Goal: Entertainment & Leisure: Consume media (video, audio)

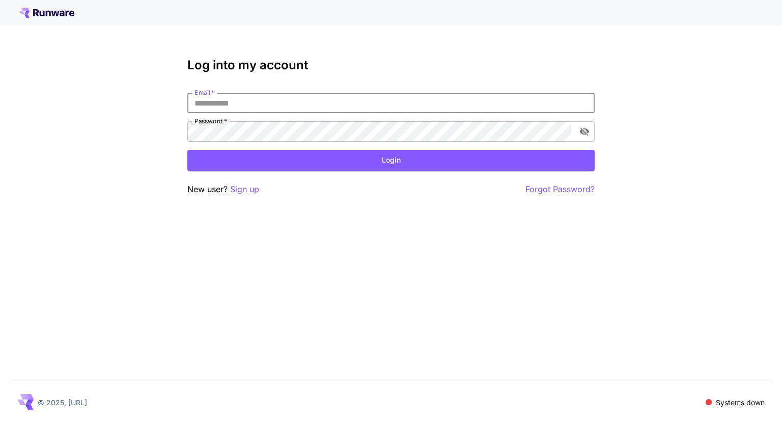
click at [332, 95] on input "Email   *" at bounding box center [390, 103] width 407 height 20
type input "**********"
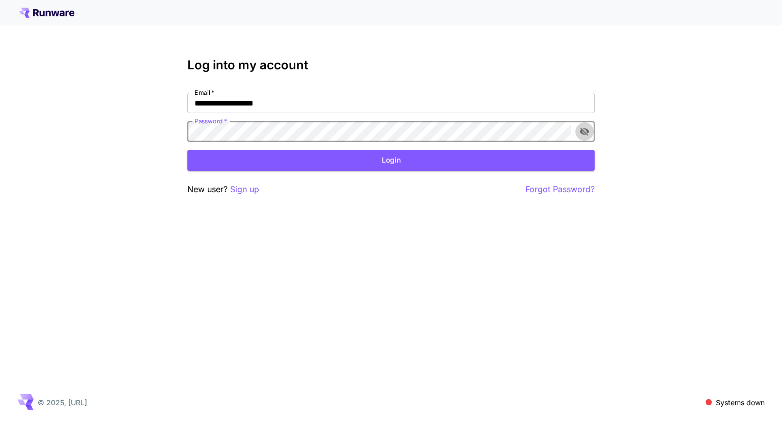
click at [589, 133] on icon "toggle password visibility" at bounding box center [584, 131] width 10 height 10
click at [457, 170] on button "Login" at bounding box center [390, 160] width 407 height 21
click button "Login" at bounding box center [390, 160] width 407 height 21
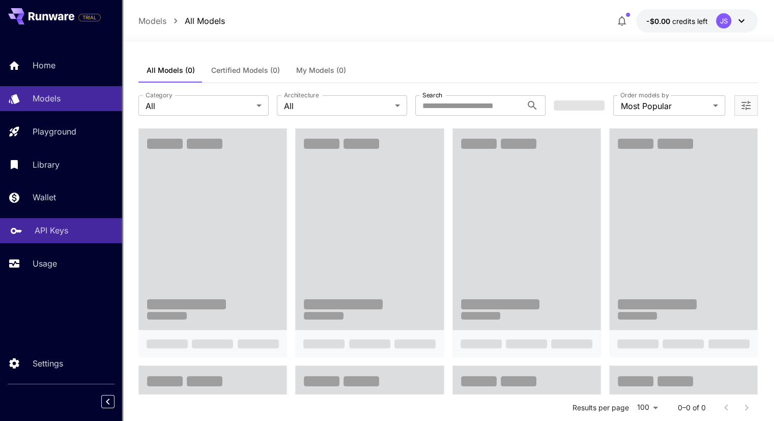
click at [64, 223] on link "API Keys" at bounding box center [61, 230] width 122 height 25
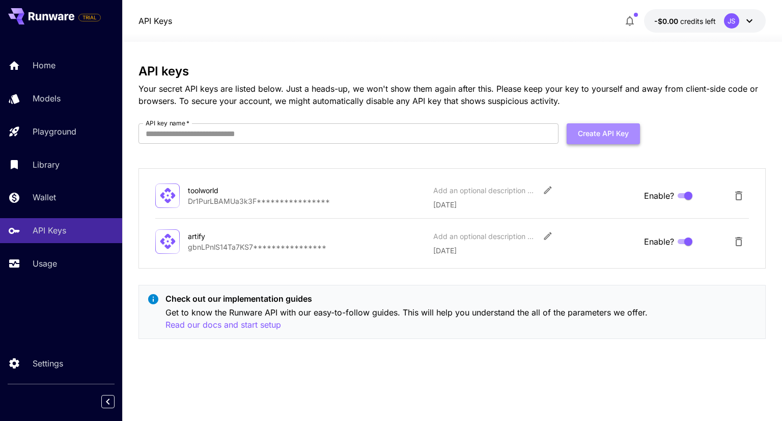
click at [625, 131] on button "Create API Key" at bounding box center [603, 133] width 73 height 21
click at [455, 147] on form "API key name   * API key name   * Create API Key" at bounding box center [389, 137] width 502 height 29
click at [437, 147] on form "API key name   * API key name   * Create API Key" at bounding box center [389, 137] width 502 height 29
click at [423, 136] on input "API key name   *" at bounding box center [348, 133] width 420 height 20
type input "**********"
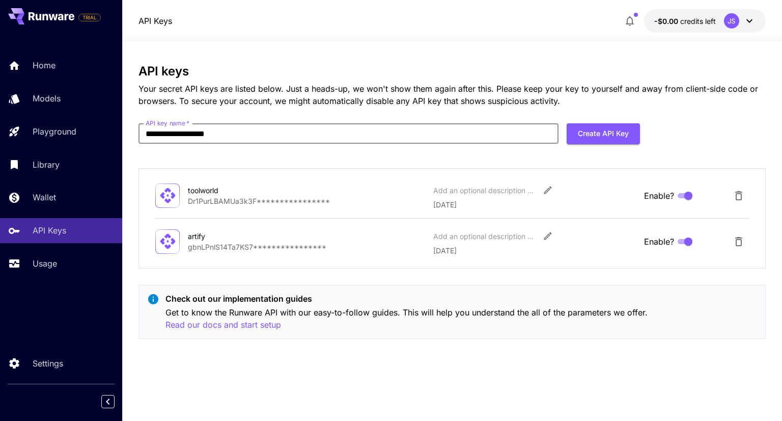
click at [608, 149] on form "**********" at bounding box center [389, 137] width 502 height 29
click at [617, 132] on button "Create API Key" at bounding box center [603, 133] width 73 height 21
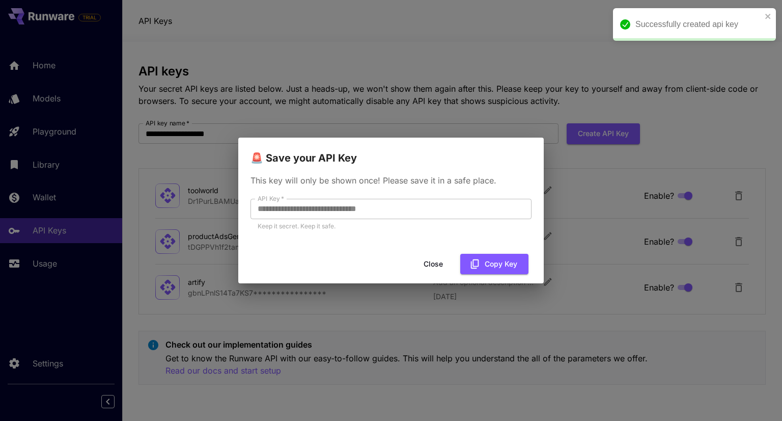
click at [390, 195] on div "**********" at bounding box center [391, 208] width 306 height 84
click at [501, 266] on button "Copy Key" at bounding box center [494, 264] width 68 height 21
click at [444, 264] on button "Close" at bounding box center [442, 264] width 46 height 21
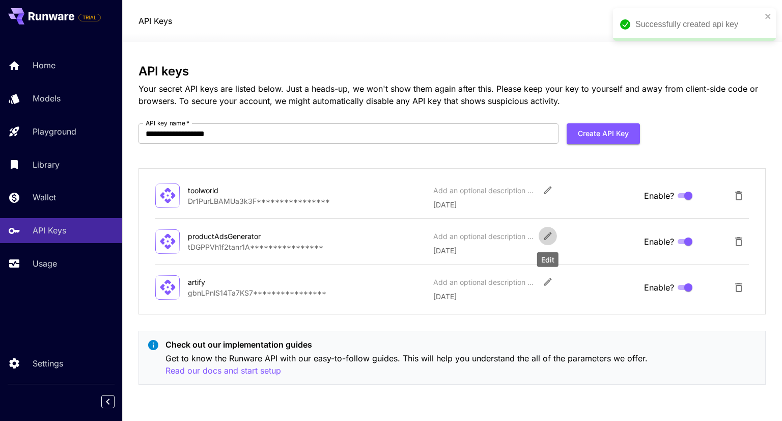
click at [549, 233] on icon "Edit" at bounding box center [548, 236] width 10 height 10
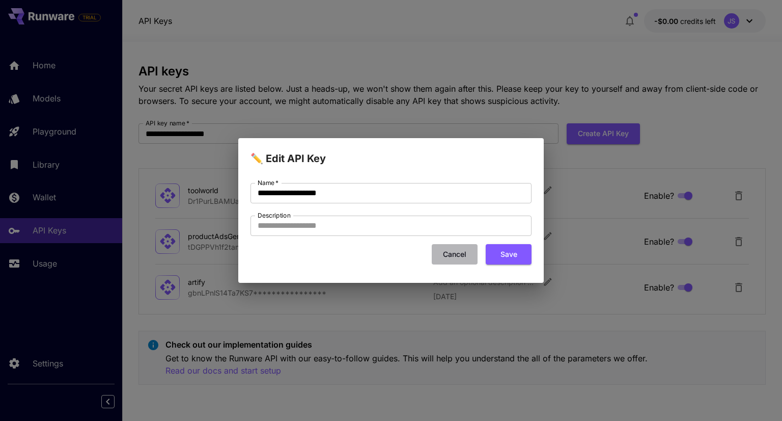
click at [474, 257] on button "Cancel" at bounding box center [455, 254] width 46 height 21
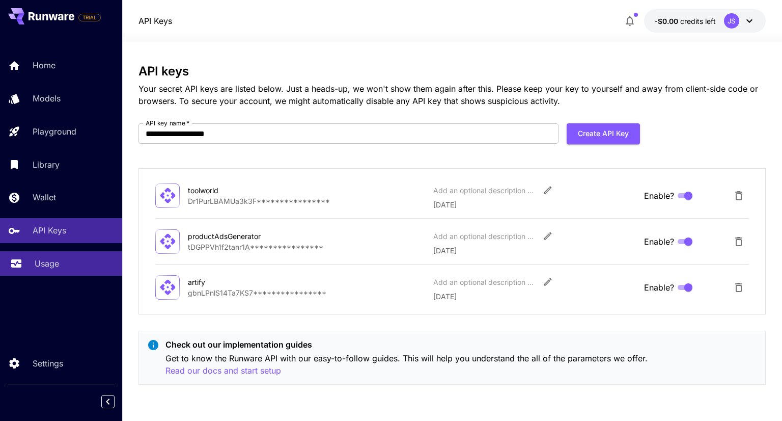
click at [58, 273] on link "Usage" at bounding box center [61, 263] width 122 height 25
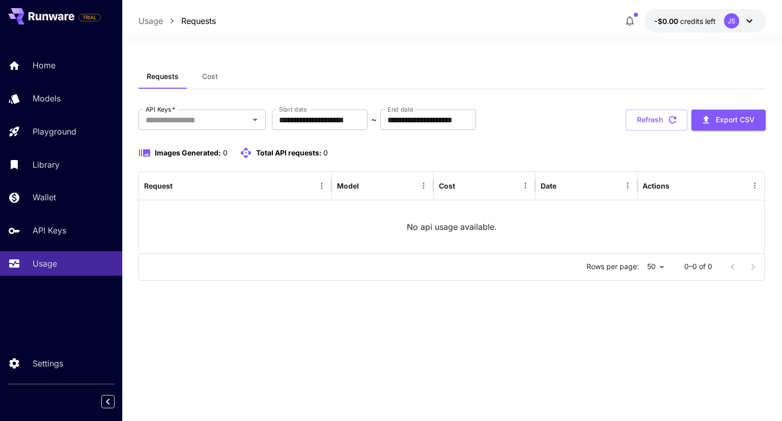
click at [450, 221] on p "No api usage available." at bounding box center [452, 226] width 90 height 12
click at [201, 78] on button "Cost" at bounding box center [210, 76] width 46 height 24
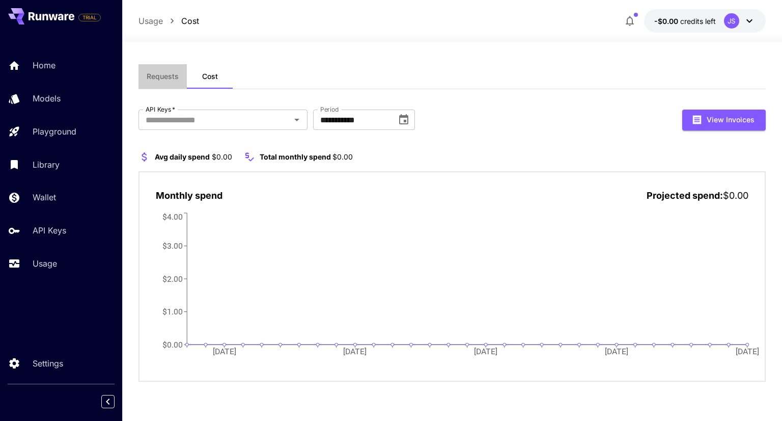
click at [166, 76] on span "Requests" at bounding box center [163, 76] width 32 height 9
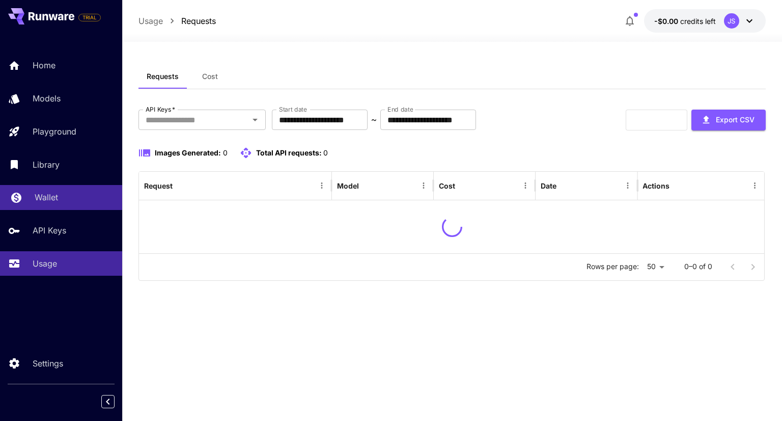
click at [73, 191] on link "Wallet" at bounding box center [61, 197] width 122 height 25
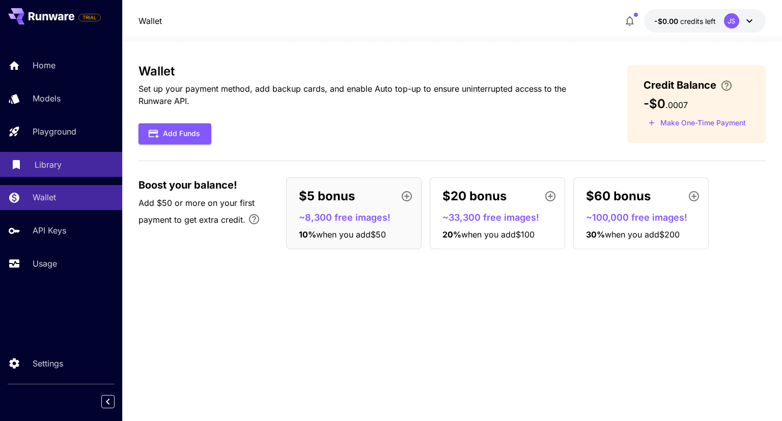
click at [64, 171] on div "Library" at bounding box center [74, 164] width 79 height 12
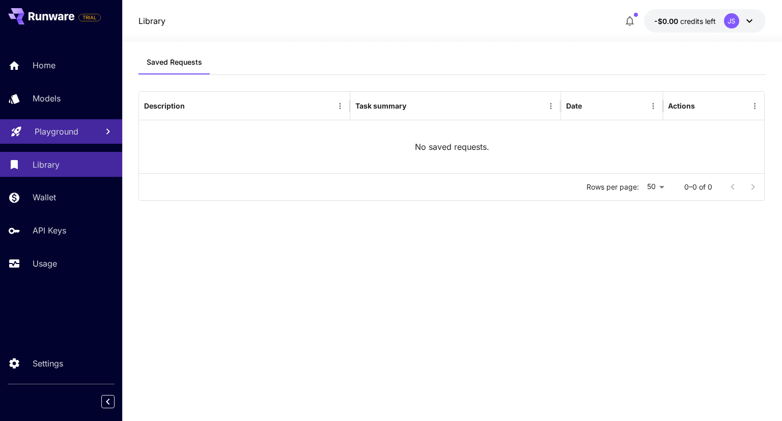
click at [81, 144] on link "Playground" at bounding box center [61, 131] width 122 height 25
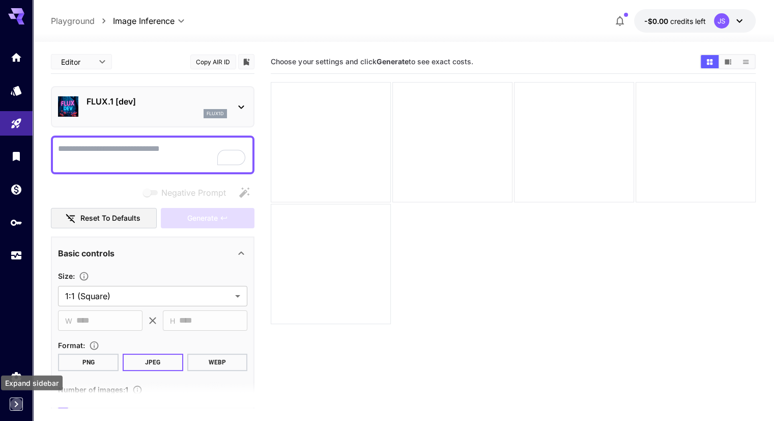
click at [21, 403] on icon "Expand sidebar" at bounding box center [16, 404] width 12 height 12
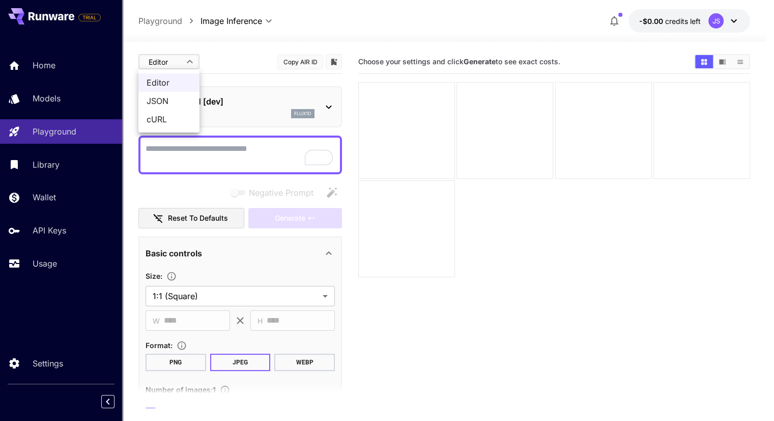
click at [189, 60] on body "**********" at bounding box center [387, 288] width 774 height 577
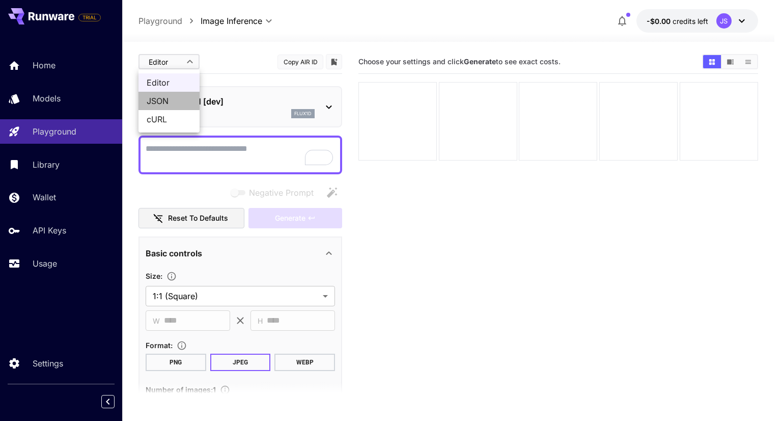
click at [179, 106] on span "JSON" at bounding box center [169, 101] width 45 height 12
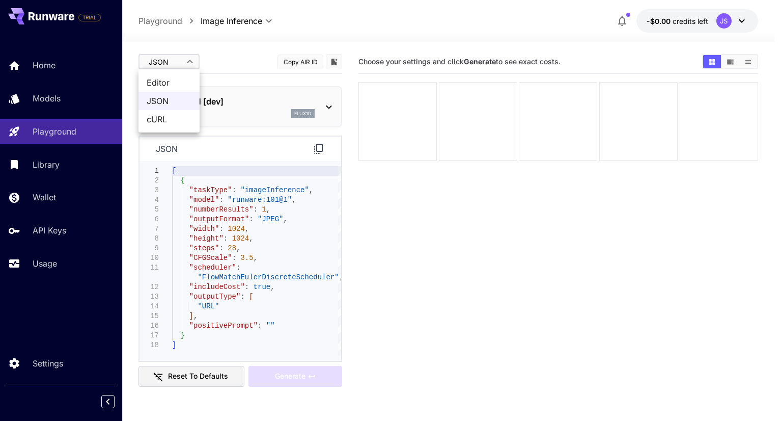
click at [173, 61] on body "**********" at bounding box center [391, 288] width 782 height 577
click at [176, 79] on span "Editor" at bounding box center [169, 82] width 45 height 12
type input "****"
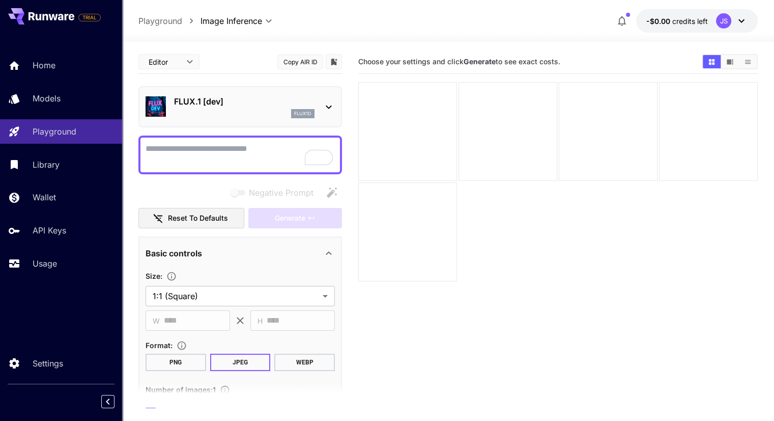
click at [302, 110] on p "flux1d" at bounding box center [302, 113] width 17 height 7
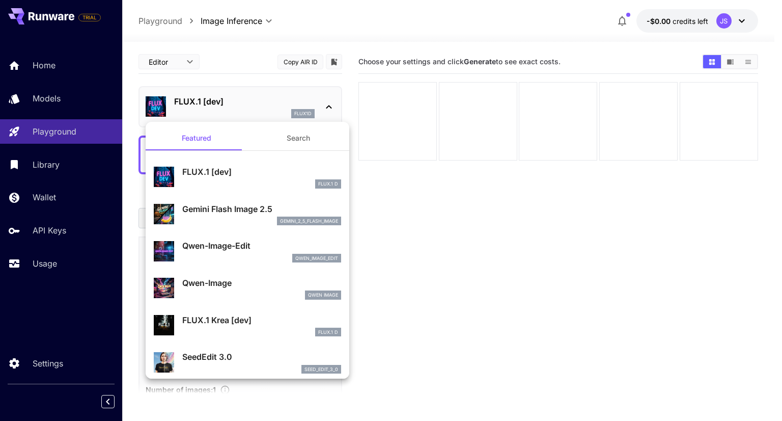
click at [255, 209] on p "Gemini Flash Image 2.5" at bounding box center [261, 209] width 159 height 12
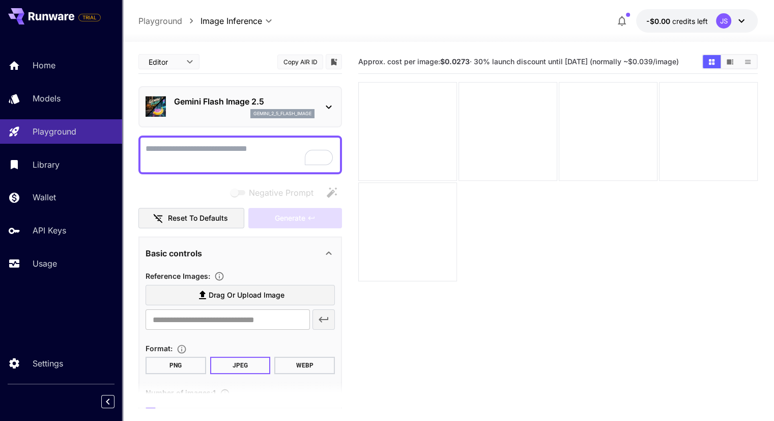
click at [231, 96] on p "Gemini Flash Image 2.5" at bounding box center [244, 101] width 141 height 12
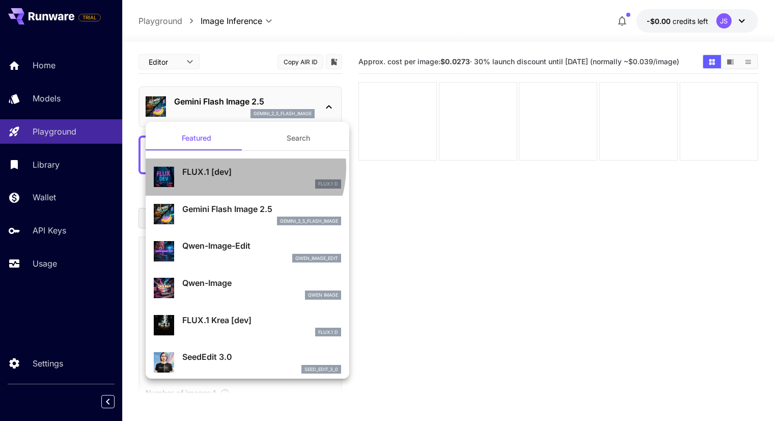
click at [236, 168] on p "FLUX.1 [dev]" at bounding box center [261, 171] width 159 height 12
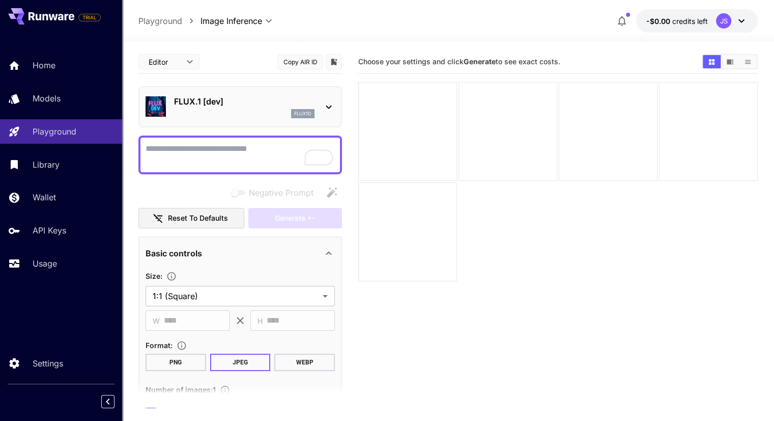
click at [246, 134] on div "**********" at bounding box center [240, 348] width 204 height 597
click at [254, 117] on div "flux1d" at bounding box center [244, 113] width 141 height 9
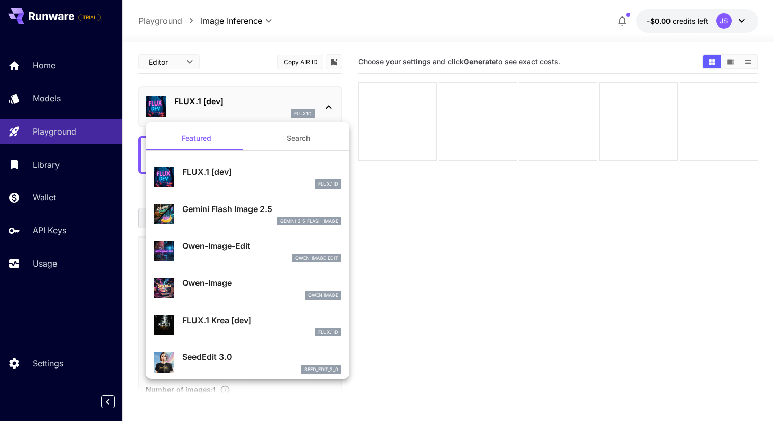
click at [218, 321] on p "FLUX.1 Krea [dev]" at bounding box center [261, 320] width 159 height 12
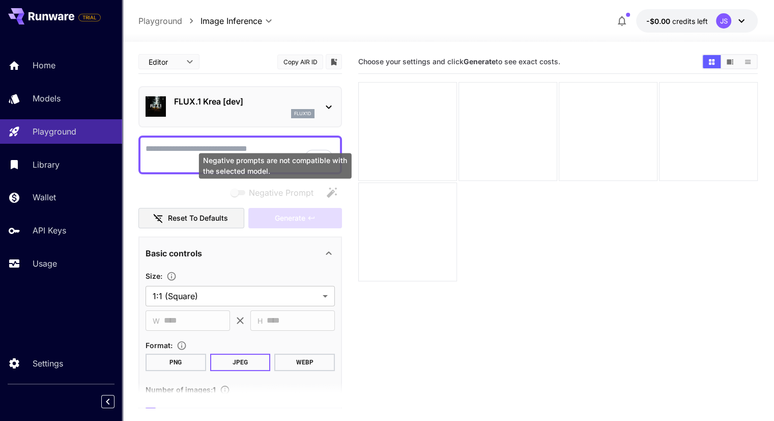
click at [263, 190] on span "Negative Prompt" at bounding box center [281, 192] width 65 height 12
click at [234, 189] on span "Negative prompts are not compatible with the selected model." at bounding box center [239, 192] width 20 height 12
click at [237, 190] on span "Negative prompts are not compatible with the selected model." at bounding box center [238, 192] width 13 height 5
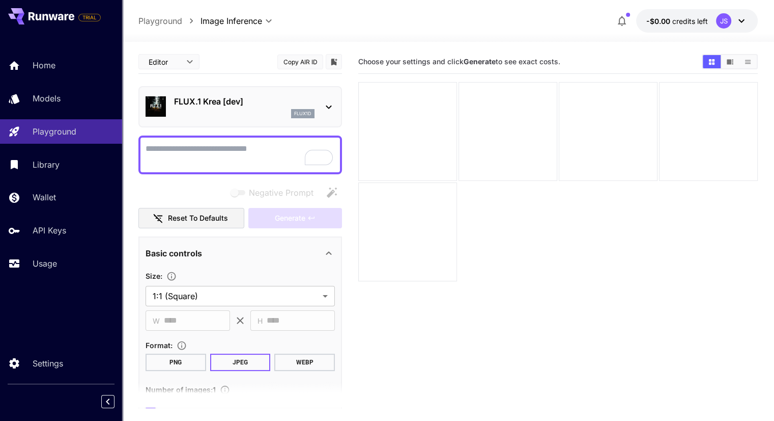
click at [216, 211] on button "Reset to defaults" at bounding box center [191, 218] width 106 height 21
click at [275, 104] on p "FLUX.1 Krea [dev]" at bounding box center [244, 101] width 141 height 12
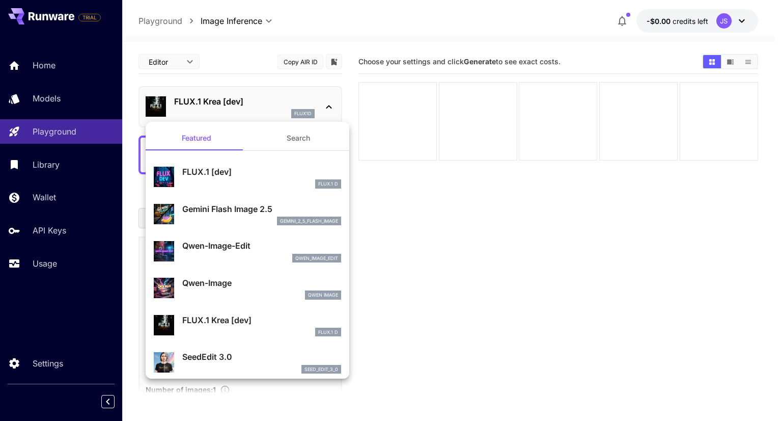
click at [232, 172] on p "FLUX.1 [dev]" at bounding box center [261, 171] width 159 height 12
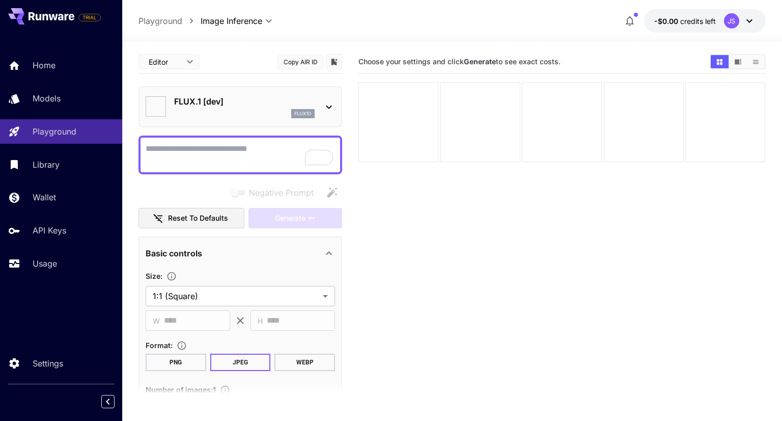
type input "**********"
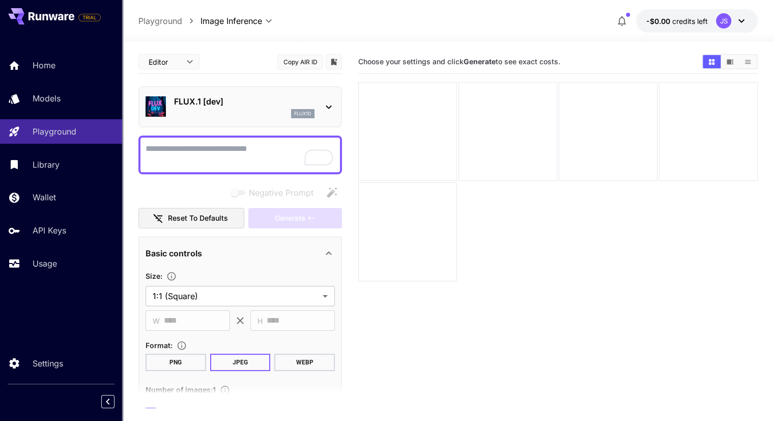
click at [232, 132] on div "**********" at bounding box center [240, 348] width 204 height 597
click at [228, 145] on textarea "Negative Prompt" at bounding box center [240, 155] width 189 height 24
click at [239, 105] on div "FLUX.1 [dev] flux1d" at bounding box center [244, 106] width 141 height 23
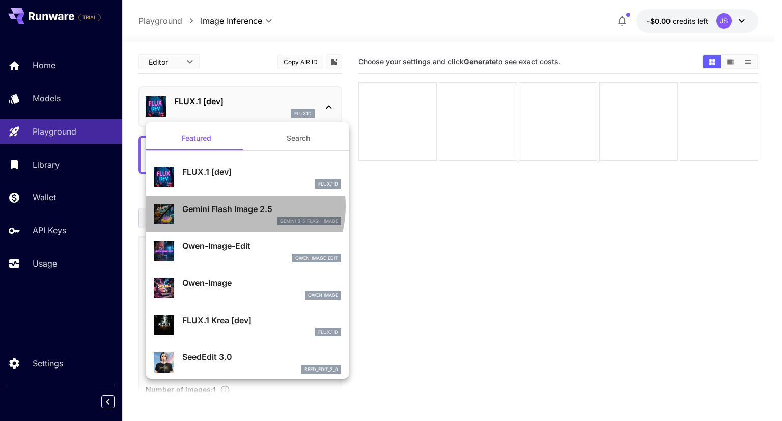
click at [234, 206] on p "Gemini Flash Image 2.5" at bounding box center [261, 209] width 159 height 12
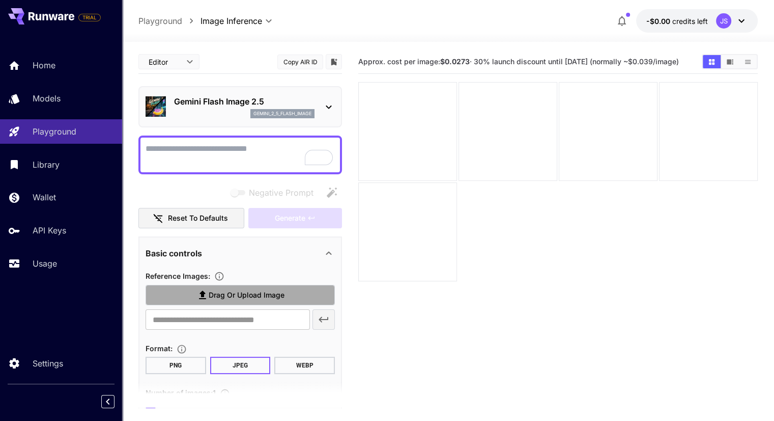
click at [248, 300] on span "Drag or upload image" at bounding box center [247, 295] width 76 height 13
click at [0, 0] on input "Drag or upload image" at bounding box center [0, 0] width 0 height 0
click at [191, 100] on p "Gemini Flash Image 2.5" at bounding box center [244, 101] width 141 height 12
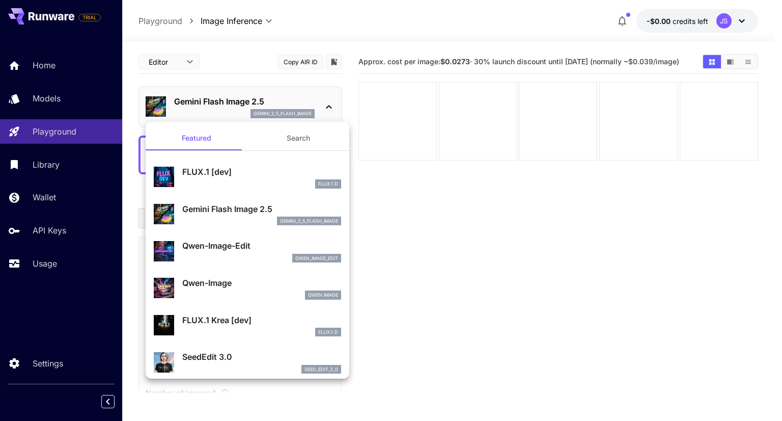
click at [454, 235] on div at bounding box center [391, 210] width 782 height 421
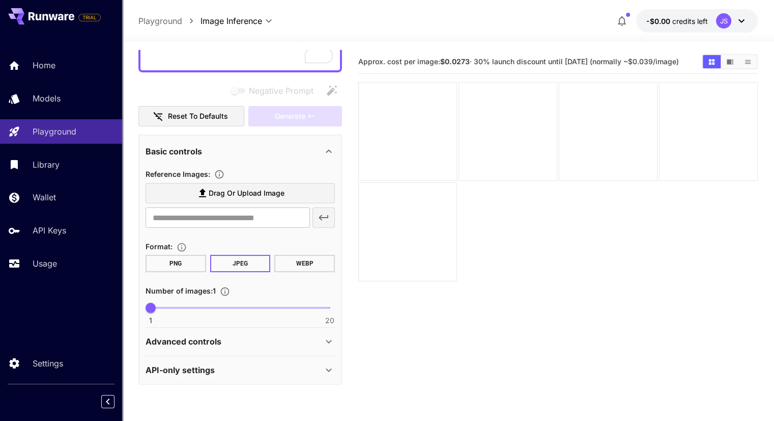
scroll to position [80, 0]
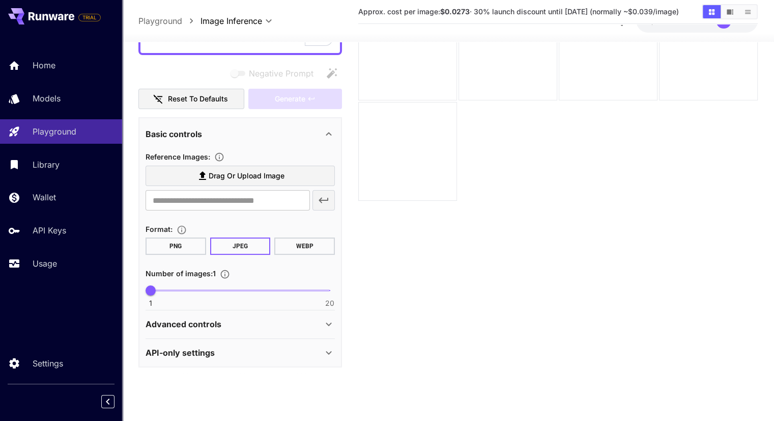
click at [302, 323] on div "Advanced controls" at bounding box center [234, 324] width 177 height 12
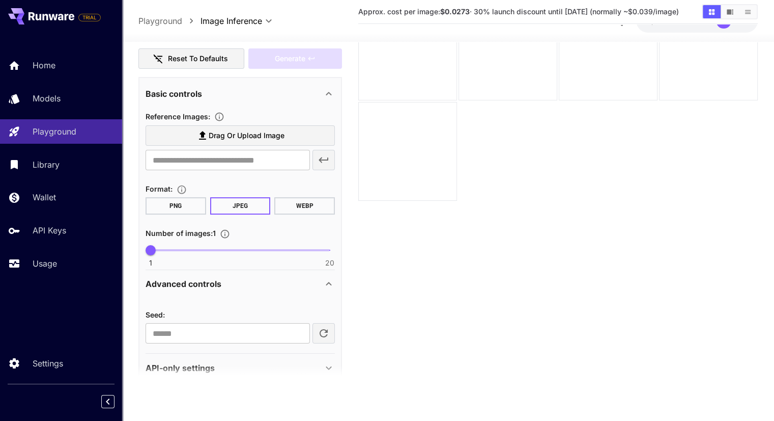
scroll to position [157, 0]
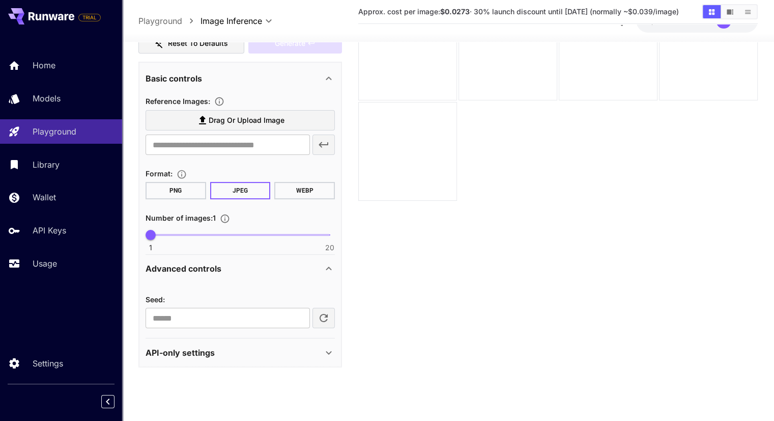
click at [304, 349] on div "API-only settings" at bounding box center [234, 352] width 177 height 12
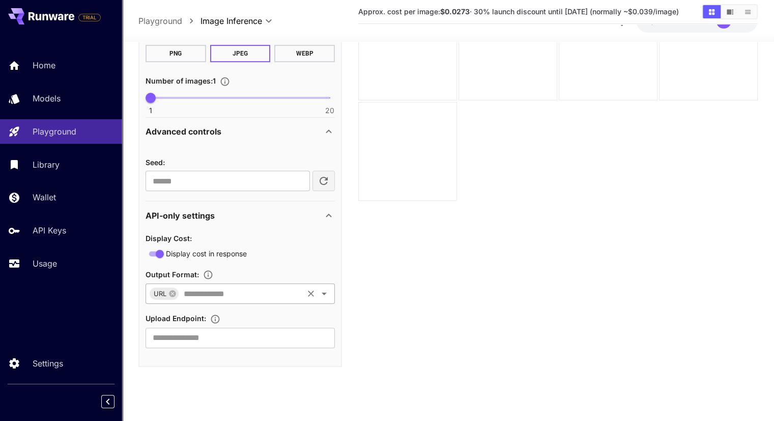
click at [265, 294] on input "text" at bounding box center [241, 293] width 122 height 14
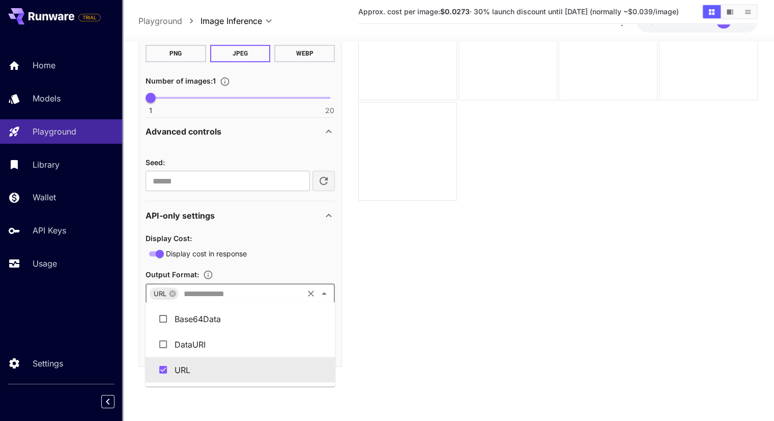
click at [407, 238] on section "Approx. cost per image: $0.0273 · 30% launch discount until 15th september (nor…" at bounding box center [558, 179] width 400 height 421
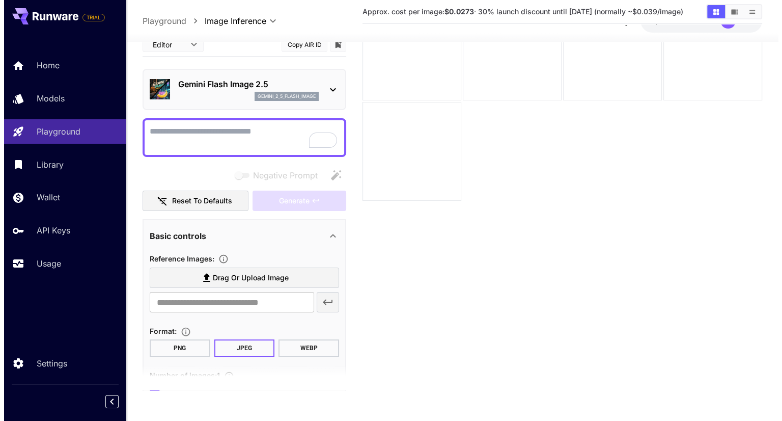
scroll to position [0, 0]
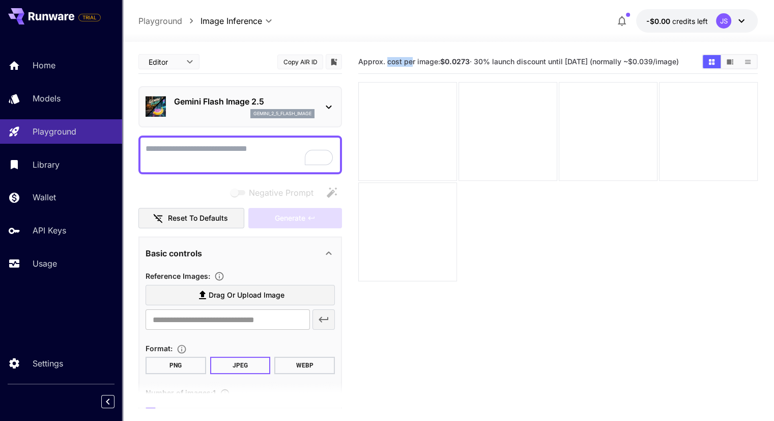
drag, startPoint x: 387, startPoint y: 56, endPoint x: 418, endPoint y: 62, distance: 30.6
click at [413, 62] on span "Approx. cost per image: $0.0273 · 30% launch discount until 15th september (nor…" at bounding box center [518, 61] width 321 height 9
click at [457, 64] on h5 "Approx. cost per image: $0.0273 · 30% launch discount until 15th september (nor…" at bounding box center [518, 62] width 321 height 10
click at [469, 61] on b "$0.0273" at bounding box center [455, 61] width 30 height 9
click at [485, 60] on span "Approx. cost per image: $0.0273 · 30% launch discount until 15th september (nor…" at bounding box center [518, 61] width 321 height 9
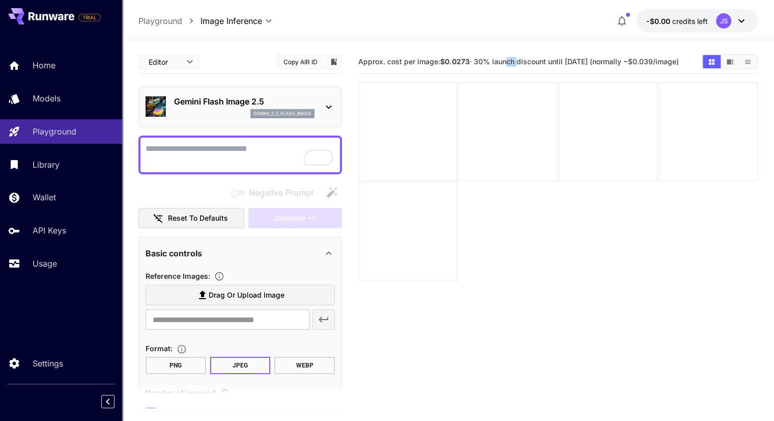
drag, startPoint x: 504, startPoint y: 59, endPoint x: 522, endPoint y: 59, distance: 18.3
click at [517, 59] on span "Approx. cost per image: $0.0273 · 30% launch discount until 15th september (nor…" at bounding box center [518, 61] width 321 height 9
drag, startPoint x: 537, startPoint y: 59, endPoint x: 556, endPoint y: 60, distance: 19.4
click at [555, 60] on span "Approx. cost per image: $0.0273 · 30% launch discount until 15th september (nor…" at bounding box center [518, 61] width 321 height 9
drag, startPoint x: 587, startPoint y: 62, endPoint x: 620, endPoint y: 62, distance: 33.1
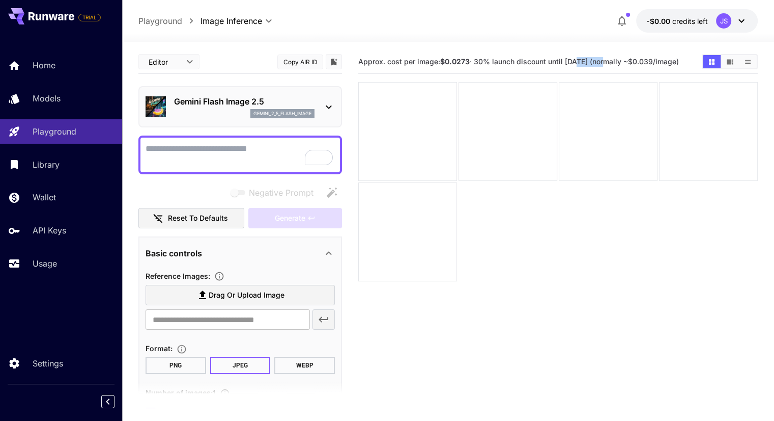
click at [610, 62] on span "Approx. cost per image: $0.0273 · 30% launch discount until 15th september (nor…" at bounding box center [518, 61] width 321 height 9
click at [647, 63] on span "Approx. cost per image: $0.0273 · 30% launch discount until 15th september (nor…" at bounding box center [518, 61] width 321 height 9
drag, startPoint x: 389, startPoint y: 67, endPoint x: 381, endPoint y: 69, distance: 8.5
click at [381, 66] on span "Approx. cost per image: $0.0273 · 30% launch discount until 15th september (nor…" at bounding box center [518, 61] width 321 height 9
click at [234, 103] on p "Gemini Flash Image 2.5" at bounding box center [244, 101] width 141 height 12
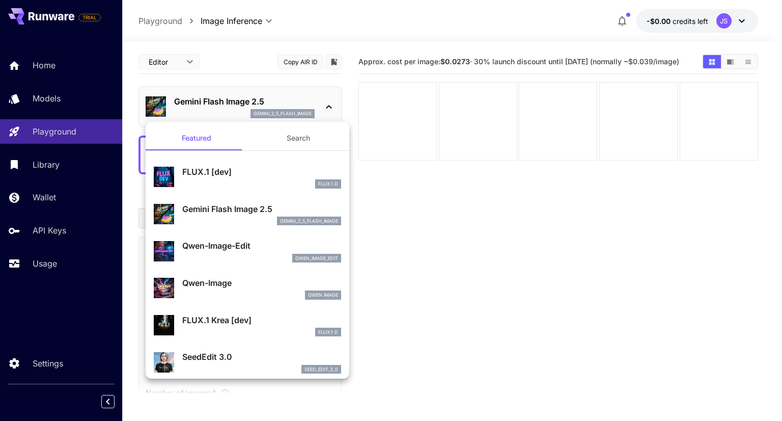
click at [229, 180] on div "FLUX.1 D" at bounding box center [261, 183] width 159 height 9
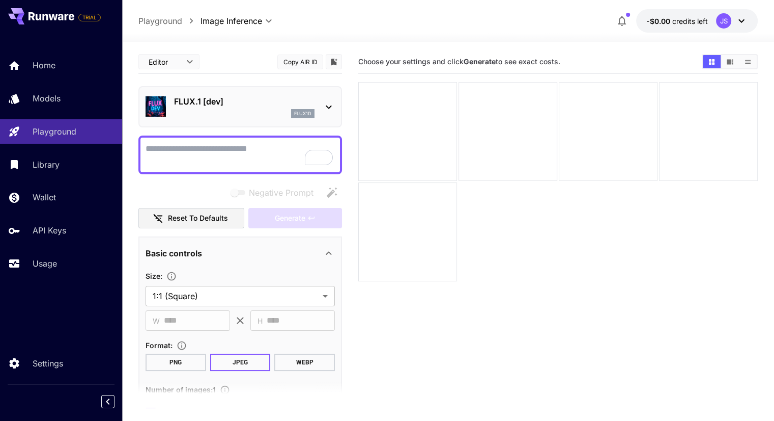
click at [489, 61] on b "Generate" at bounding box center [480, 61] width 32 height 9
click at [405, 104] on div at bounding box center [407, 131] width 99 height 99
click at [231, 151] on textarea "Negative Prompt" at bounding box center [240, 155] width 189 height 24
click at [271, 124] on div "FLUX.1 [dev] flux1d" at bounding box center [240, 106] width 204 height 41
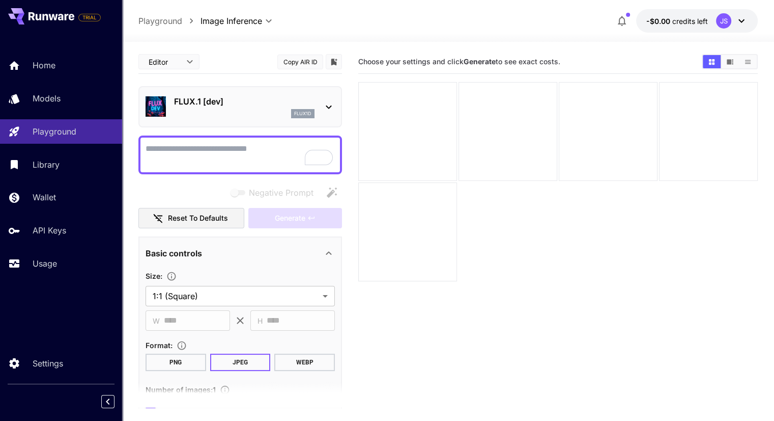
click at [233, 111] on div "flux1d" at bounding box center [244, 113] width 141 height 9
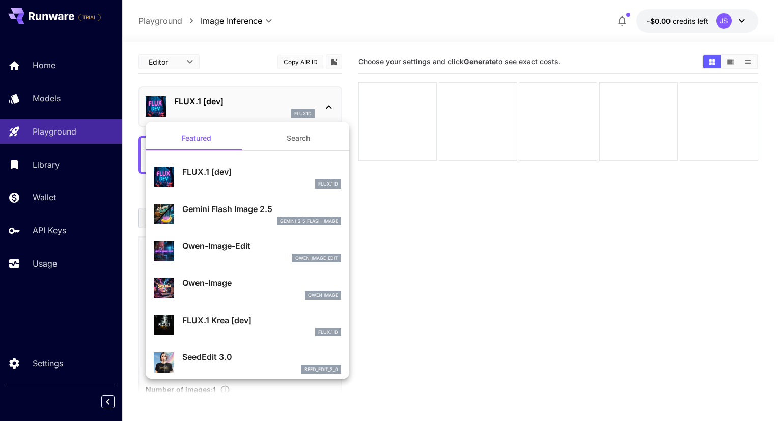
click at [249, 244] on p "Qwen-Image-Edit" at bounding box center [261, 245] width 159 height 12
type input "*"
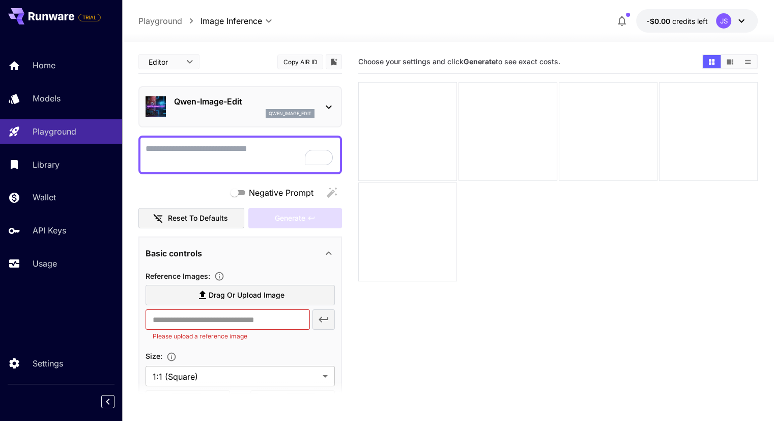
click at [474, 66] on b "Generate" at bounding box center [480, 61] width 32 height 9
click at [232, 142] on div at bounding box center [240, 154] width 204 height 39
click at [236, 289] on span "Drag or upload image" at bounding box center [247, 295] width 76 height 13
click at [0, 0] on input "Drag or upload image" at bounding box center [0, 0] width 0 height 0
click at [242, 161] on textarea "Negative Prompt" at bounding box center [240, 155] width 189 height 24
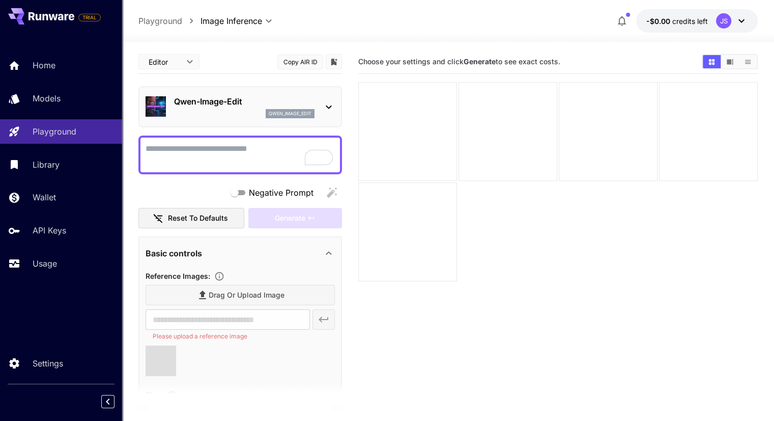
click at [245, 159] on textarea "Negative Prompt" at bounding box center [240, 155] width 189 height 24
type input "**********"
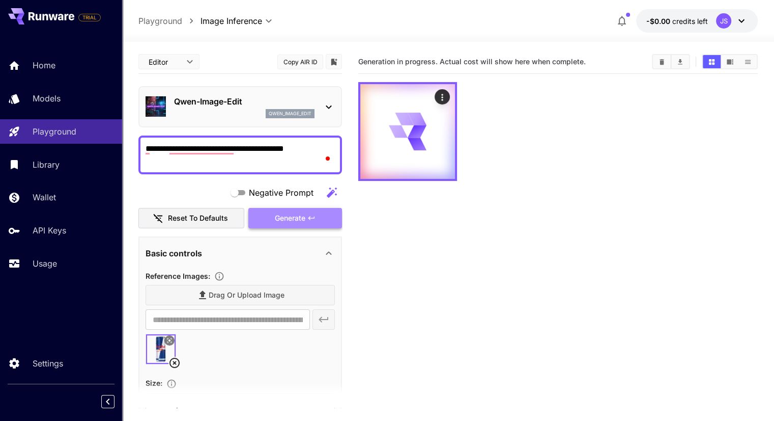
click at [276, 210] on button "Generate" at bounding box center [295, 218] width 94 height 21
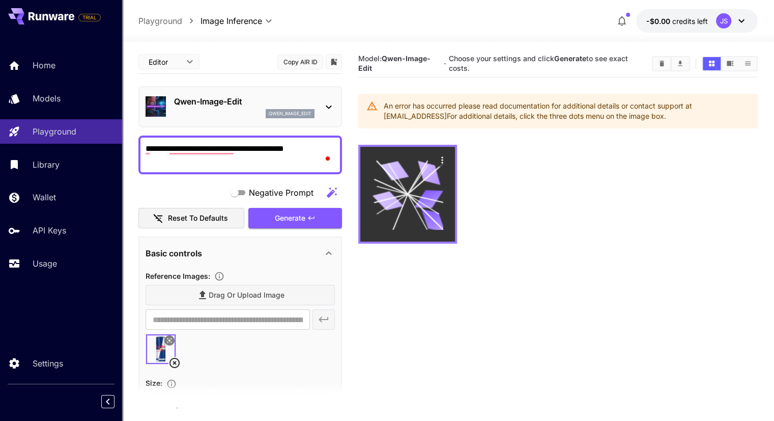
click at [393, 174] on icon at bounding box center [407, 194] width 71 height 71
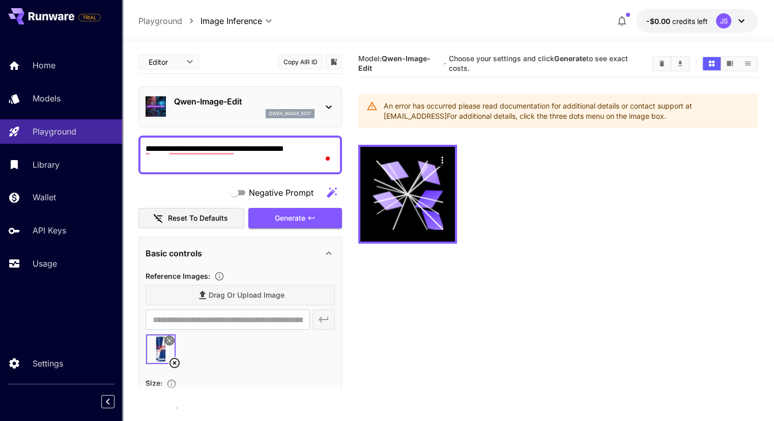
click at [327, 156] on div "Open Grammarly. 3 suggestions." at bounding box center [327, 158] width 5 height 5
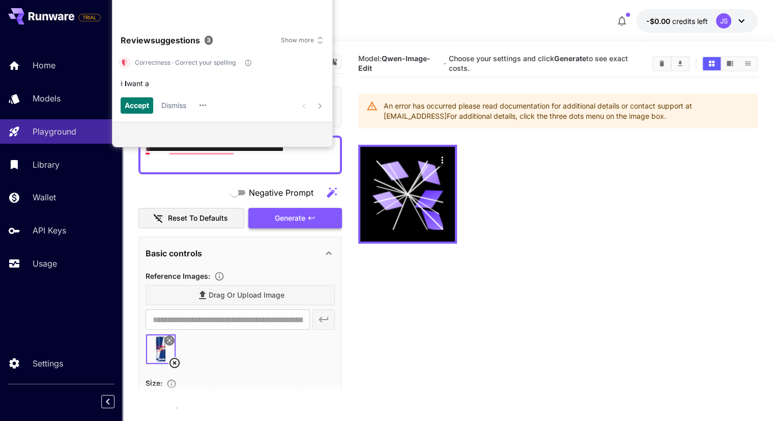
click at [280, 223] on span "Generate" at bounding box center [290, 218] width 31 height 13
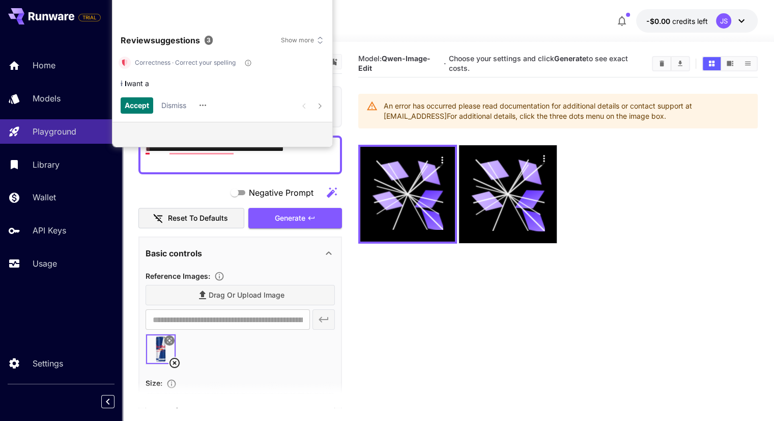
click at [427, 225] on section "Model: Qwen-Image-Edit · Choose your settings and click Generate to see exact c…" at bounding box center [558, 260] width 400 height 421
click at [550, 192] on div at bounding box center [558, 194] width 400 height 99
click at [140, 107] on span "Accept" at bounding box center [137, 104] width 24 height 11
click at [136, 104] on span "Accept" at bounding box center [137, 104] width 24 height 11
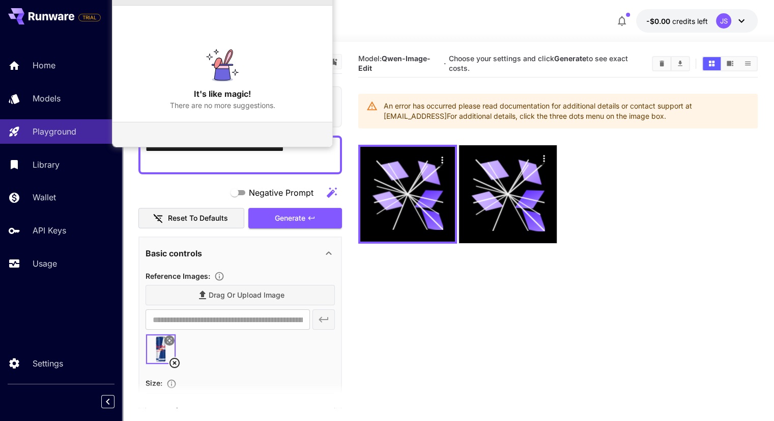
type textarea "**********"
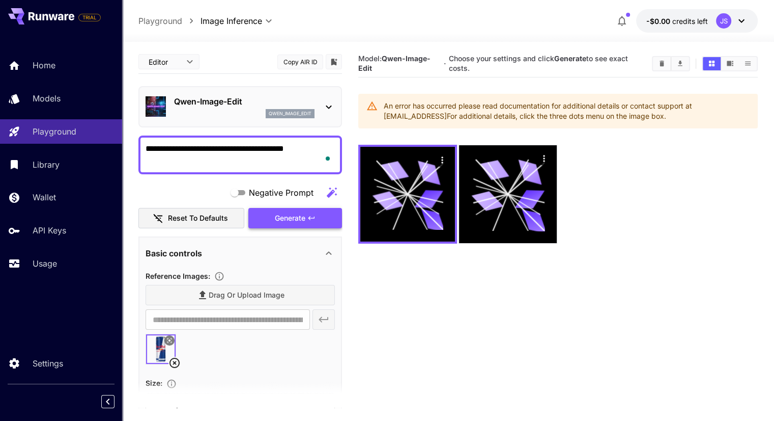
click at [299, 209] on button "Generate" at bounding box center [295, 218] width 94 height 21
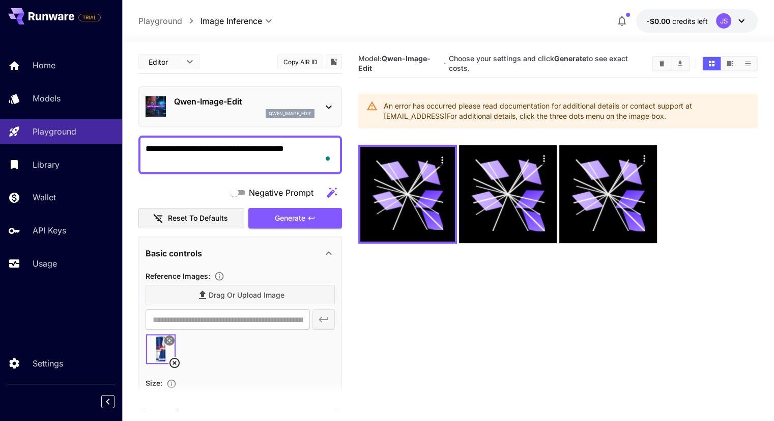
click at [265, 154] on textarea "**********" at bounding box center [240, 155] width 189 height 24
click at [426, 288] on section "Model: Qwen-Image-Edit · Choose your settings and click Generate to see exact c…" at bounding box center [558, 260] width 400 height 421
click at [734, 17] on div "JS" at bounding box center [732, 20] width 32 height 15
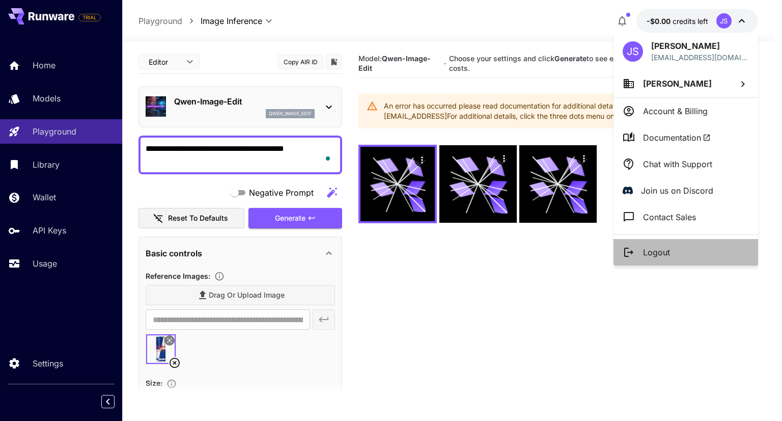
click at [667, 250] on p "Logout" at bounding box center [656, 252] width 27 height 12
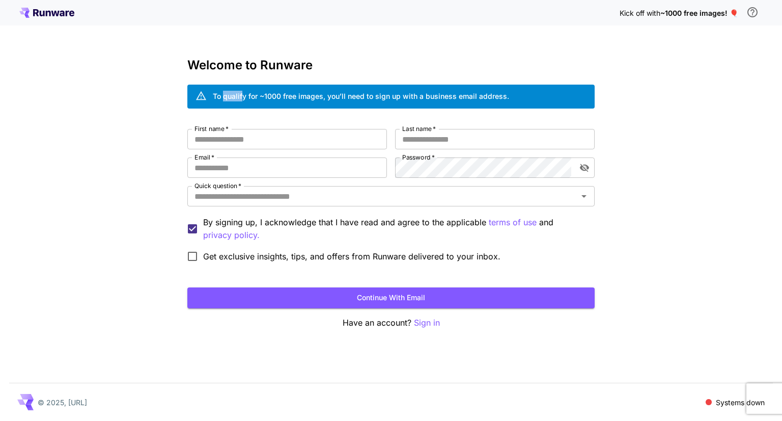
drag, startPoint x: 224, startPoint y: 98, endPoint x: 252, endPoint y: 102, distance: 27.8
click at [249, 102] on div "To qualify for ~1000 free images, you’ll need to sign up with a business email …" at bounding box center [361, 97] width 296 height 18
click at [282, 97] on div "To qualify for ~1000 free images, you’ll need to sign up with a business email …" at bounding box center [361, 96] width 296 height 11
drag, startPoint x: 304, startPoint y: 99, endPoint x: 319, endPoint y: 101, distance: 15.4
click at [316, 101] on div "To qualify for ~1000 free images, you’ll need to sign up with a business email …" at bounding box center [361, 96] width 296 height 11
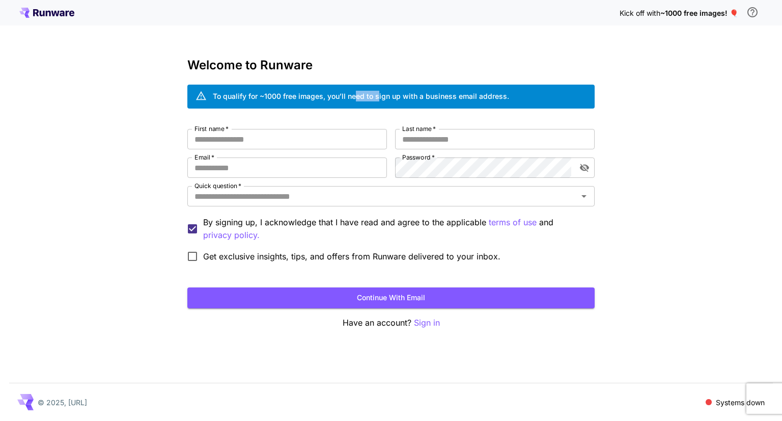
drag, startPoint x: 358, startPoint y: 101, endPoint x: 379, endPoint y: 101, distance: 20.9
click at [379, 101] on div "To qualify for ~1000 free images, you’ll need to sign up with a business email …" at bounding box center [361, 97] width 296 height 18
drag, startPoint x: 414, startPoint y: 99, endPoint x: 430, endPoint y: 99, distance: 15.8
click at [429, 99] on div "To qualify for ~1000 free images, you’ll need to sign up with a business email …" at bounding box center [361, 96] width 296 height 11
click at [278, 132] on input "First name   *" at bounding box center [287, 139] width 200 height 20
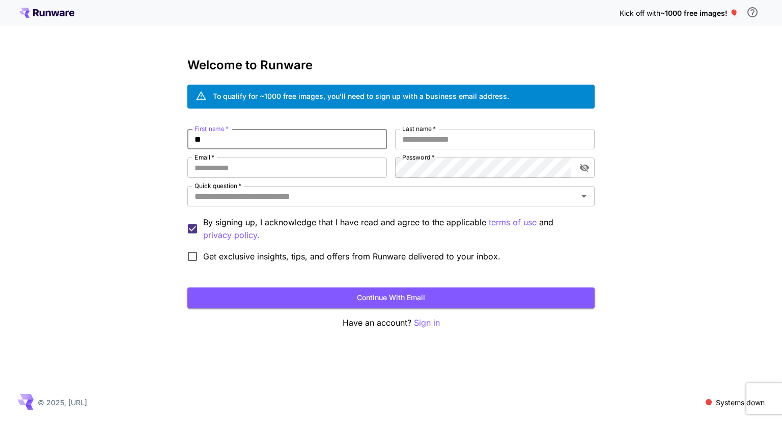
type input "*"
type input "********"
click at [435, 144] on input "*" at bounding box center [495, 139] width 200 height 20
type input "****"
click at [363, 172] on input "Email   *" at bounding box center [287, 167] width 200 height 20
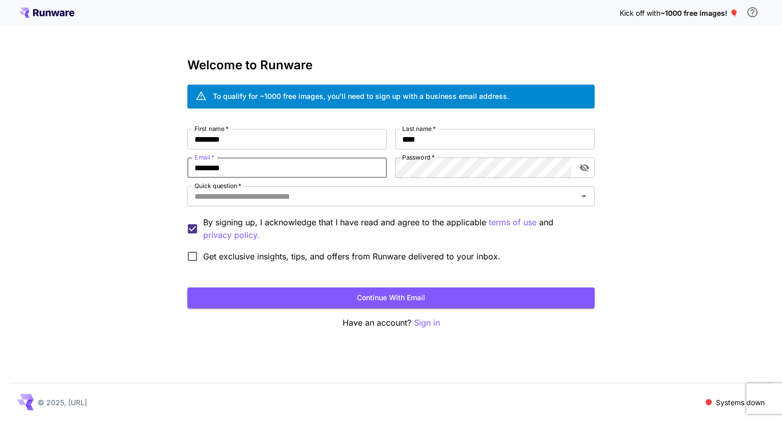
type input "**********"
click at [481, 156] on div "**********" at bounding box center [390, 198] width 407 height 138
click at [581, 168] on icon "toggle password visibility" at bounding box center [584, 168] width 9 height 8
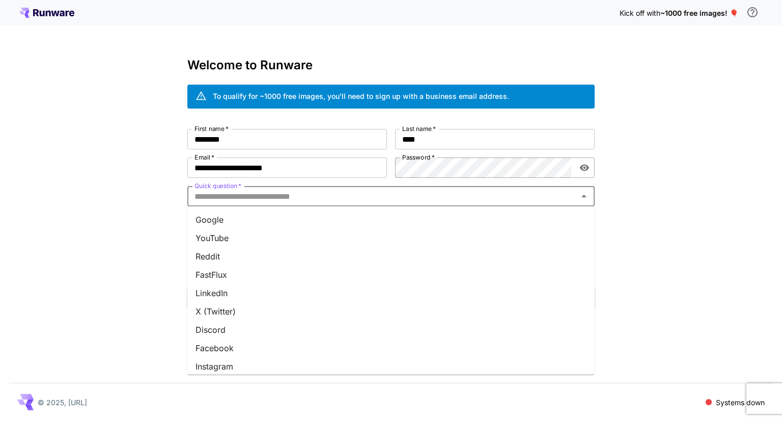
click at [427, 202] on input "Quick question   *" at bounding box center [382, 196] width 384 height 14
click at [336, 219] on li "Google" at bounding box center [390, 219] width 407 height 18
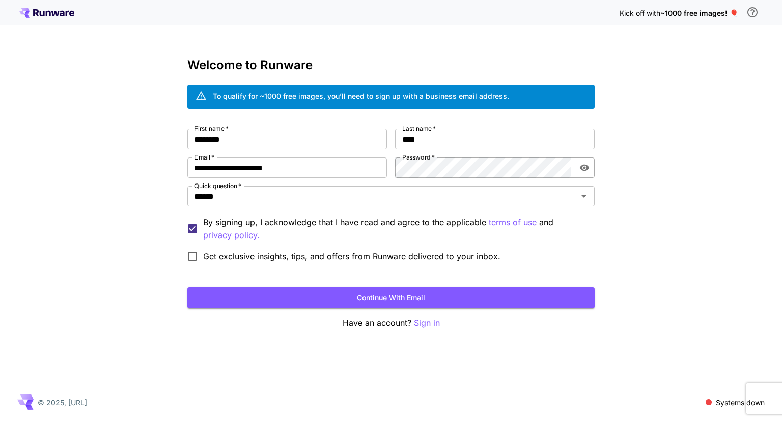
click at [420, 304] on button "Continue with email" at bounding box center [390, 297] width 407 height 21
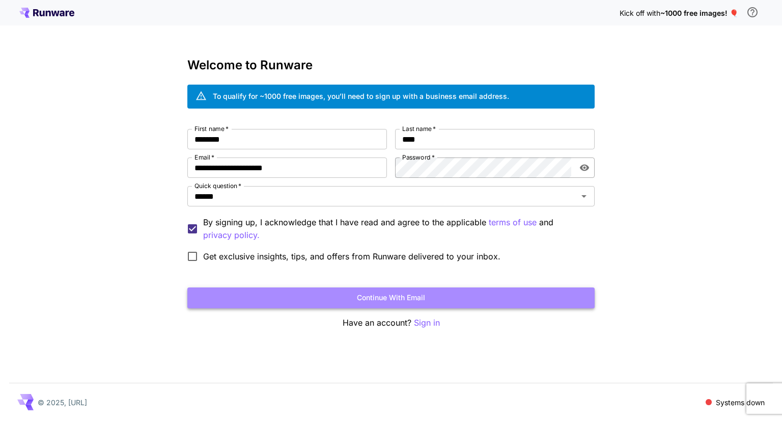
click at [432, 294] on button "Continue with email" at bounding box center [390, 297] width 407 height 21
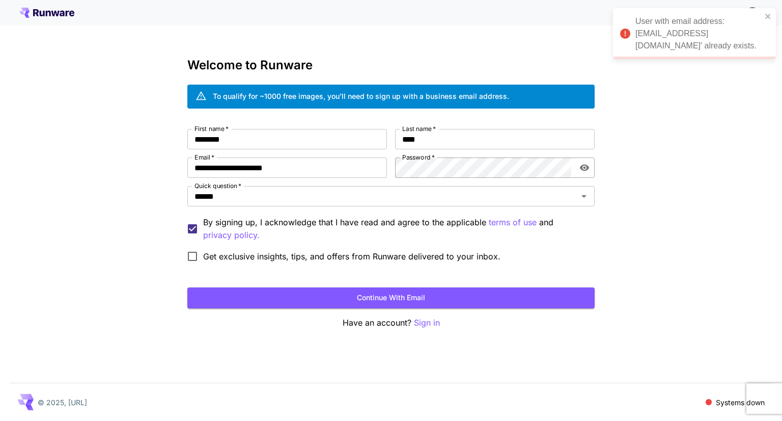
click at [764, 16] on div "User with email address: 'sociallyadda@gmail.com' already exists." at bounding box center [691, 33] width 148 height 43
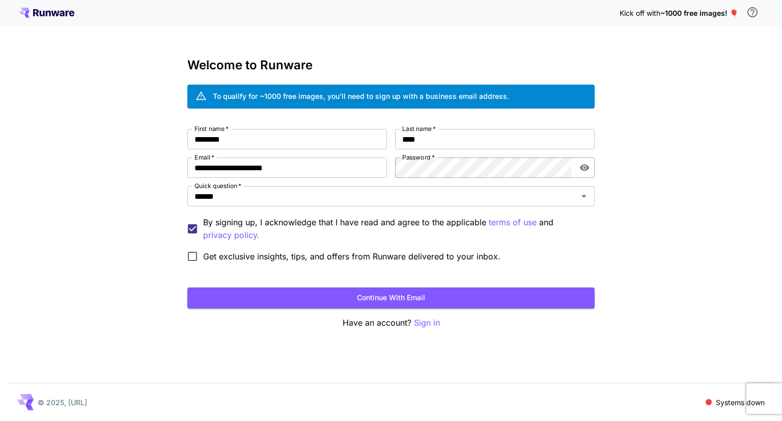
click at [434, 320] on p "Sign in" at bounding box center [427, 322] width 26 height 13
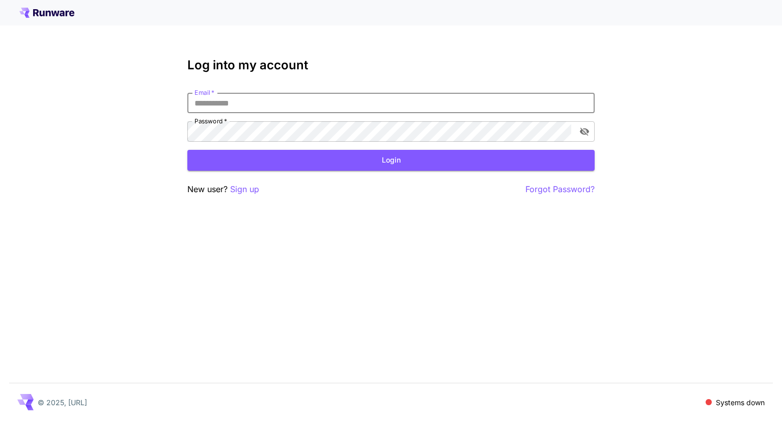
click at [281, 109] on input "Email   *" at bounding box center [390, 103] width 407 height 20
type input "**********"
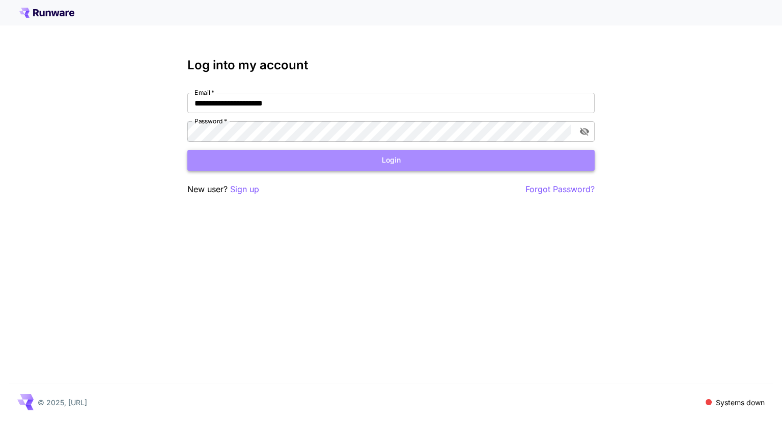
click at [393, 155] on button "Login" at bounding box center [390, 160] width 407 height 21
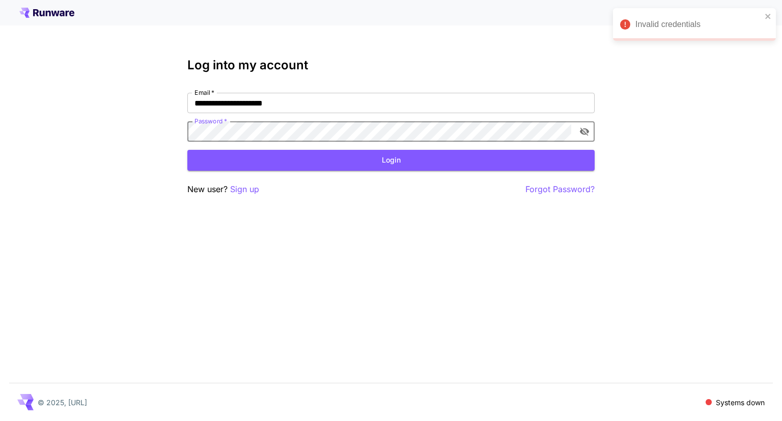
click button "Login" at bounding box center [390, 160] width 407 height 21
click at [580, 132] on icon "toggle password visibility" at bounding box center [584, 132] width 9 height 8
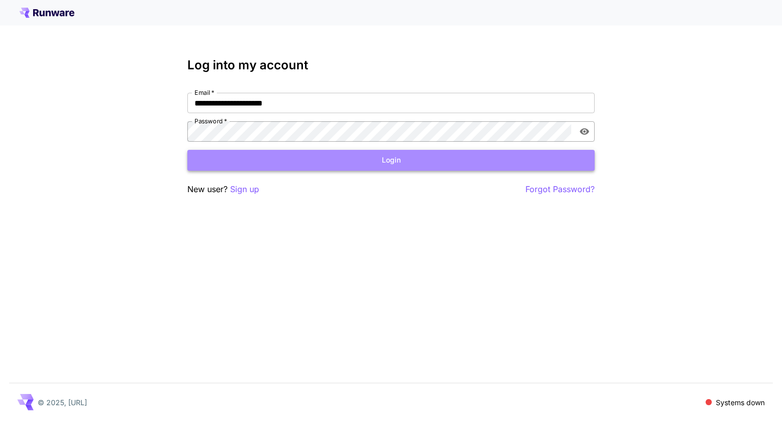
click at [505, 154] on button "Login" at bounding box center [390, 160] width 407 height 21
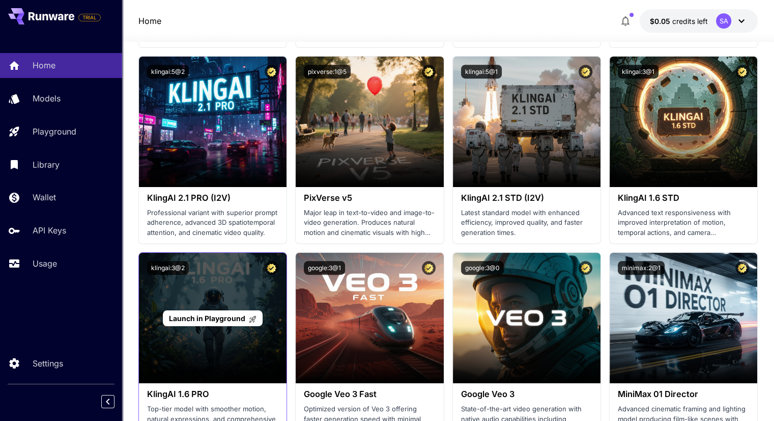
scroll to position [679, 0]
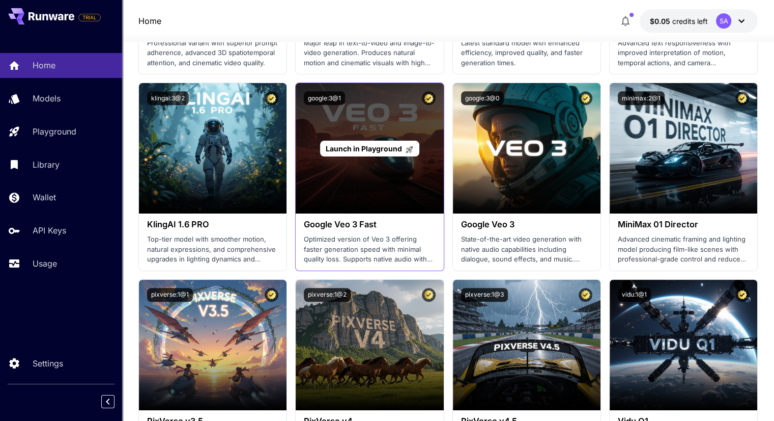
click at [371, 200] on div "Launch in Playground" at bounding box center [370, 148] width 148 height 130
click at [393, 149] on span "Launch in Playground" at bounding box center [364, 148] width 76 height 9
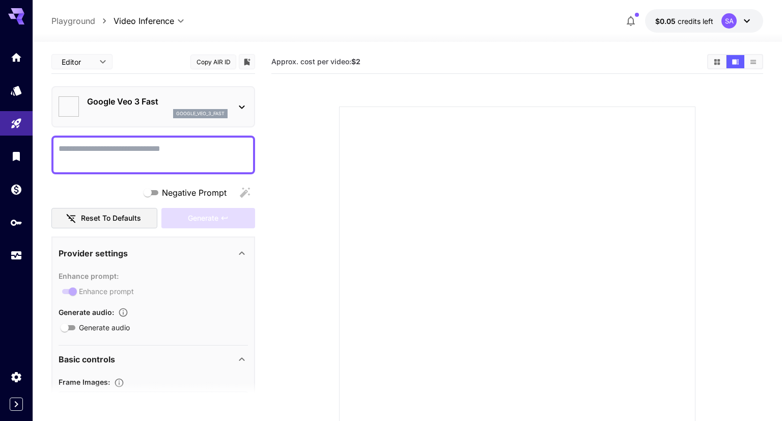
type input "*"
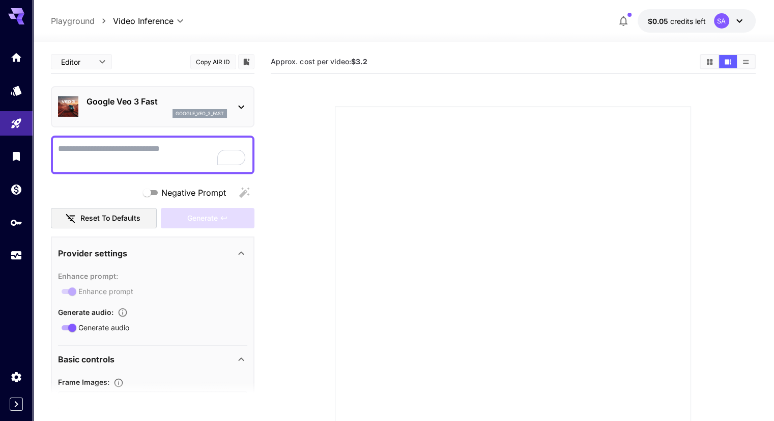
click at [233, 113] on div "Google Veo 3 Fast google_veo_3_fast" at bounding box center [152, 106] width 189 height 31
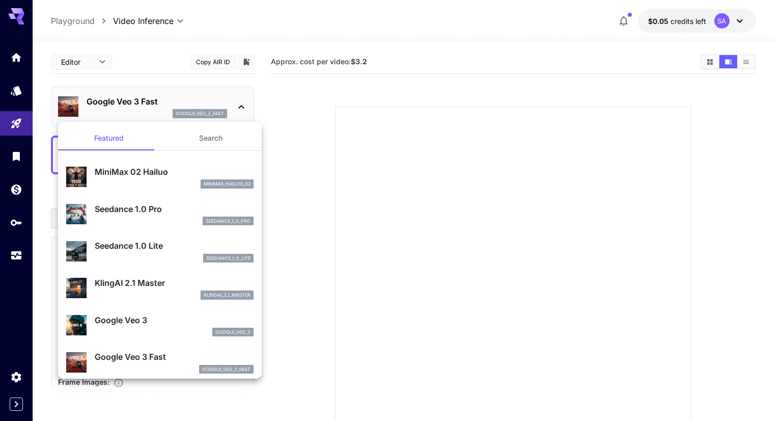
click at [173, 182] on div "minimax_hailuo_02" at bounding box center [174, 183] width 159 height 9
type input "**********"
type input "***"
type input "*"
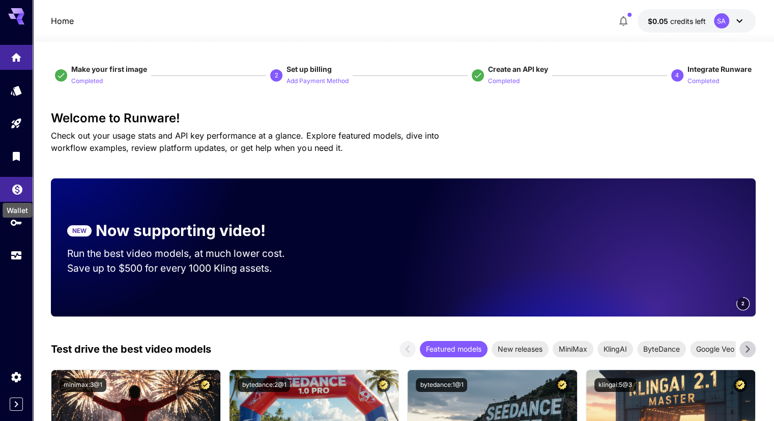
click at [18, 182] on icon "Wallet" at bounding box center [17, 186] width 12 height 12
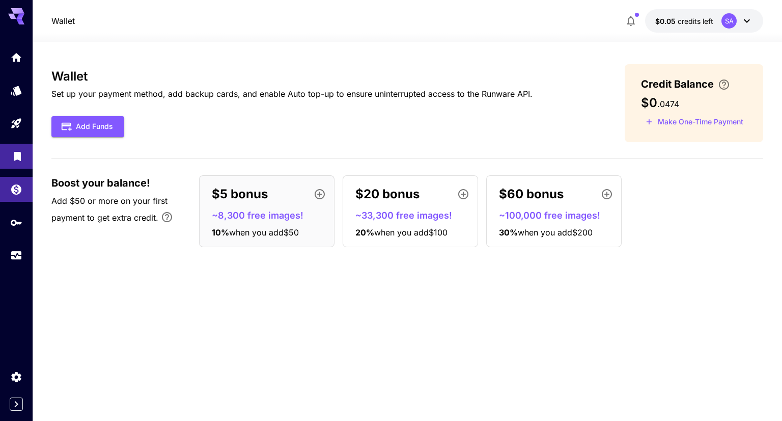
click at [18, 164] on link at bounding box center [16, 156] width 33 height 25
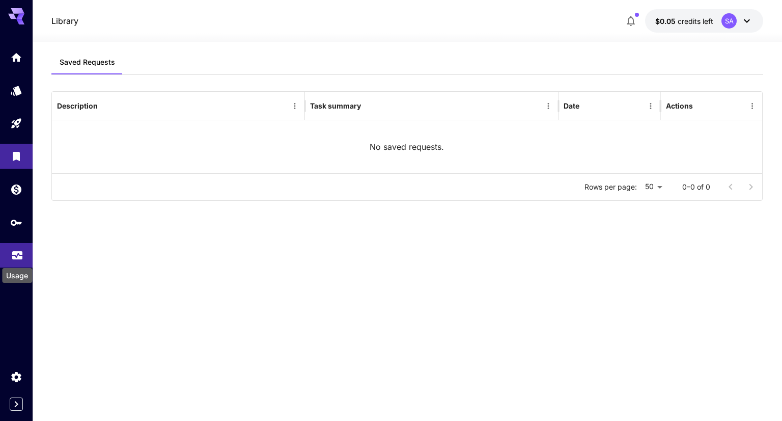
click at [16, 257] on icon "Usage" at bounding box center [17, 252] width 12 height 12
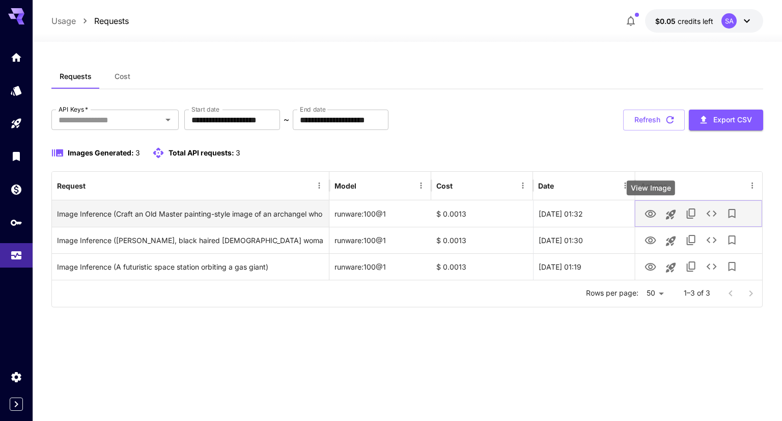
click at [655, 212] on icon "View Image" at bounding box center [650, 214] width 11 height 8
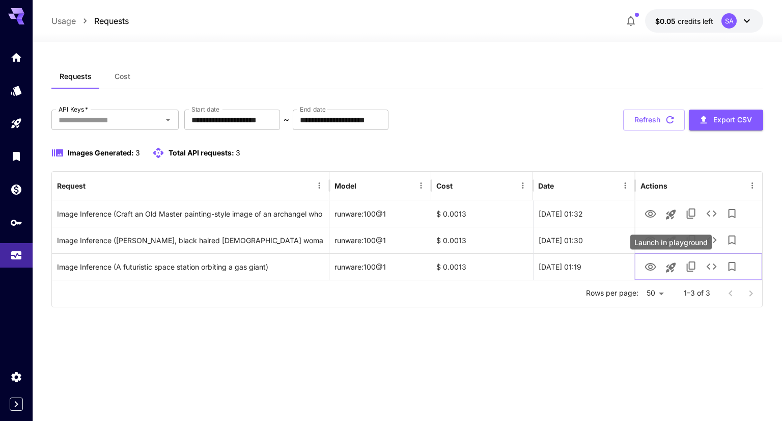
click at [654, 239] on div "Launch in playground" at bounding box center [670, 242] width 81 height 15
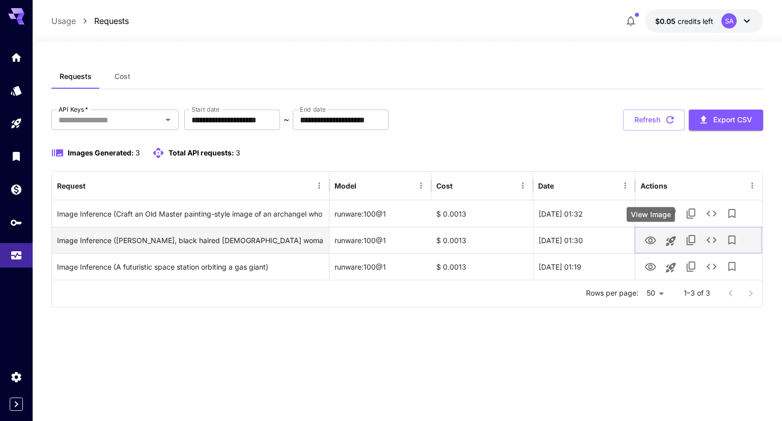
click at [641, 237] on button "View Image" at bounding box center [651, 239] width 20 height 21
click at [646, 239] on icon "View Image" at bounding box center [650, 240] width 11 height 8
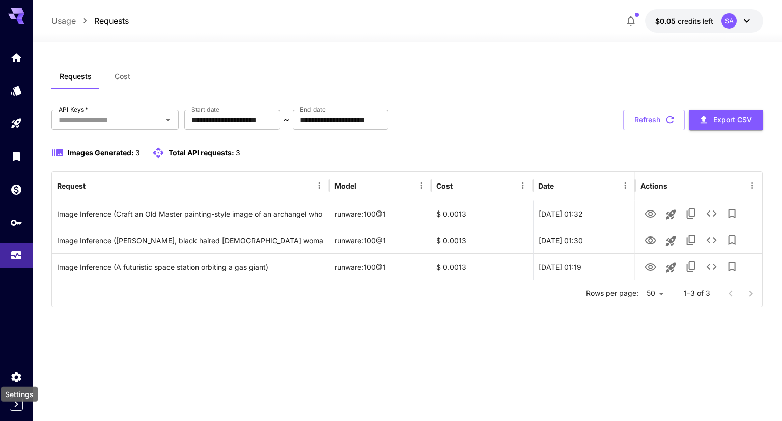
click at [18, 400] on div "Settings" at bounding box center [19, 393] width 37 height 15
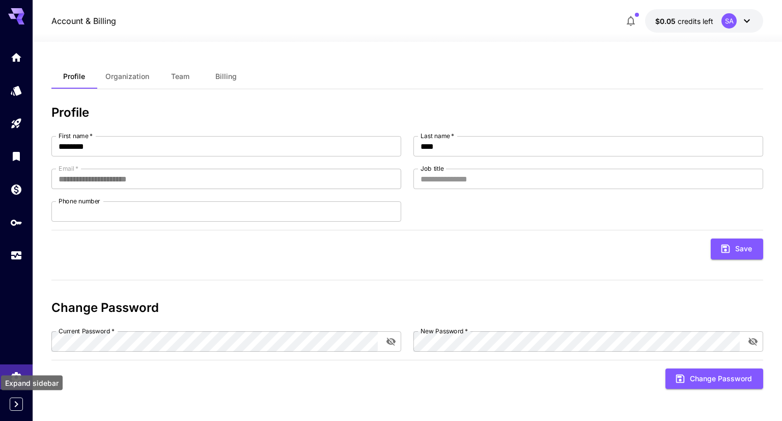
click at [15, 403] on icon "Expand sidebar" at bounding box center [16, 404] width 12 height 12
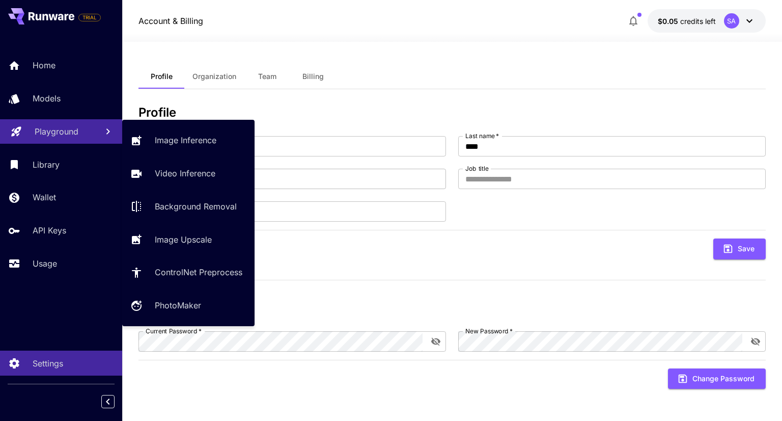
click at [46, 129] on p "Playground" at bounding box center [57, 131] width 44 height 12
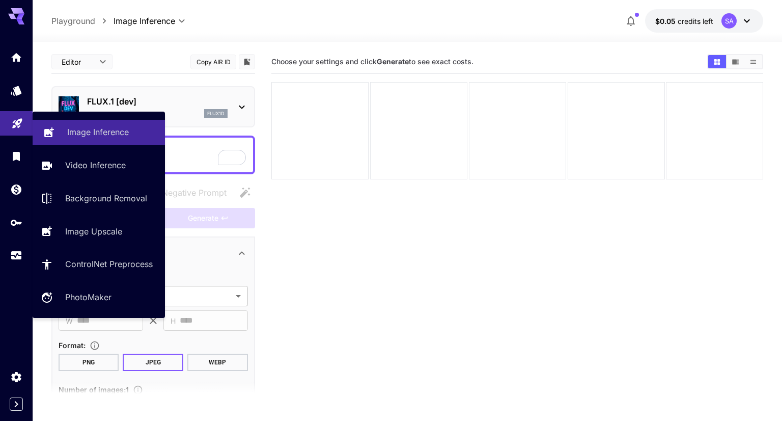
click at [97, 130] on p "Image Inference" at bounding box center [98, 132] width 62 height 12
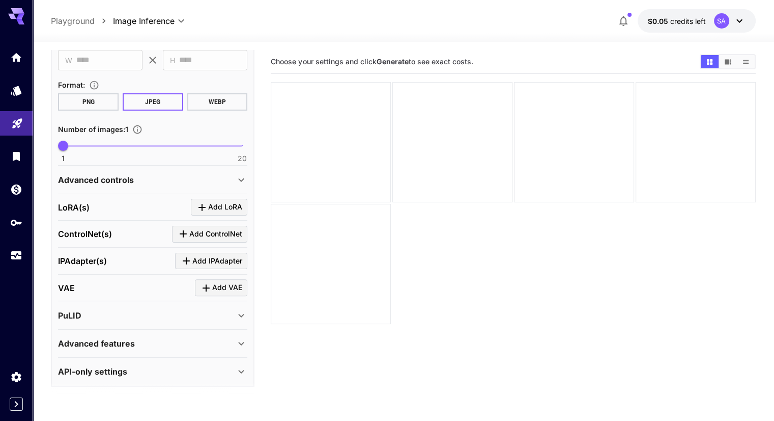
scroll to position [261, 0]
click at [181, 274] on div "Click to add IPAdapter" at bounding box center [213, 279] width 85 height 15
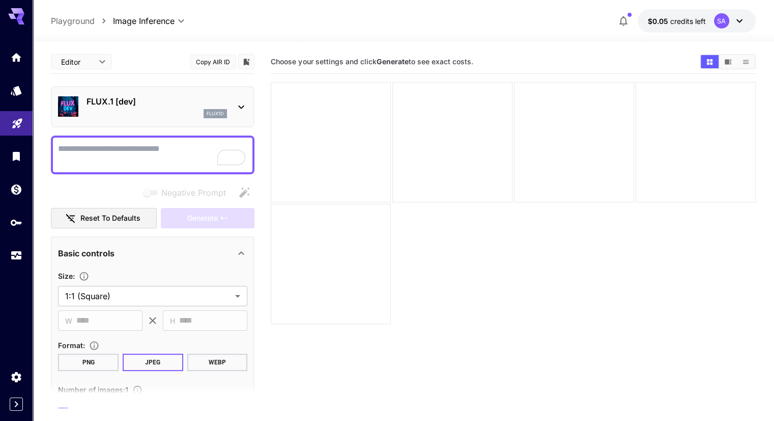
click at [134, 112] on div "flux1d" at bounding box center [157, 113] width 141 height 9
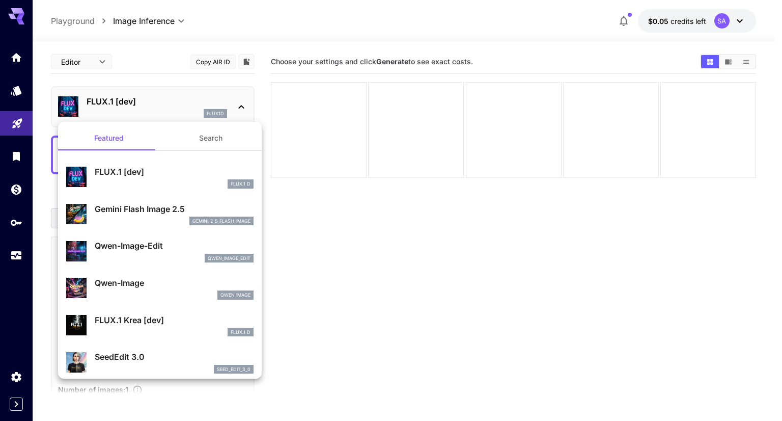
click at [123, 220] on div "gemini_2_5_flash_image" at bounding box center [174, 220] width 159 height 9
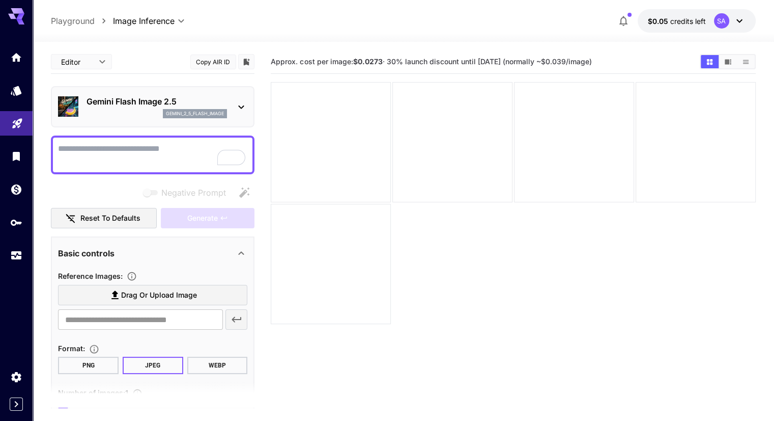
click at [158, 111] on div "gemini_2_5_flash_image" at bounding box center [157, 113] width 141 height 9
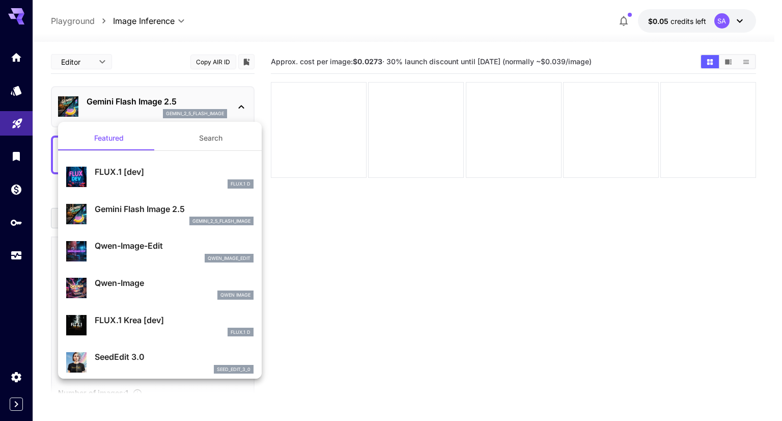
click at [145, 249] on p "Qwen-Image-Edit" at bounding box center [174, 245] width 159 height 12
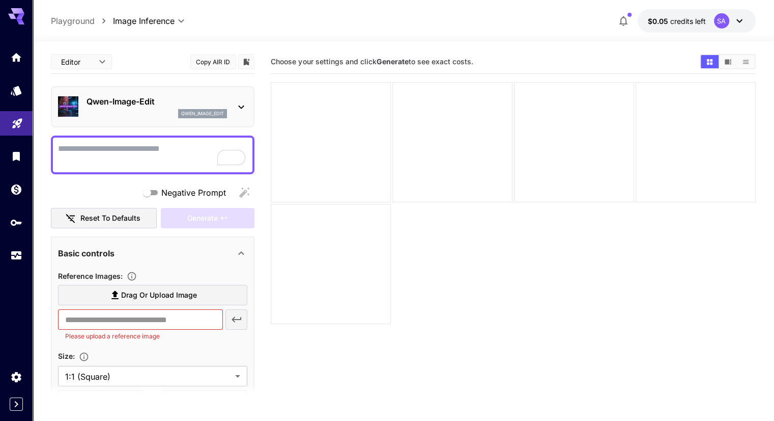
scroll to position [170, 0]
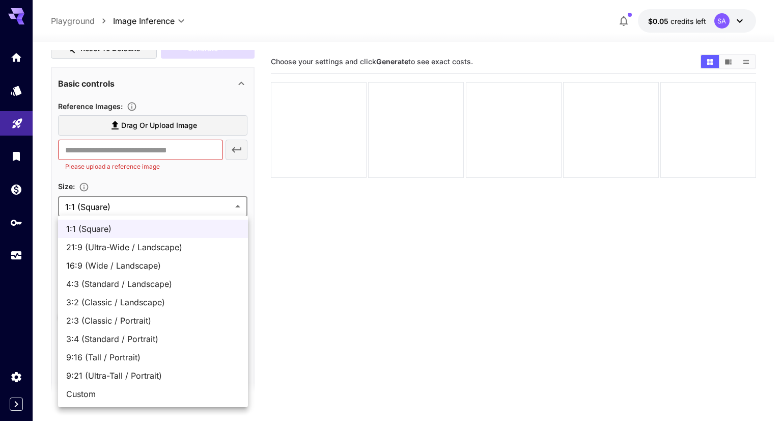
click at [184, 203] on body "**********" at bounding box center [391, 288] width 782 height 577
click at [184, 204] on div at bounding box center [391, 210] width 782 height 421
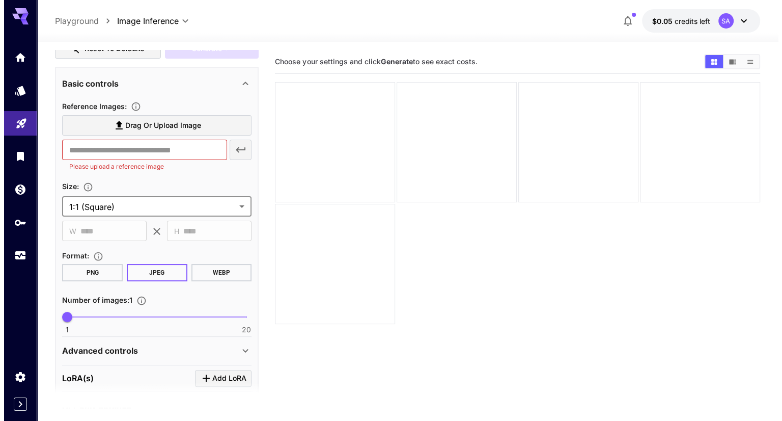
scroll to position [0, 0]
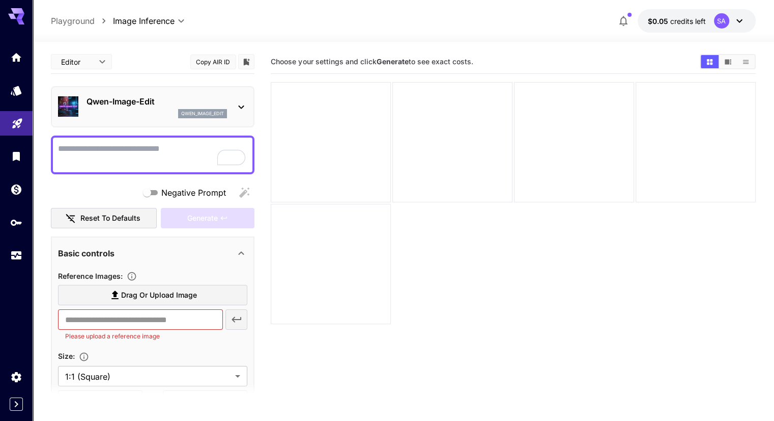
click at [184, 109] on div "qwen_image_edit" at bounding box center [202, 113] width 49 height 9
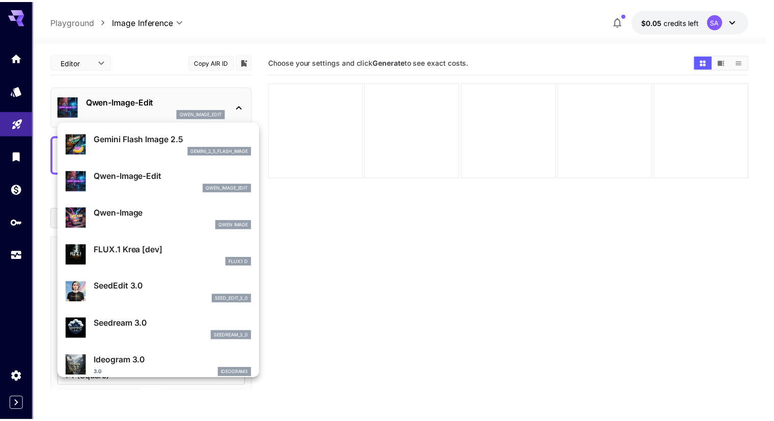
scroll to position [85, 0]
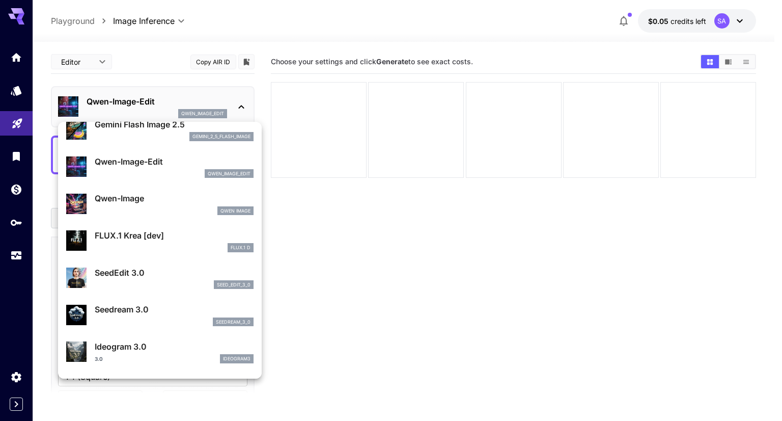
click at [148, 245] on div "FLUX.1 D" at bounding box center [174, 247] width 159 height 9
type input "**"
type input "***"
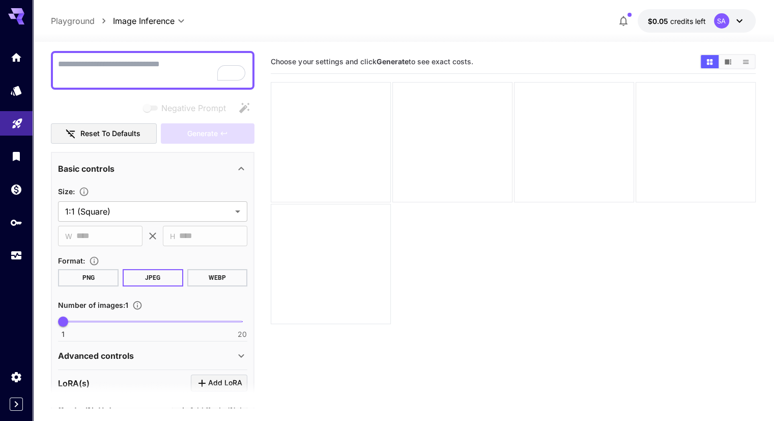
scroll to position [170, 0]
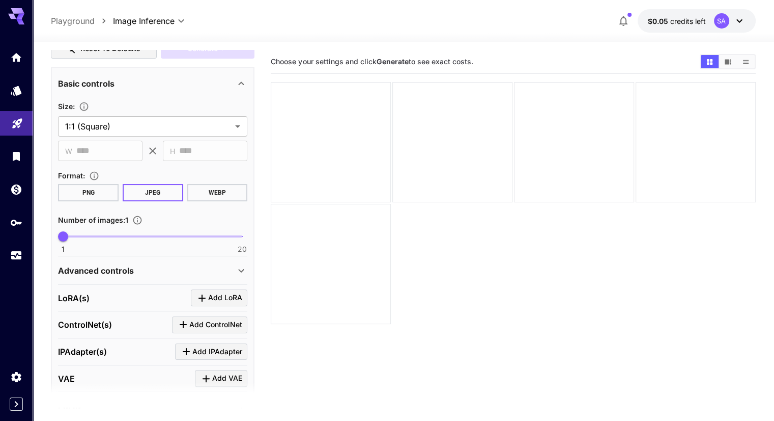
click at [95, 187] on button "PNG" at bounding box center [88, 192] width 61 height 17
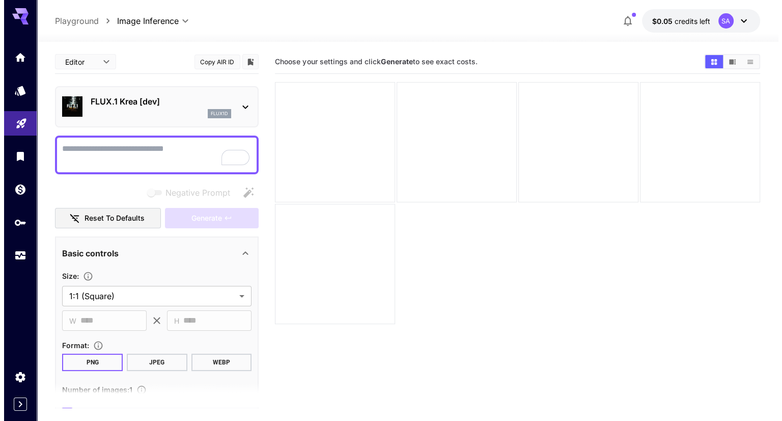
scroll to position [0, 0]
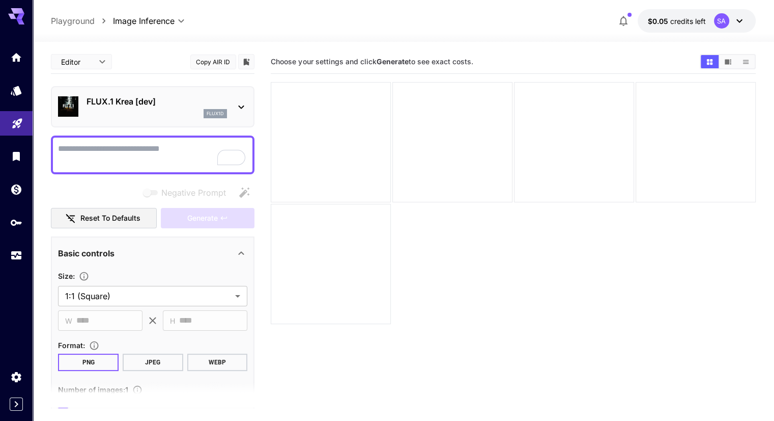
click at [135, 113] on div "flux1d" at bounding box center [157, 113] width 141 height 9
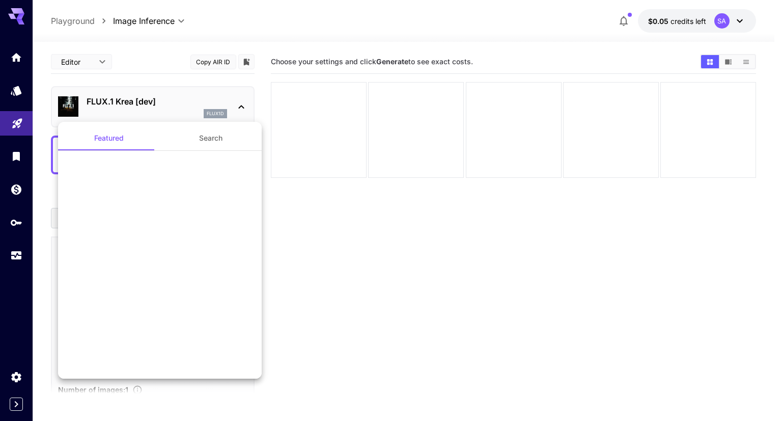
click at [135, 113] on div at bounding box center [391, 210] width 782 height 421
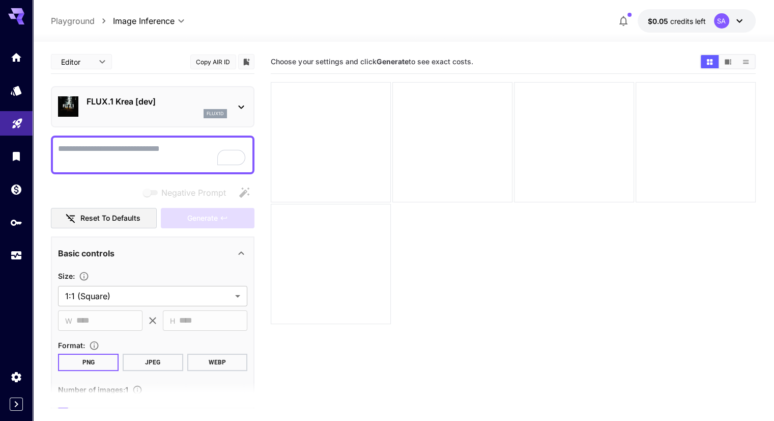
click at [134, 113] on div "flux1d" at bounding box center [157, 113] width 141 height 9
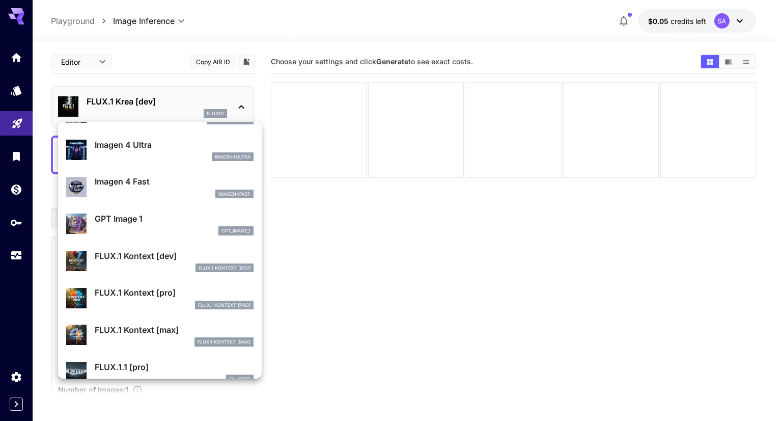
click at [170, 217] on p "GPT Image 1" at bounding box center [174, 218] width 159 height 12
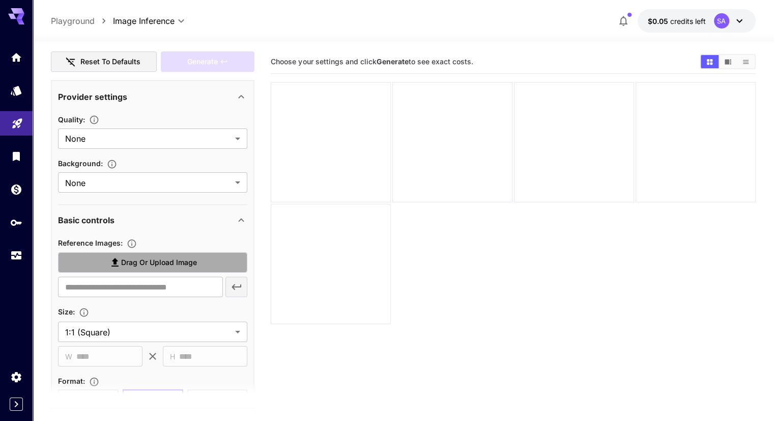
click at [148, 268] on label "Drag or upload image" at bounding box center [152, 262] width 189 height 21
click at [0, 0] on input "Drag or upload image" at bounding box center [0, 0] width 0 height 0
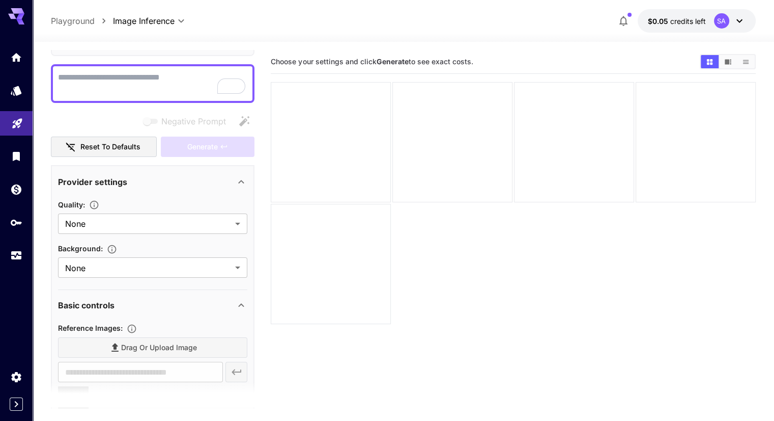
type input "**********"
click at [135, 94] on textarea "Negative Prompt" at bounding box center [152, 83] width 189 height 24
paste textarea "**********"
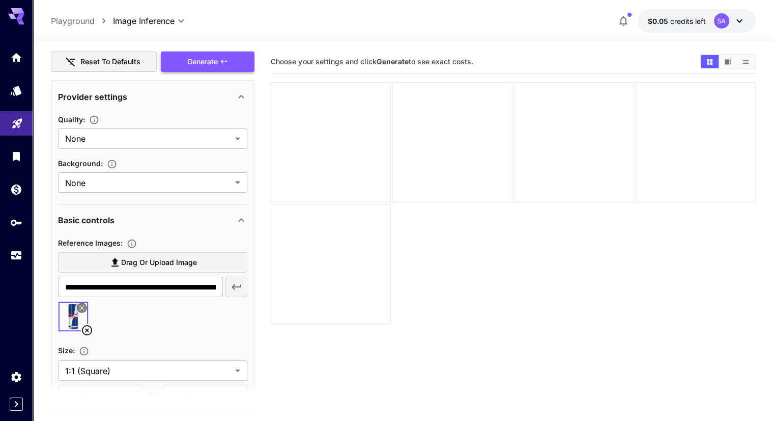
type textarea "**********"
click at [212, 67] on button "Generate" at bounding box center [208, 61] width 94 height 21
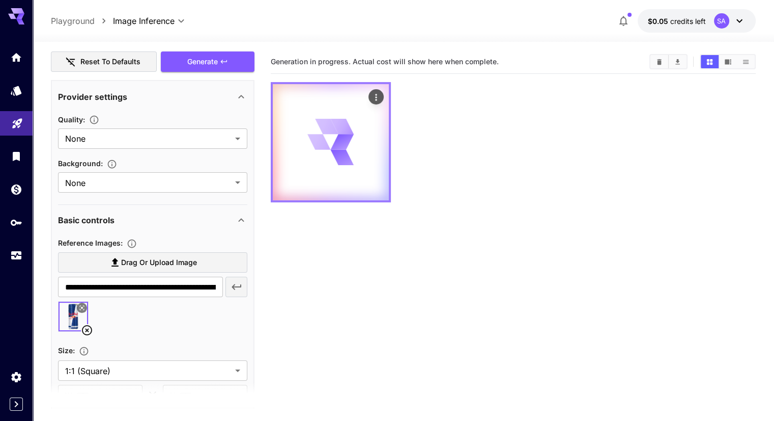
click at [331, 150] on icon at bounding box center [342, 157] width 23 height 15
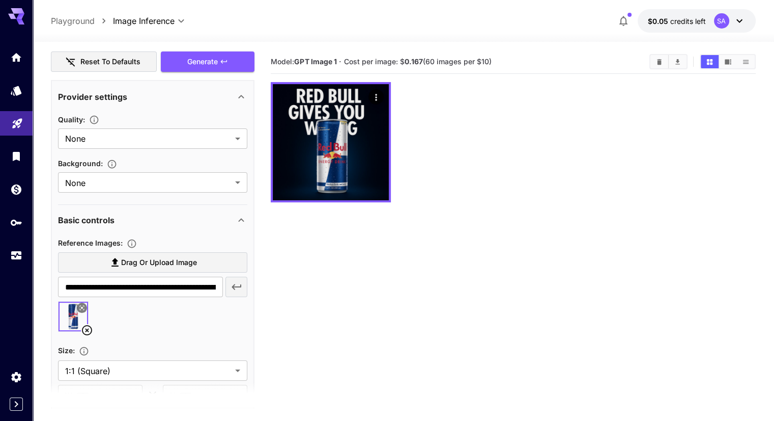
scroll to position [156, 0]
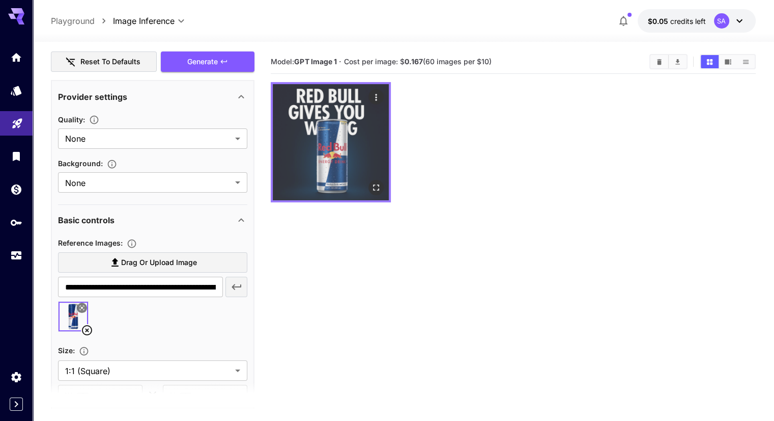
click at [330, 118] on img at bounding box center [331, 142] width 116 height 116
click at [328, 135] on img at bounding box center [331, 142] width 116 height 116
click at [371, 182] on icon "Open in fullscreen" at bounding box center [376, 187] width 10 height 10
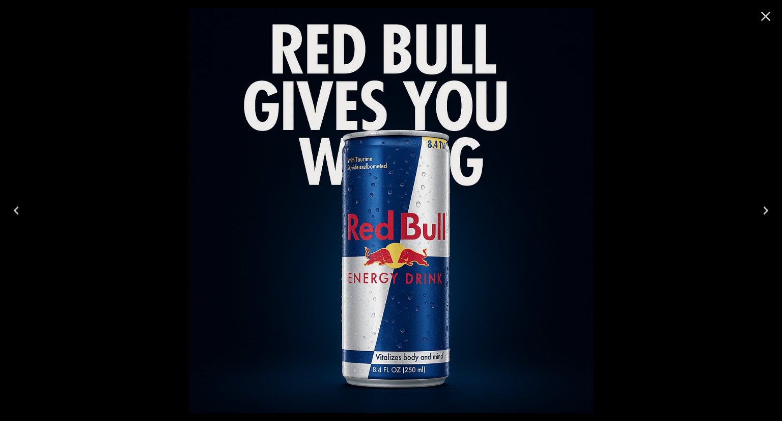
click at [768, 13] on icon "Close" at bounding box center [766, 17] width 10 height 10
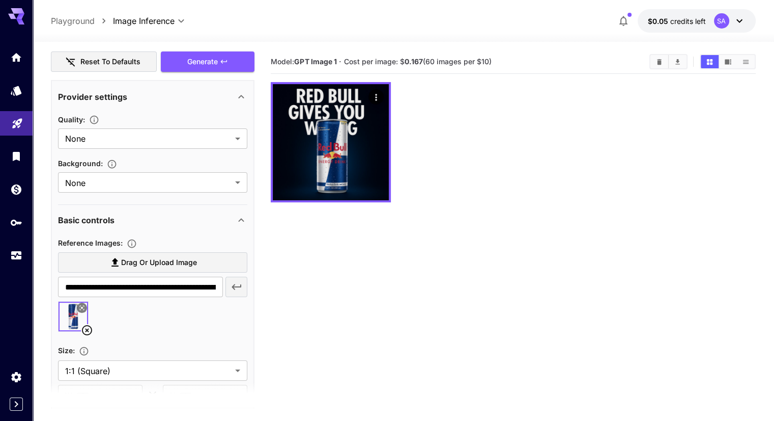
click at [81, 307] on icon at bounding box center [82, 307] width 6 height 6
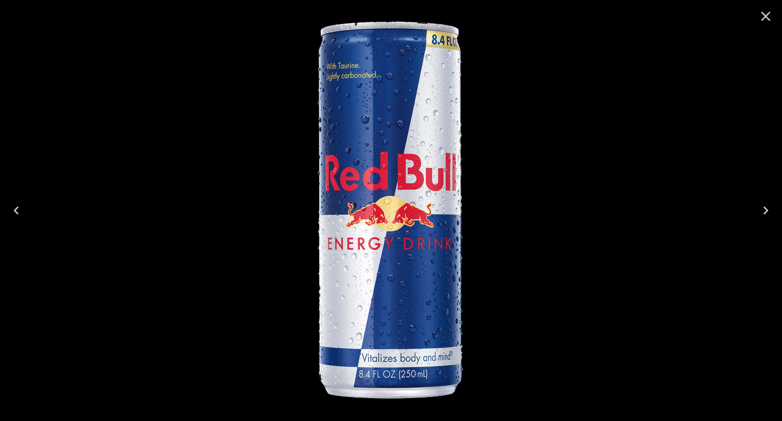
click at [765, 16] on icon "Close" at bounding box center [766, 17] width 10 height 10
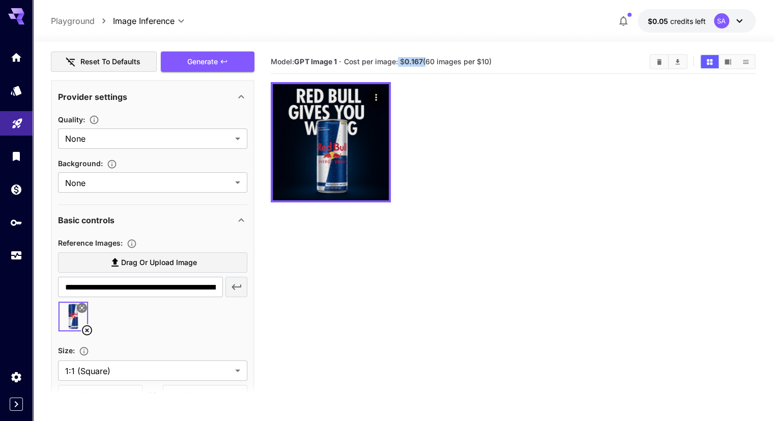
drag, startPoint x: 428, startPoint y: 65, endPoint x: 401, endPoint y: 63, distance: 27.1
click at [401, 63] on span "Cost per image: $ 0.167 (60 images per $10)" at bounding box center [418, 61] width 148 height 9
copy span "$ 0.167"
click at [448, 67] on section "Model: GPT Image 1 · Cost per image: $ 0.167 (60 images per $10)" at bounding box center [456, 62] width 371 height 12
drag, startPoint x: 495, startPoint y: 63, endPoint x: 480, endPoint y: 63, distance: 15.3
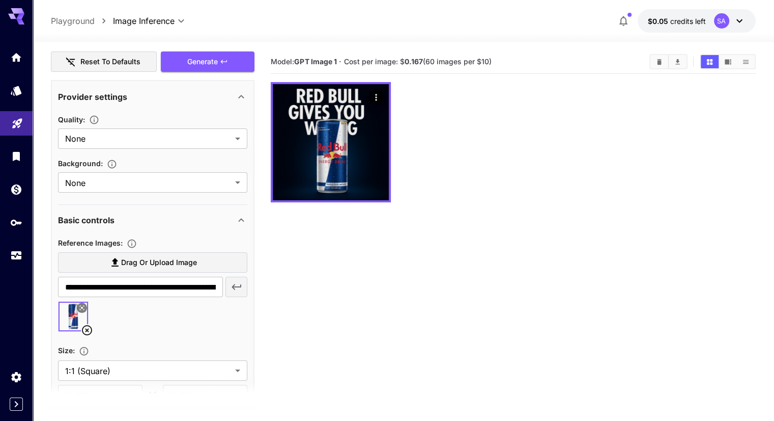
click at [480, 63] on span "Cost per image: $ 0.167 (60 images per $10)" at bounding box center [418, 61] width 148 height 9
click at [467, 70] on div "Model: GPT Image 1 · Cost per image: $ 0.167 (60 images per $10)" at bounding box center [513, 62] width 485 height 24
click at [680, 22] on span "credits left" at bounding box center [689, 21] width 36 height 9
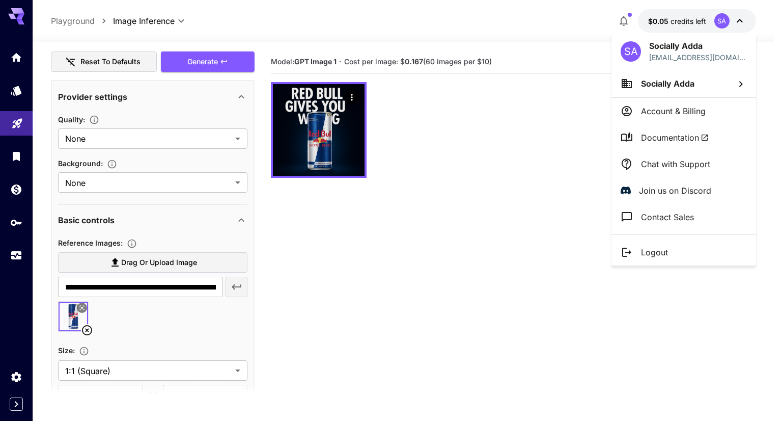
click at [689, 92] on li "Socially Adda" at bounding box center [684, 83] width 145 height 27
click at [666, 16] on div at bounding box center [391, 210] width 782 height 421
click at [666, 17] on div at bounding box center [391, 210] width 782 height 421
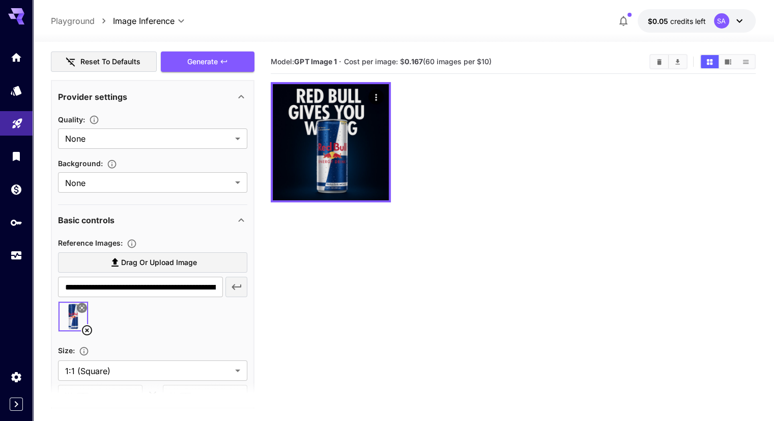
click at [666, 17] on body "**********" at bounding box center [387, 288] width 774 height 577
click at [666, 17] on span "$0.05" at bounding box center [659, 21] width 22 height 9
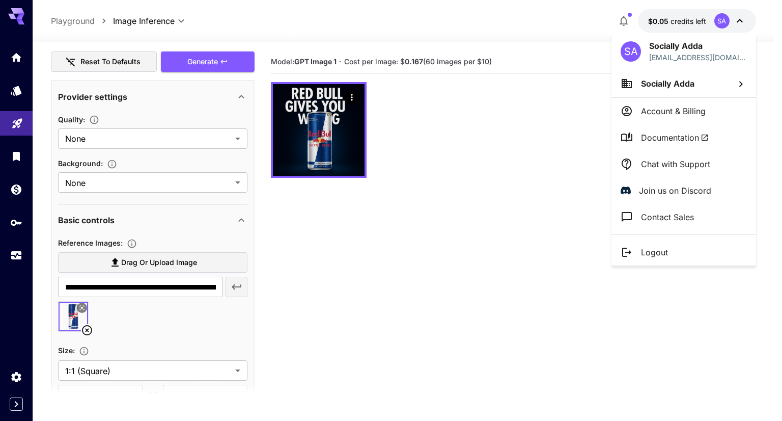
click at [665, 46] on p "Socially Adda" at bounding box center [698, 46] width 98 height 12
click at [674, 68] on div "SA Socially Adda sociallyadda@gmail.com" at bounding box center [684, 51] width 145 height 37
click at [678, 84] on span "Socially Adda" at bounding box center [667, 83] width 53 height 10
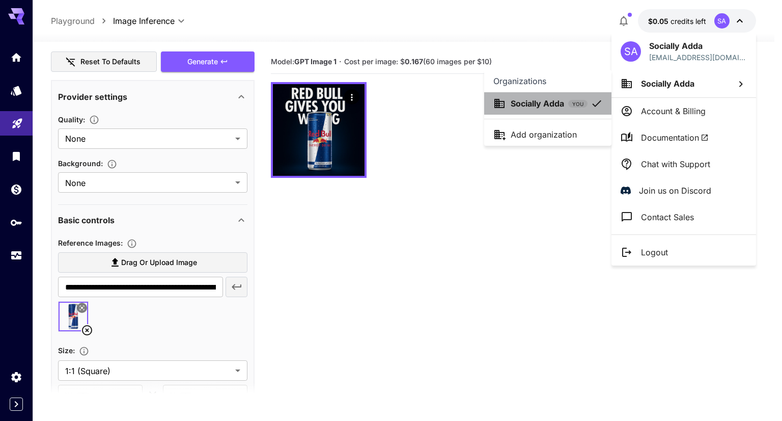
click at [588, 110] on li "Socially Adda YOU" at bounding box center [547, 103] width 127 height 22
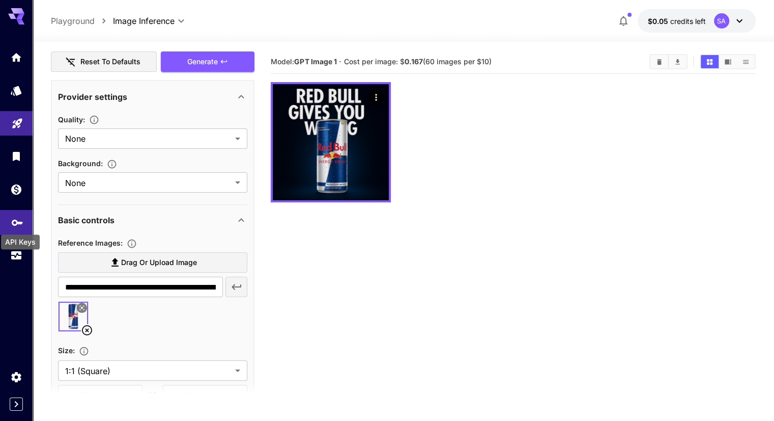
click at [16, 224] on icon "API Keys" at bounding box center [17, 219] width 12 height 12
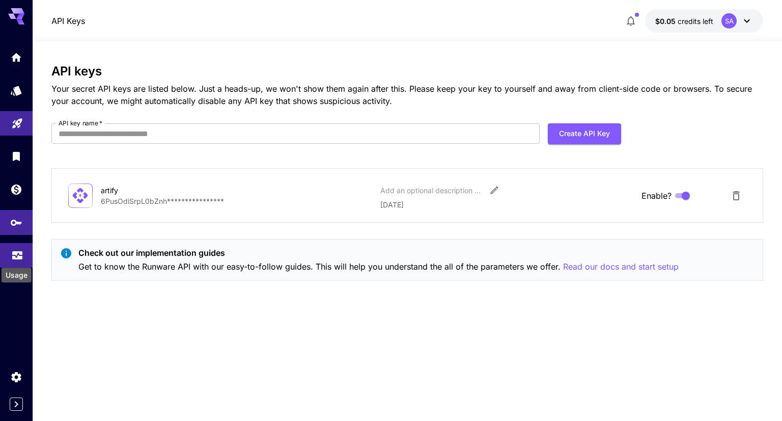
click at [21, 253] on icon "Usage" at bounding box center [17, 250] width 10 height 5
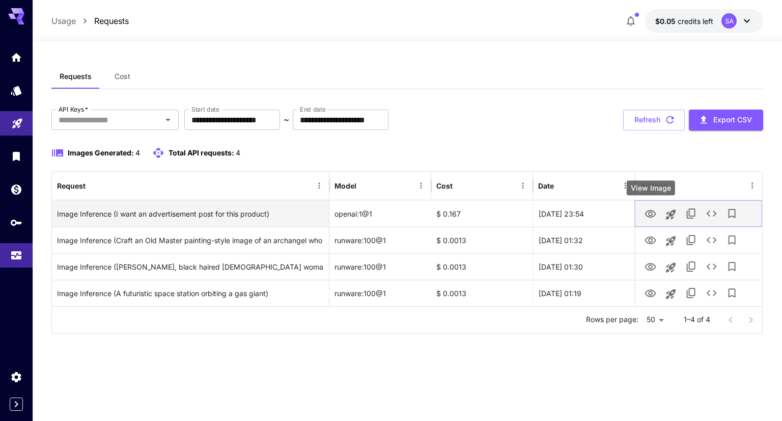
click at [645, 211] on icon "View Image" at bounding box center [651, 214] width 12 height 12
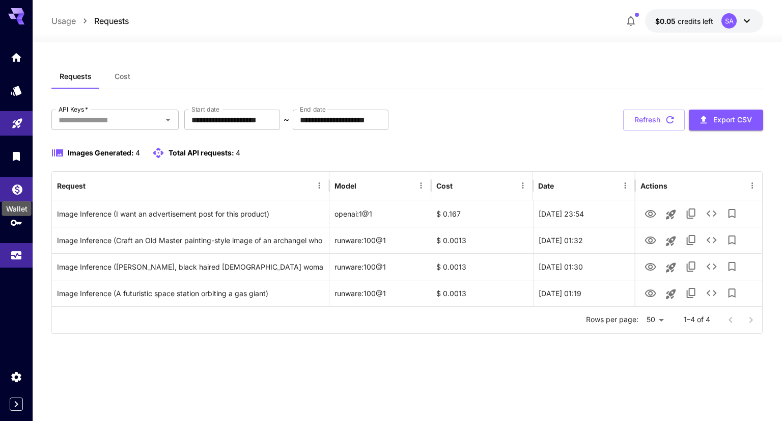
click at [16, 190] on icon "Wallet" at bounding box center [17, 186] width 12 height 12
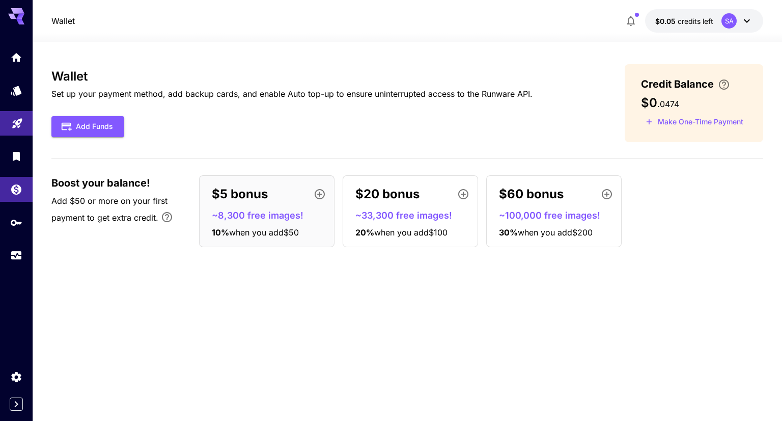
click at [726, 119] on button "Make One-Time Payment" at bounding box center [694, 122] width 107 height 16
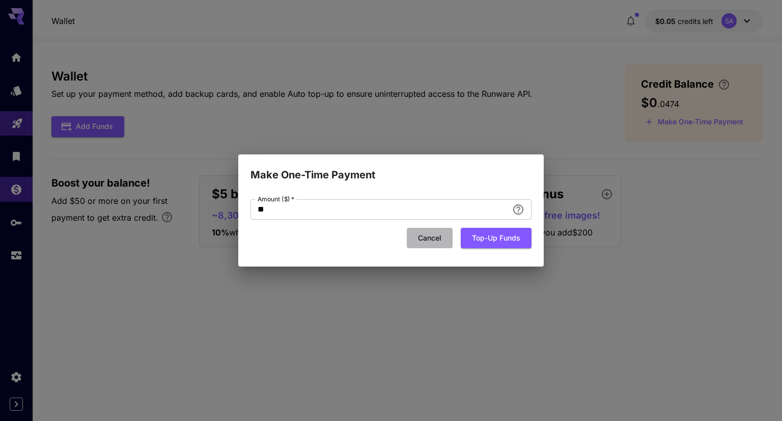
click at [414, 237] on button "Cancel" at bounding box center [430, 238] width 46 height 21
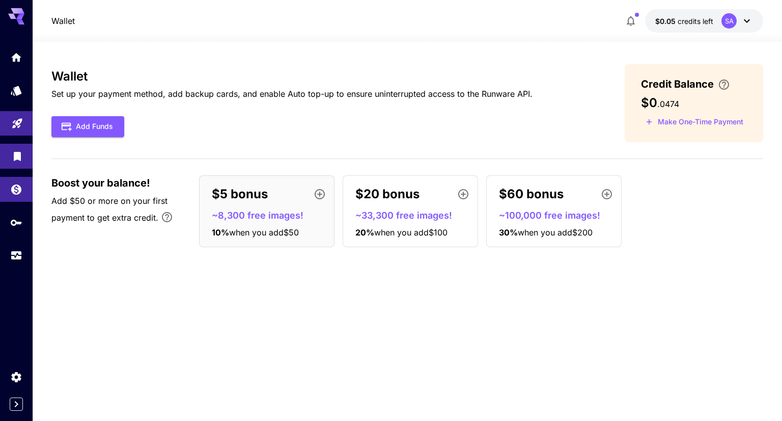
click at [10, 158] on link at bounding box center [16, 156] width 33 height 25
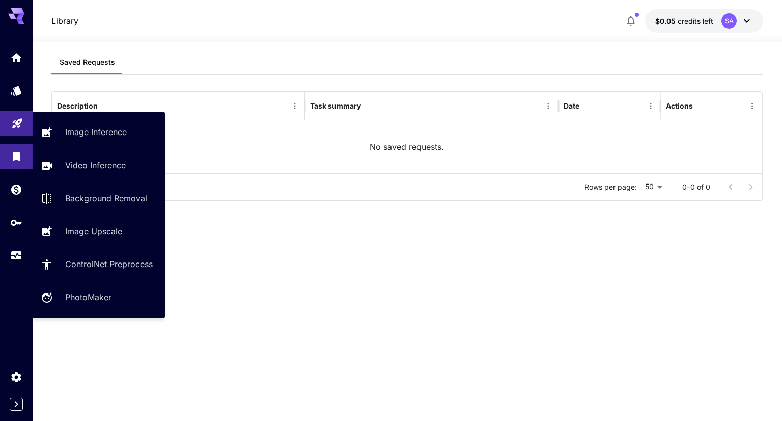
click at [18, 131] on link at bounding box center [16, 123] width 33 height 25
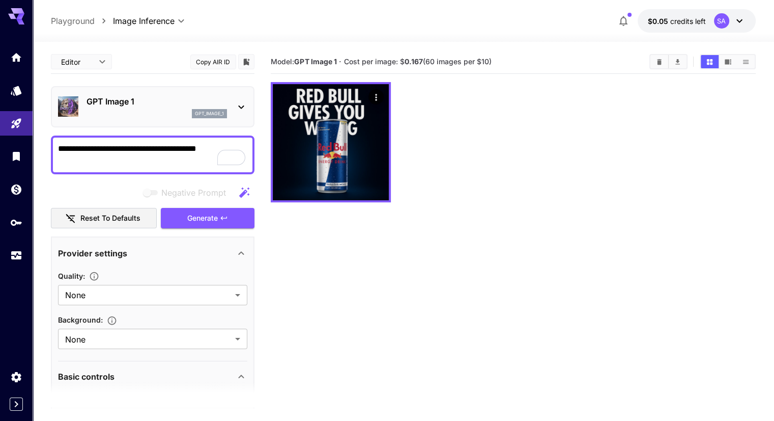
click at [187, 99] on p "GPT Image 1" at bounding box center [157, 101] width 141 height 12
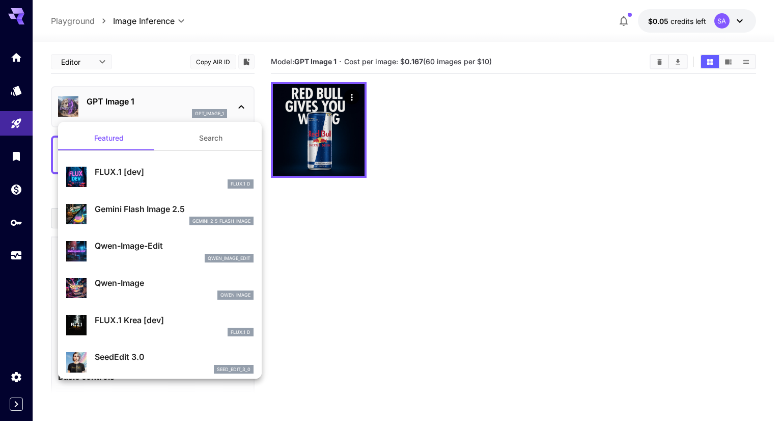
click at [191, 188] on div "FLUX.1 D" at bounding box center [174, 183] width 159 height 9
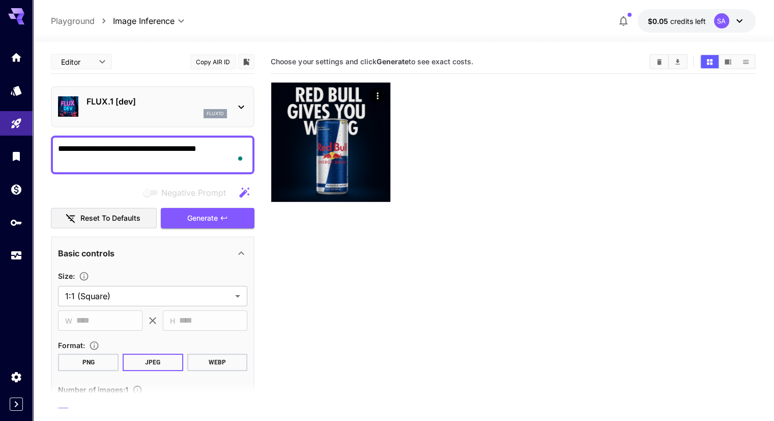
click at [182, 115] on div "flux1d" at bounding box center [157, 113] width 141 height 9
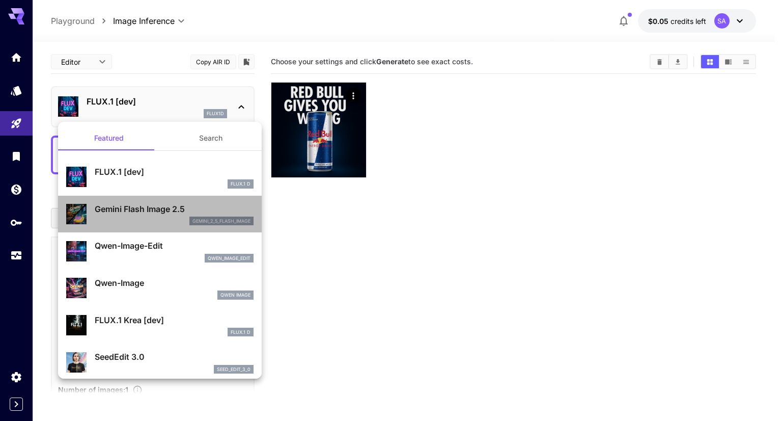
click at [199, 206] on p "Gemini Flash Image 2.5" at bounding box center [174, 209] width 159 height 12
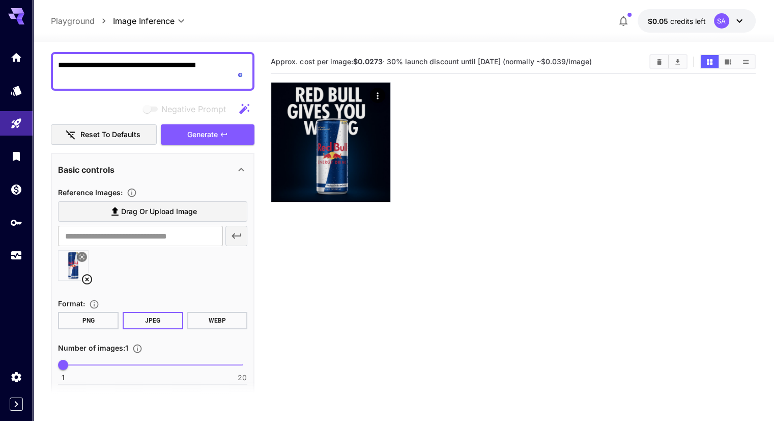
scroll to position [141, 0]
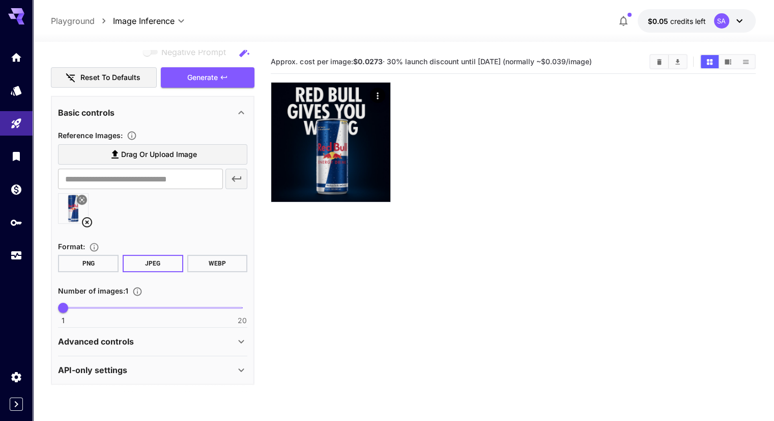
click at [87, 218] on icon at bounding box center [87, 222] width 12 height 12
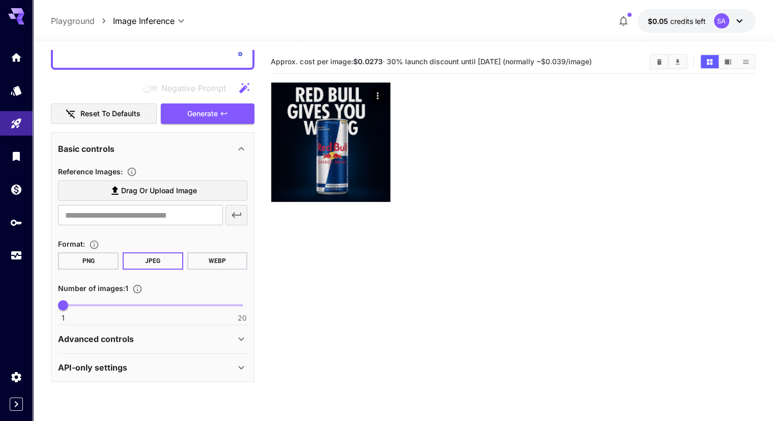
scroll to position [102, 0]
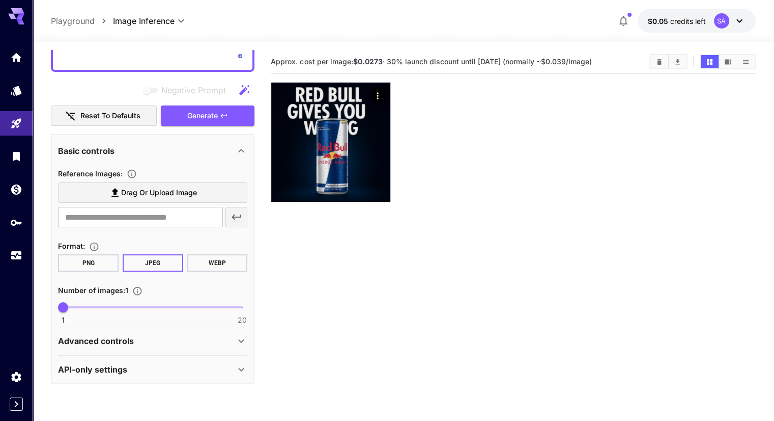
click at [154, 196] on span "Drag or upload image" at bounding box center [159, 192] width 76 height 13
click at [0, 0] on input "Drag or upload image" at bounding box center [0, 0] width 0 height 0
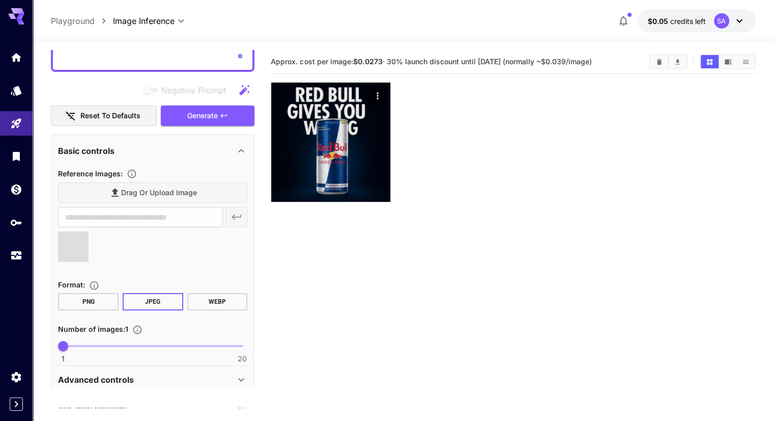
type input "**********"
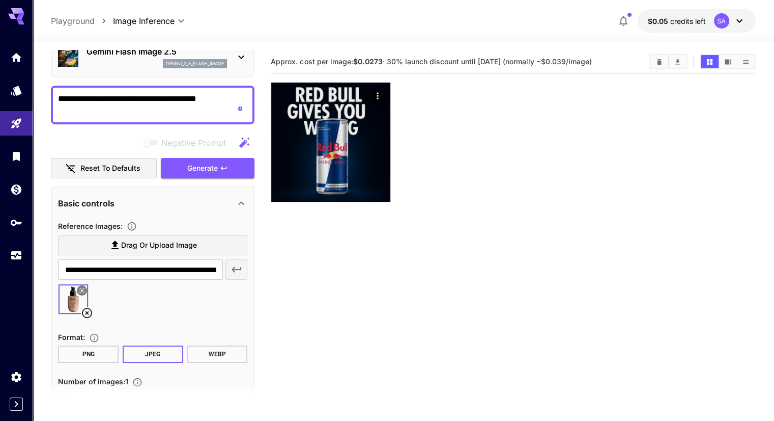
scroll to position [0, 0]
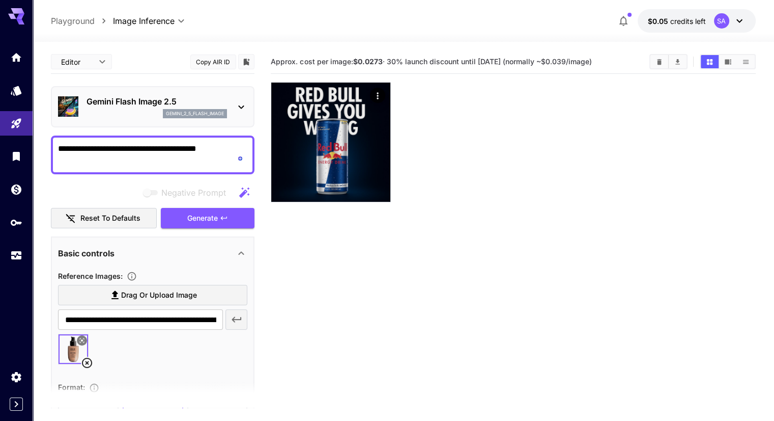
click at [132, 147] on textarea "**********" at bounding box center [152, 155] width 189 height 24
paste textarea "**********"
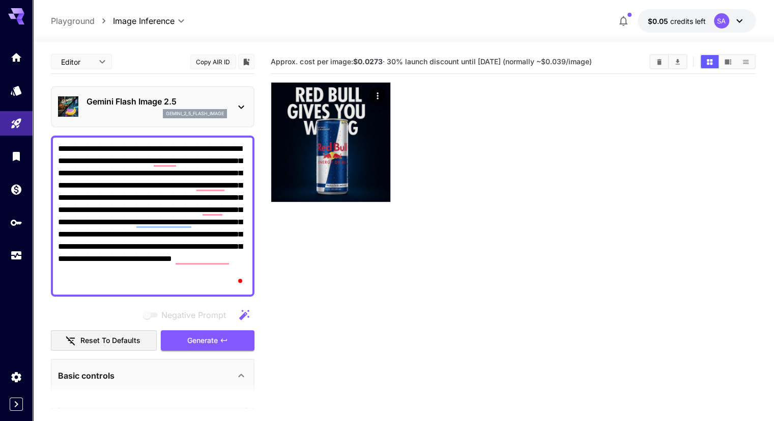
click at [161, 270] on textarea "**********" at bounding box center [152, 216] width 189 height 147
drag, startPoint x: 202, startPoint y: 285, endPoint x: 125, endPoint y: 259, distance: 80.5
click at [125, 259] on textarea "**********" at bounding box center [152, 216] width 189 height 147
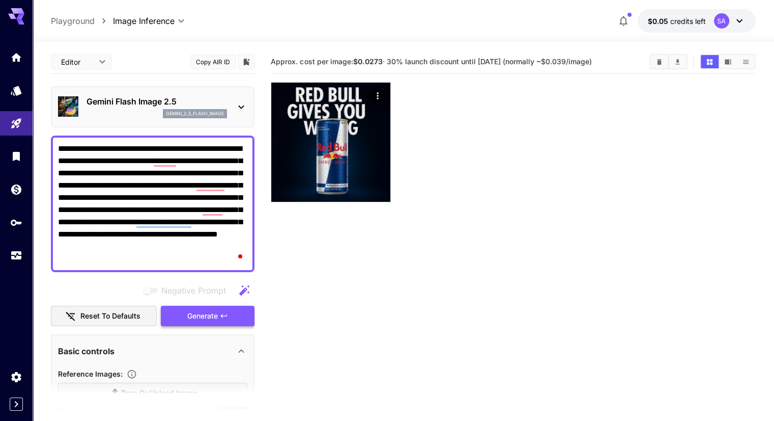
type textarea "**********"
click at [193, 316] on span "Generate" at bounding box center [202, 316] width 31 height 13
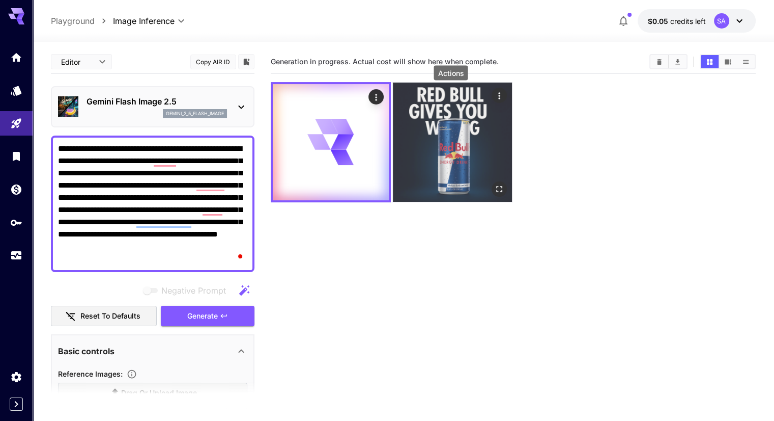
click at [494, 97] on icon "Actions" at bounding box center [499, 96] width 10 height 10
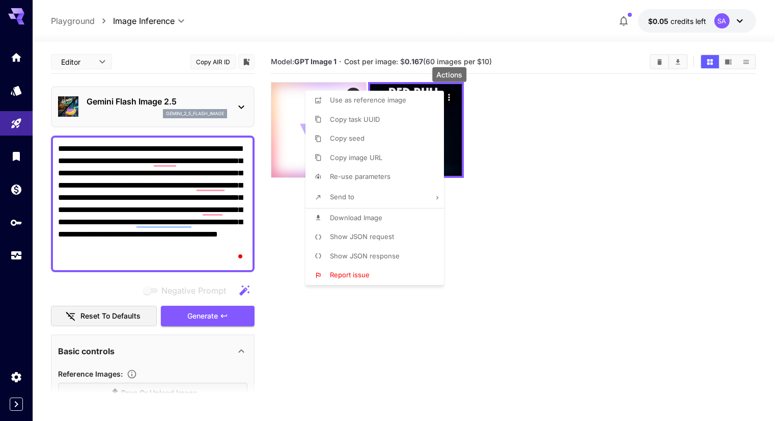
click at [537, 243] on div at bounding box center [391, 210] width 782 height 421
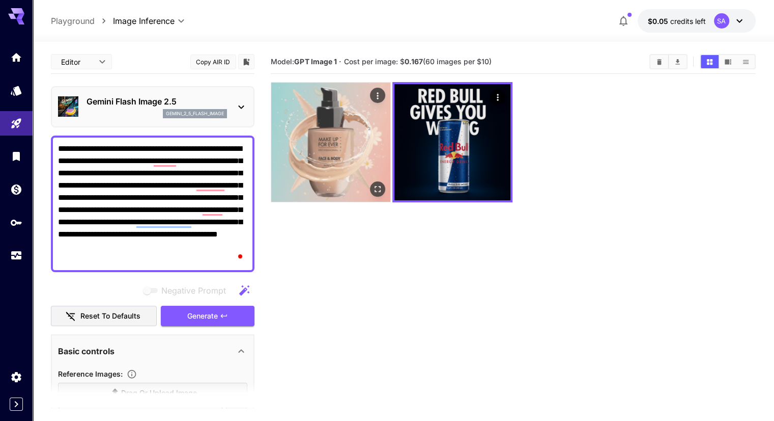
click at [315, 128] on img at bounding box center [330, 141] width 119 height 119
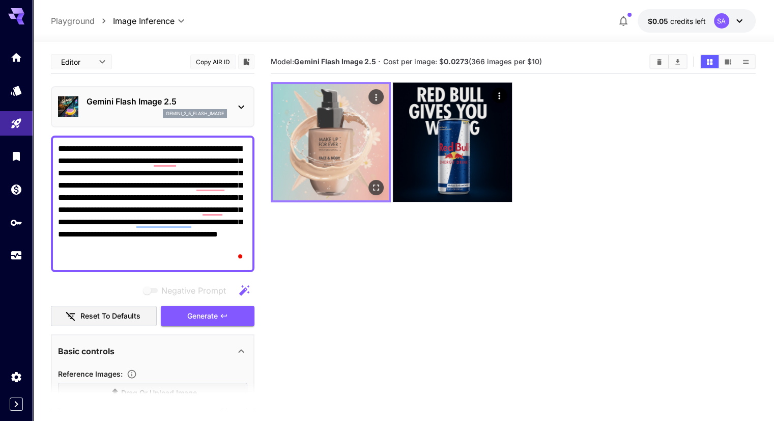
click at [315, 128] on img at bounding box center [331, 142] width 116 height 116
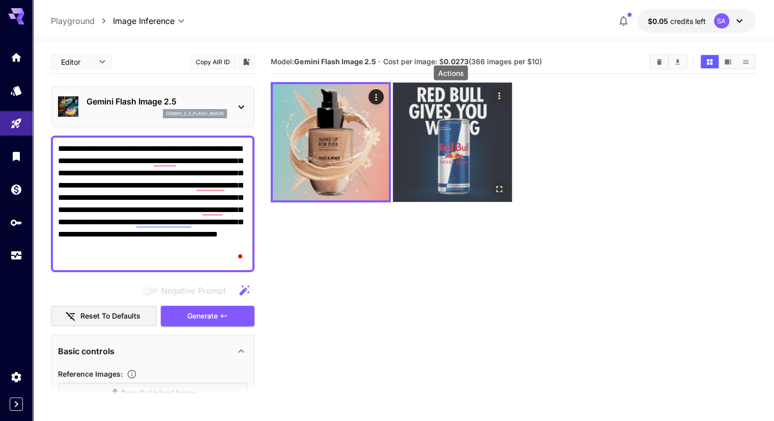
click at [494, 94] on icon "Actions" at bounding box center [499, 96] width 10 height 10
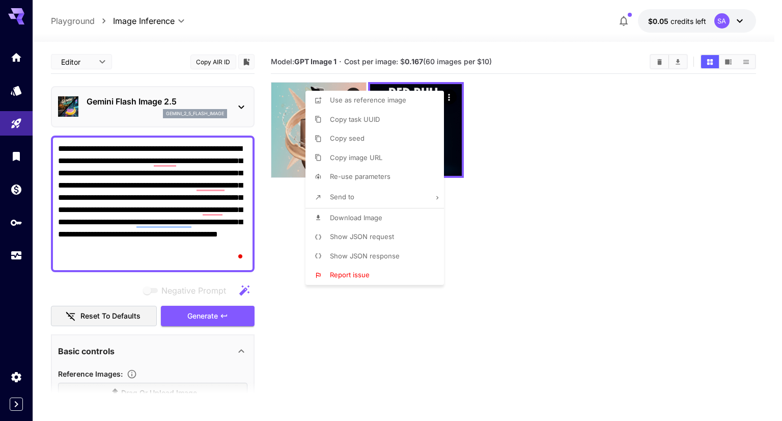
click at [280, 135] on div at bounding box center [391, 210] width 782 height 421
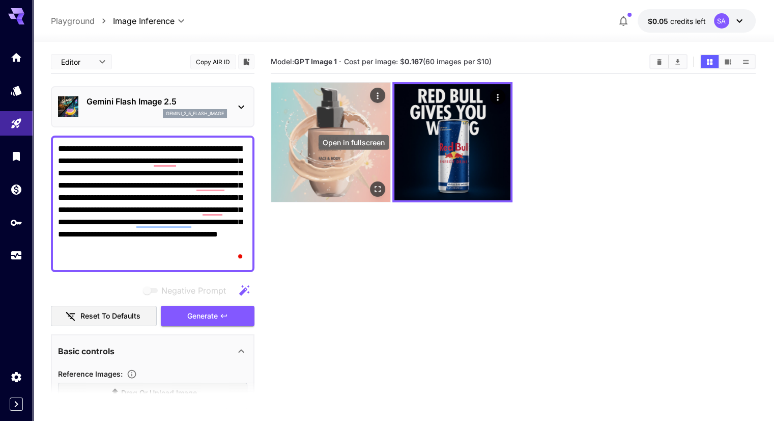
click at [370, 181] on button "Open in fullscreen" at bounding box center [377, 188] width 15 height 15
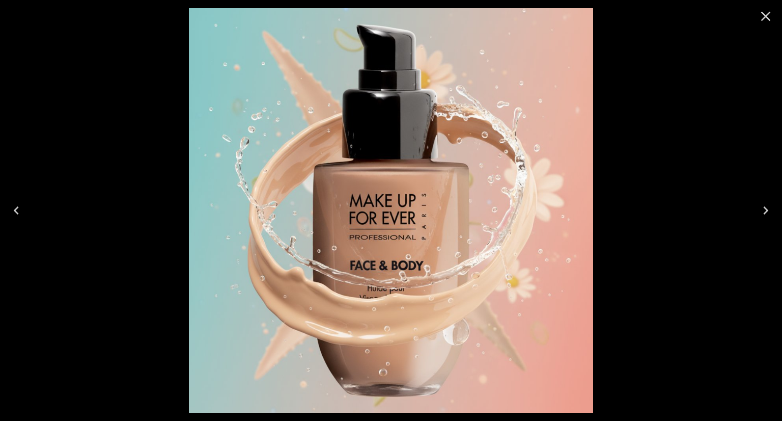
click at [770, 14] on icon "Close" at bounding box center [766, 16] width 16 height 16
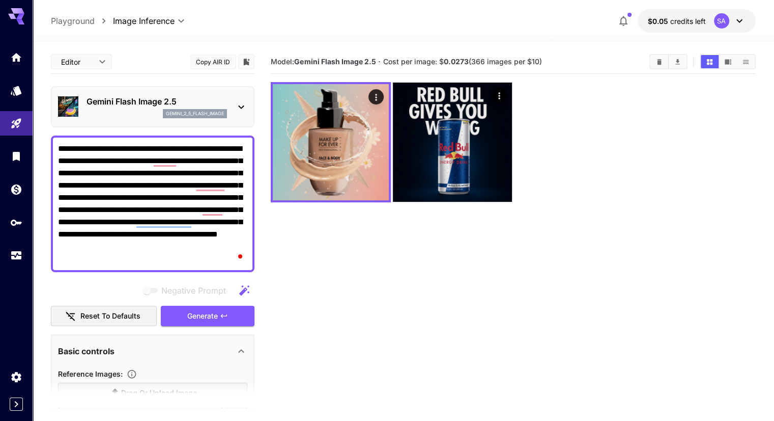
click at [199, 104] on p "Gemini Flash Image 2.5" at bounding box center [157, 101] width 141 height 12
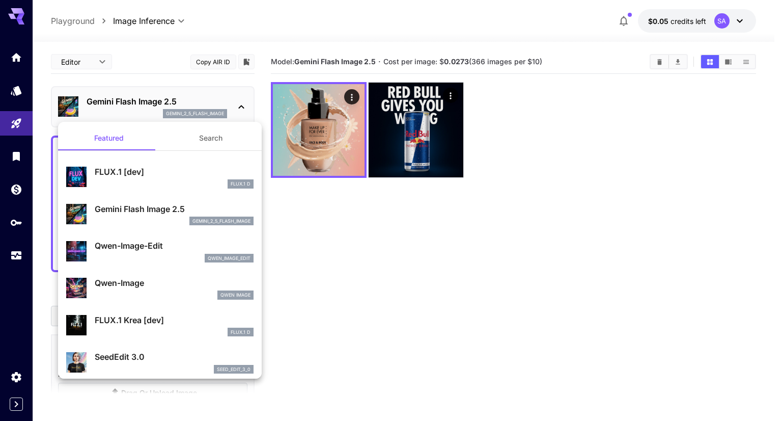
click at [205, 137] on button "Search" at bounding box center [211, 138] width 102 height 24
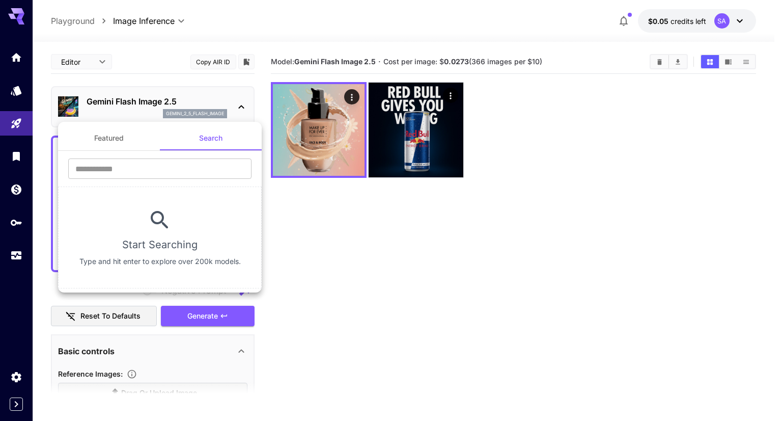
click at [121, 140] on button "Featured" at bounding box center [109, 138] width 102 height 24
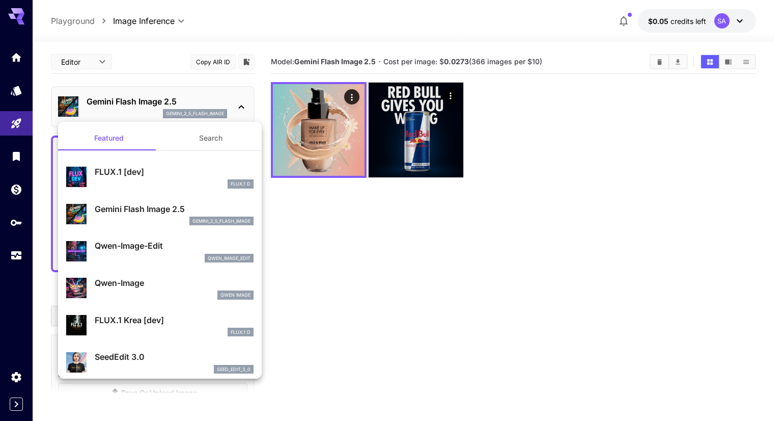
click at [157, 194] on li "FLUX.1 [dev] FLUX.1 D" at bounding box center [160, 176] width 204 height 37
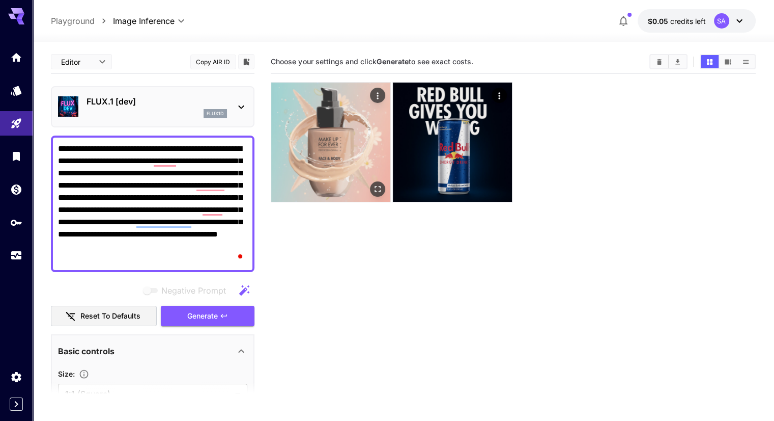
click at [330, 126] on img at bounding box center [330, 141] width 119 height 119
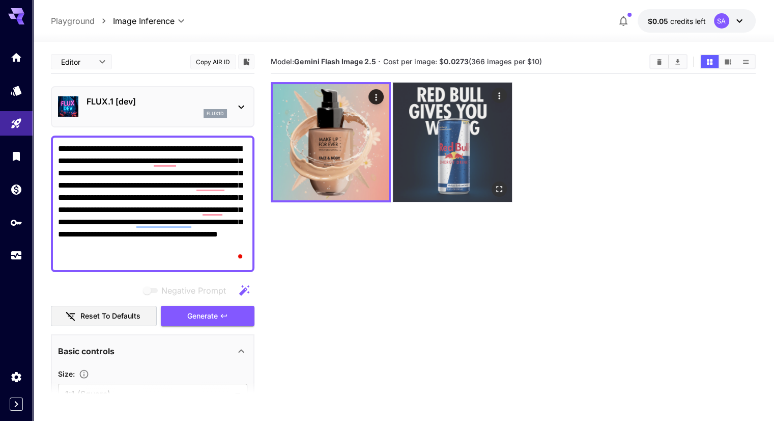
click at [403, 131] on img at bounding box center [452, 141] width 119 height 119
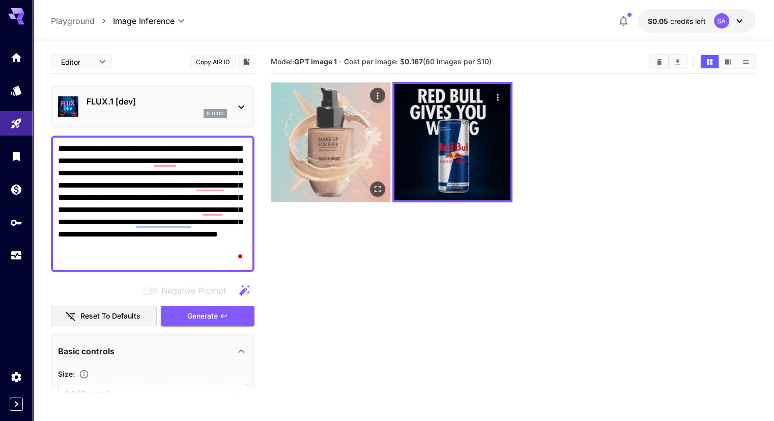
click at [320, 135] on img at bounding box center [330, 141] width 119 height 119
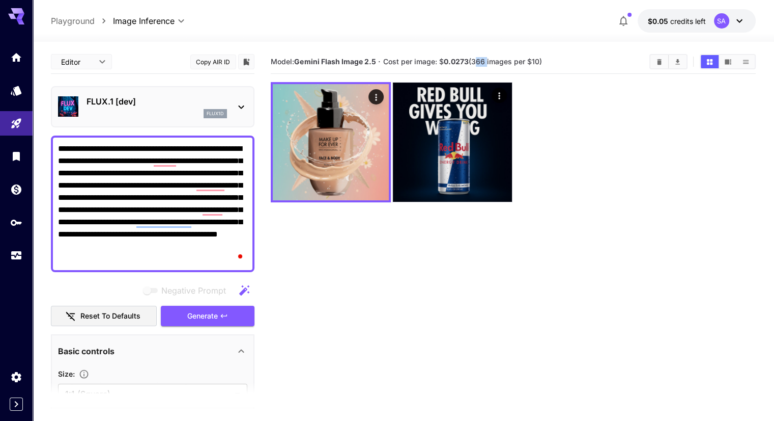
drag, startPoint x: 473, startPoint y: 58, endPoint x: 495, endPoint y: 61, distance: 22.6
click at [489, 61] on span "Cost per image: $ 0.0273 (366 images per $10)" at bounding box center [462, 61] width 159 height 9
click at [26, 195] on link at bounding box center [16, 189] width 33 height 25
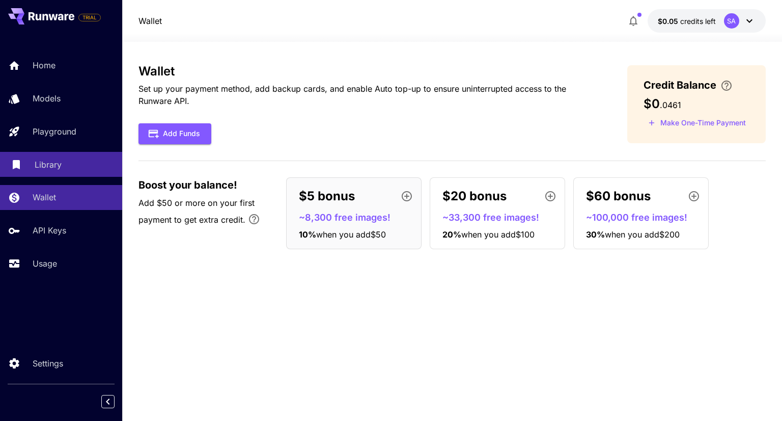
click at [73, 165] on div "Library" at bounding box center [74, 164] width 79 height 12
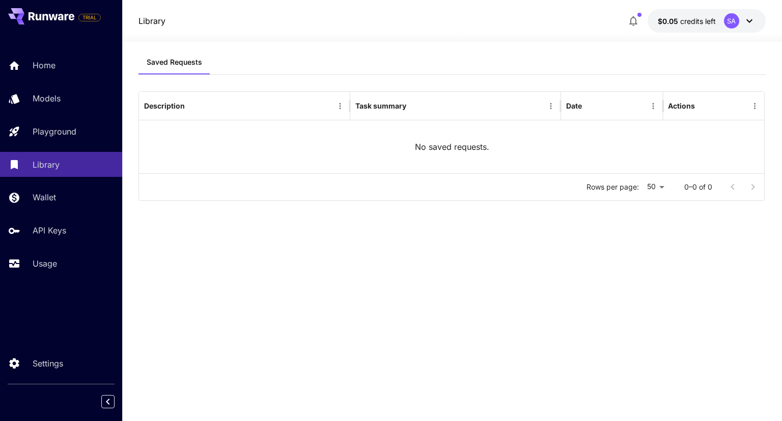
click at [392, 243] on div "Saved Requests Description Task summary Date Actions No saved requests. Rows pe…" at bounding box center [451, 224] width 627 height 348
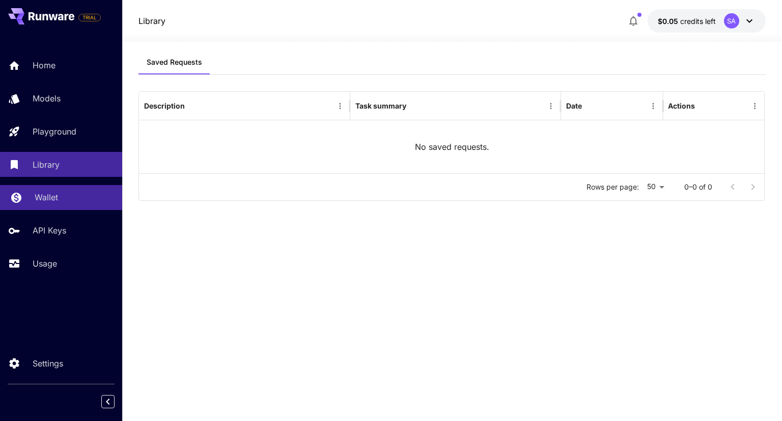
click at [43, 199] on p "Wallet" at bounding box center [46, 197] width 23 height 12
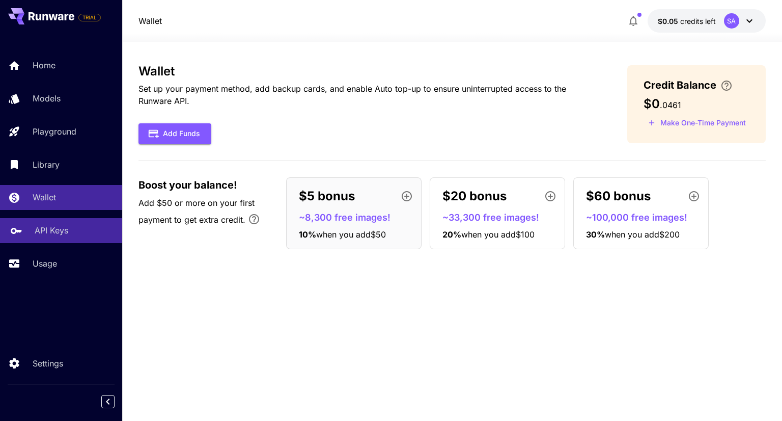
click at [45, 225] on link "API Keys" at bounding box center [61, 230] width 122 height 25
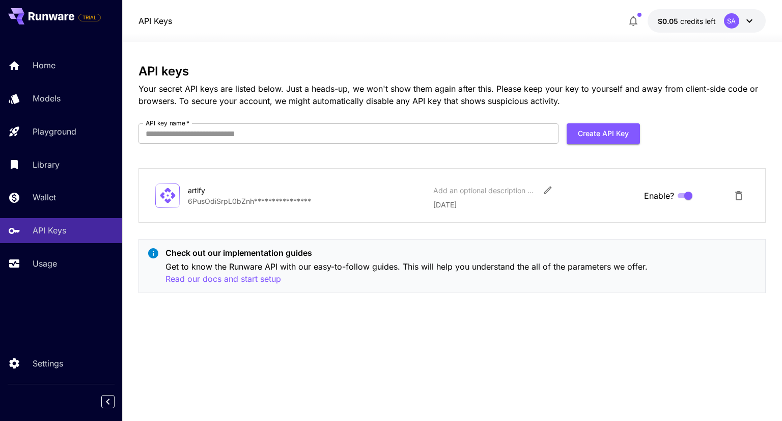
click at [218, 196] on p "**********" at bounding box center [306, 201] width 237 height 11
click at [261, 208] on div "**********" at bounding box center [451, 195] width 593 height 29
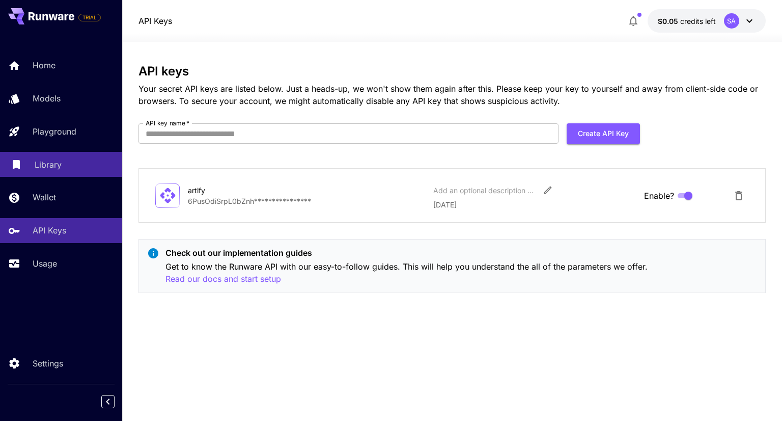
click at [39, 159] on p "Library" at bounding box center [48, 164] width 27 height 12
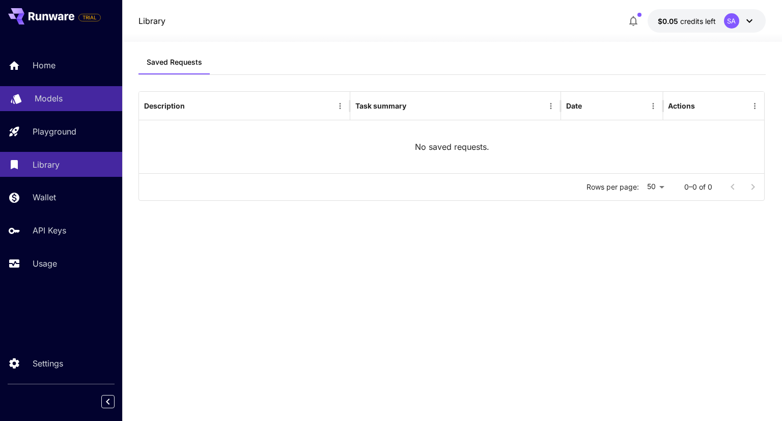
click at [54, 101] on p "Models" at bounding box center [49, 98] width 28 height 12
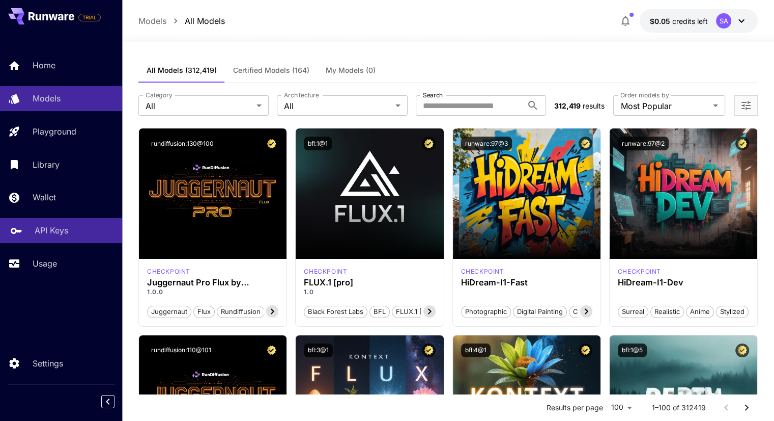
click at [63, 229] on p "API Keys" at bounding box center [52, 230] width 34 height 12
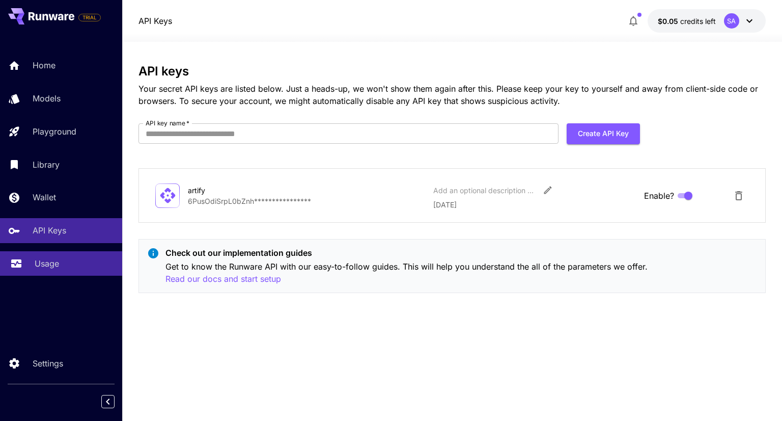
click at [51, 271] on link "Usage" at bounding box center [61, 263] width 122 height 25
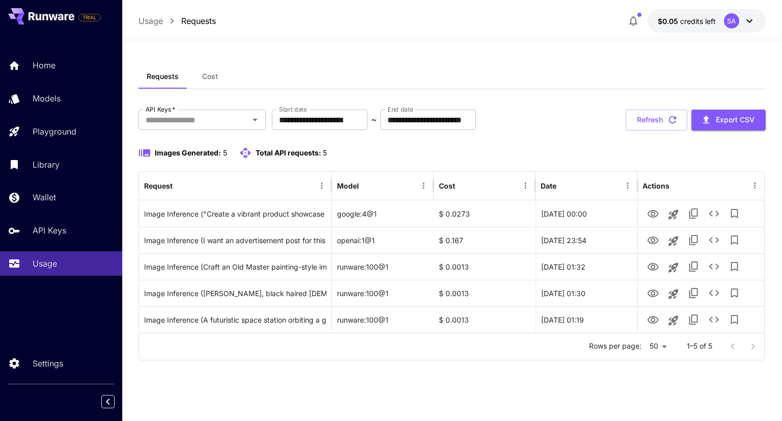
click at [288, 153] on span "Total API requests:" at bounding box center [289, 152] width 66 height 9
click at [749, 23] on icon at bounding box center [749, 21] width 12 height 12
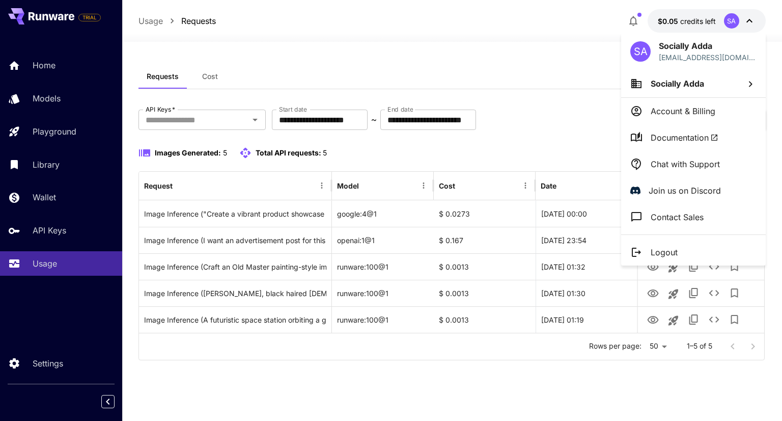
click at [558, 79] on div at bounding box center [391, 210] width 782 height 421
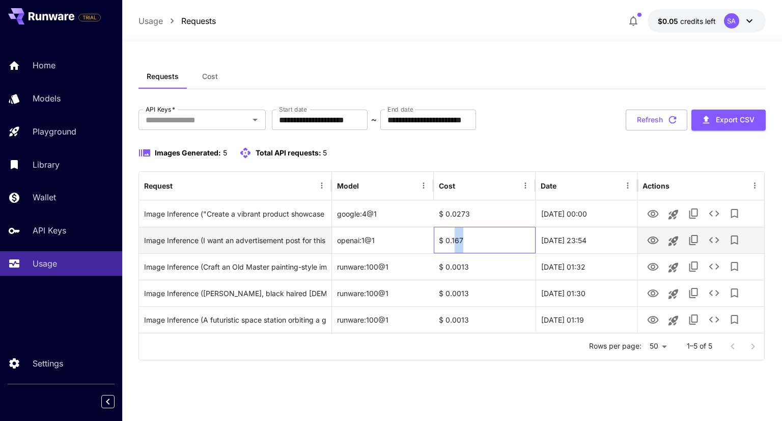
drag, startPoint x: 453, startPoint y: 238, endPoint x: 474, endPoint y: 239, distance: 20.9
click at [474, 239] on div "$ 0.167" at bounding box center [485, 240] width 102 height 26
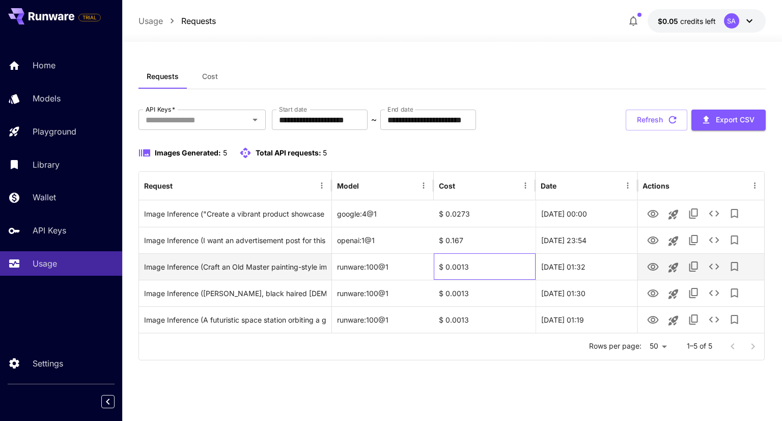
click at [496, 260] on div "$ 0.0013" at bounding box center [485, 266] width 102 height 26
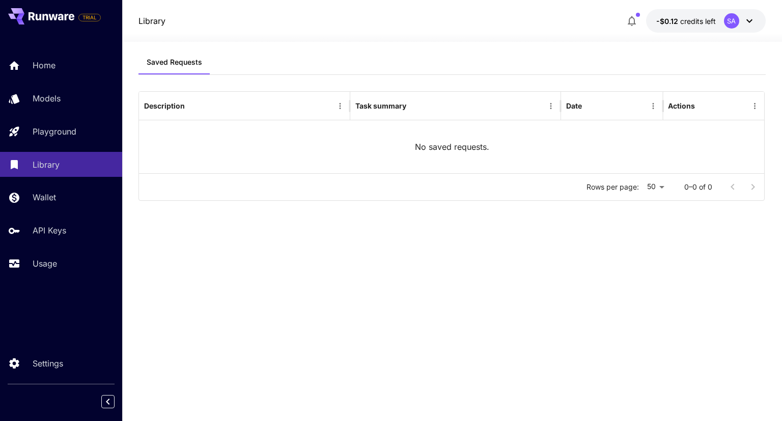
click at [469, 275] on div "Saved Requests Description Task summary Date Actions No saved requests. Rows pe…" at bounding box center [451, 224] width 627 height 348
click at [56, 214] on div "Home Models Playground Library Wallet API Keys Usage" at bounding box center [61, 164] width 122 height 223
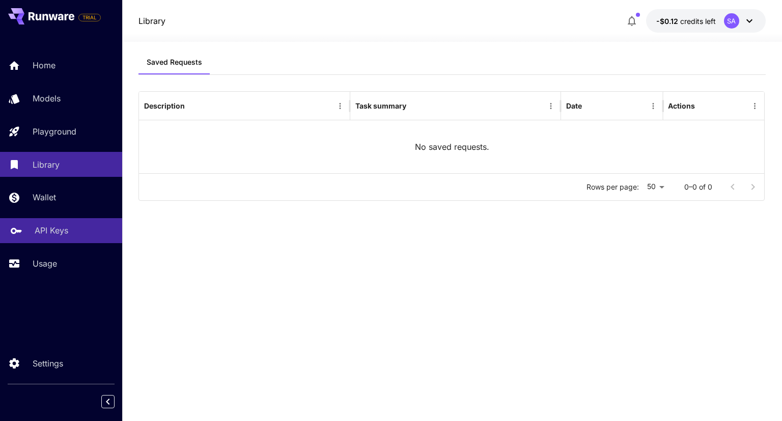
click at [62, 240] on link "API Keys" at bounding box center [61, 230] width 122 height 25
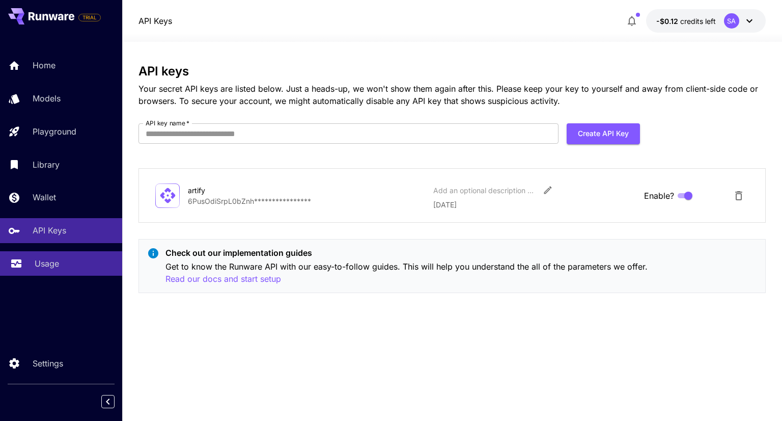
click at [62, 267] on div "Usage" at bounding box center [74, 263] width 79 height 12
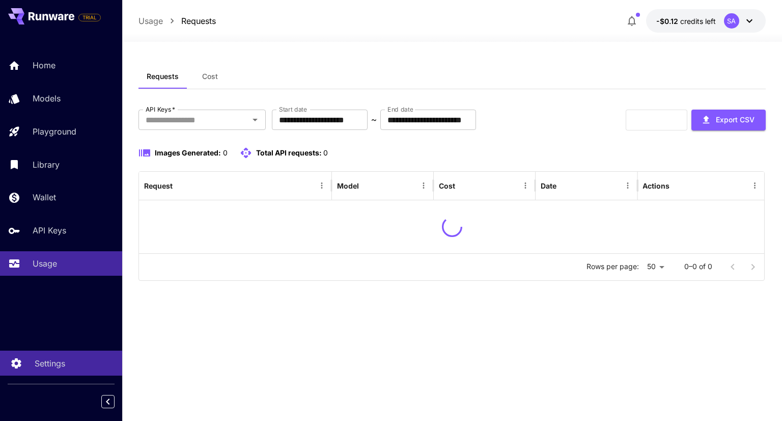
click at [55, 369] on link "Settings" at bounding box center [61, 362] width 122 height 25
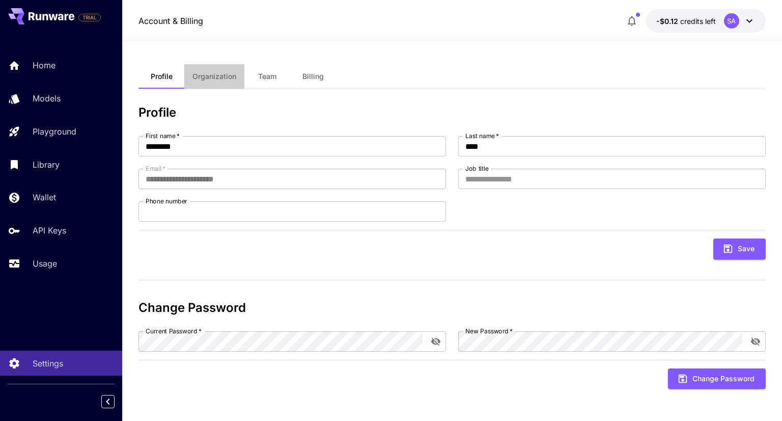
click at [218, 78] on span "Organization" at bounding box center [214, 76] width 44 height 9
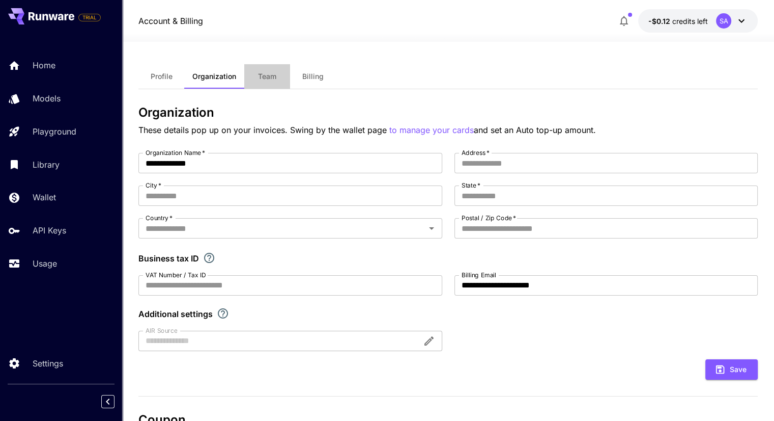
click at [287, 73] on button "Team" at bounding box center [267, 76] width 46 height 24
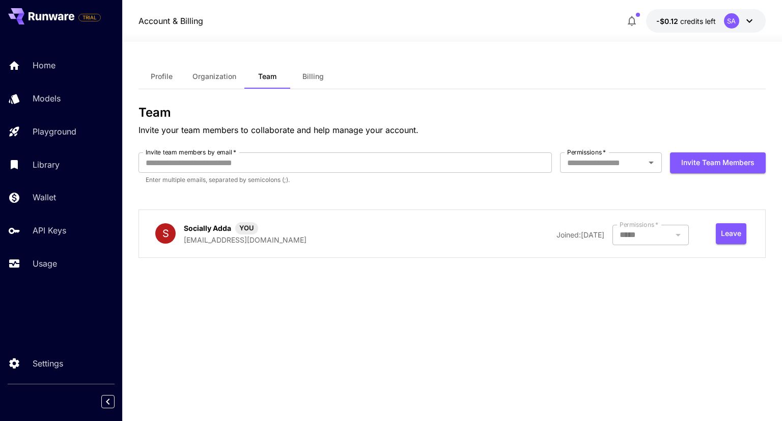
click at [326, 75] on button "Billing" at bounding box center [313, 76] width 46 height 24
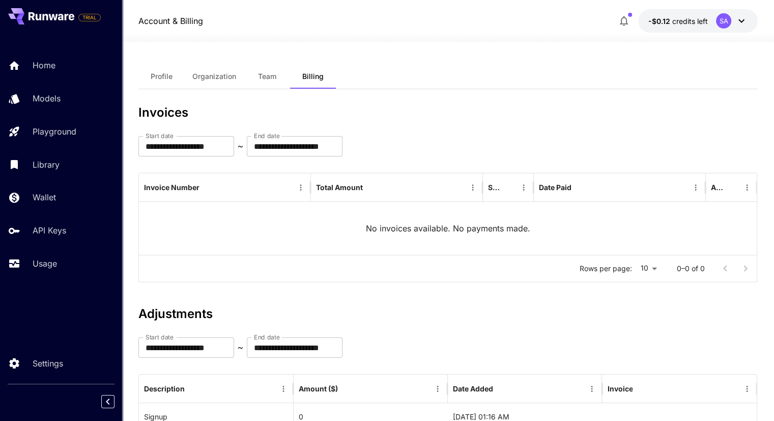
click at [665, 16] on p "-$0.12 credits left" at bounding box center [679, 21] width 60 height 11
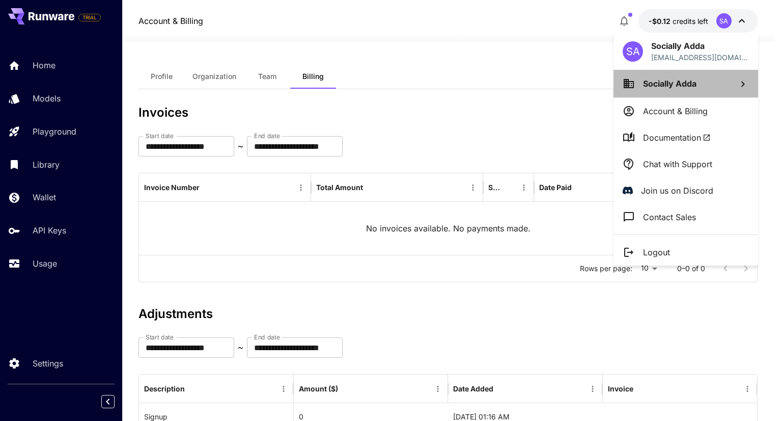
click at [667, 76] on li "Socially Adda" at bounding box center [686, 83] width 145 height 27
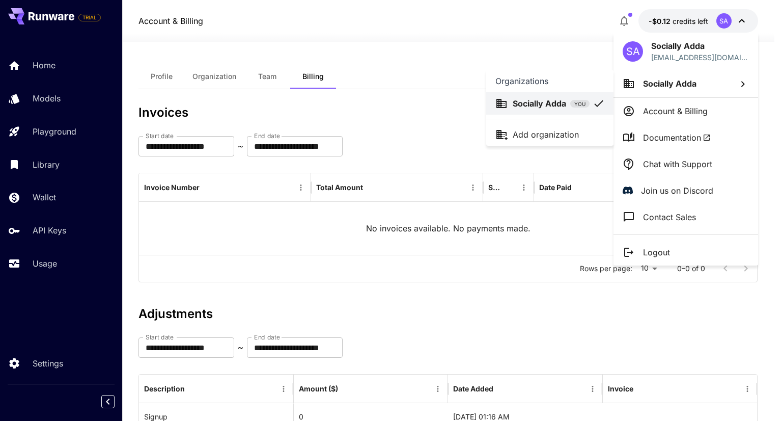
click at [662, 110] on div at bounding box center [391, 210] width 782 height 421
click at [662, 110] on p "Account & Billing" at bounding box center [675, 111] width 65 height 12
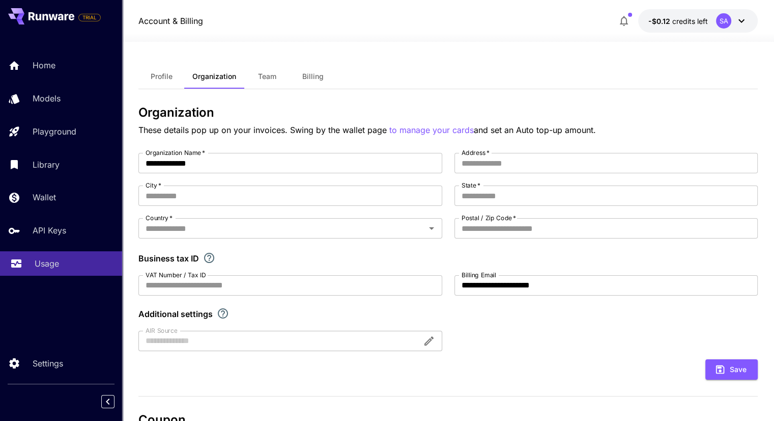
click at [81, 259] on div "Usage" at bounding box center [74, 263] width 79 height 12
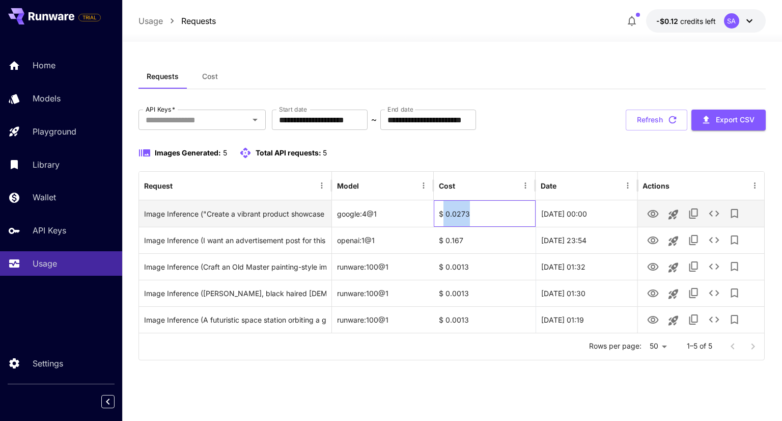
drag, startPoint x: 475, startPoint y: 213, endPoint x: 442, endPoint y: 224, distance: 34.3
click at [442, 224] on div "$ 0.0273" at bounding box center [485, 213] width 102 height 26
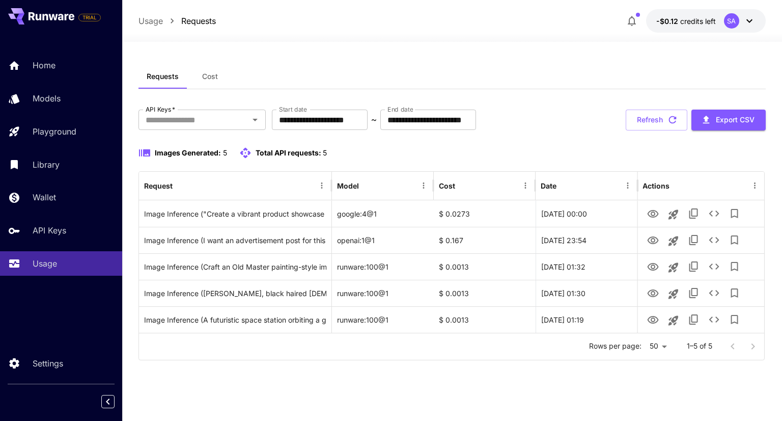
click at [561, 76] on div "Requests Cost" at bounding box center [451, 76] width 627 height 25
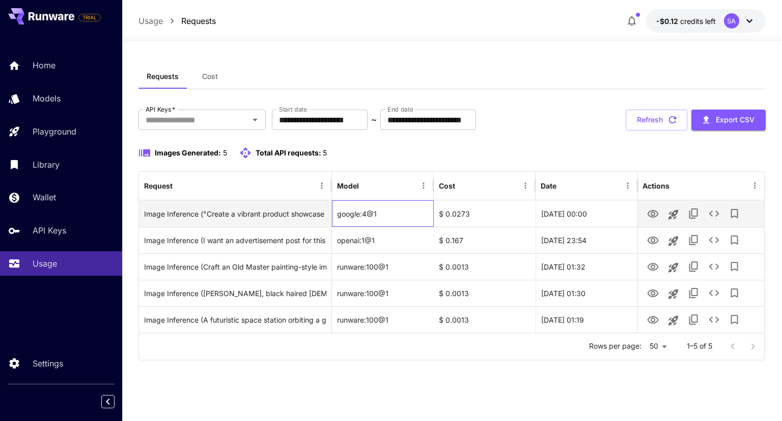
click at [369, 210] on div "google:4@1" at bounding box center [383, 213] width 102 height 26
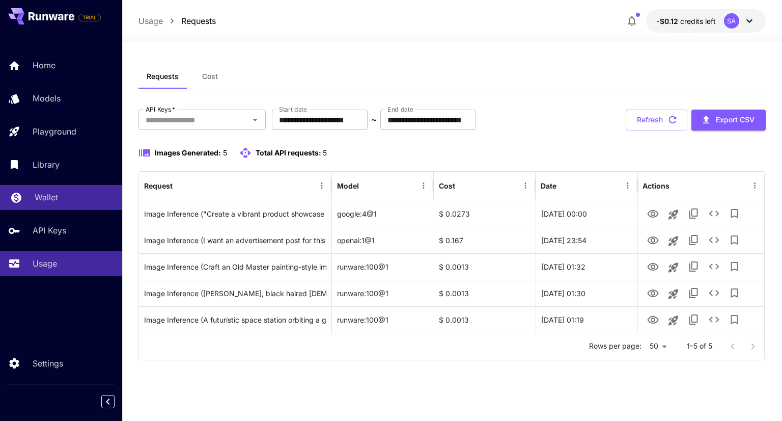
click at [52, 186] on link "Wallet" at bounding box center [61, 197] width 122 height 25
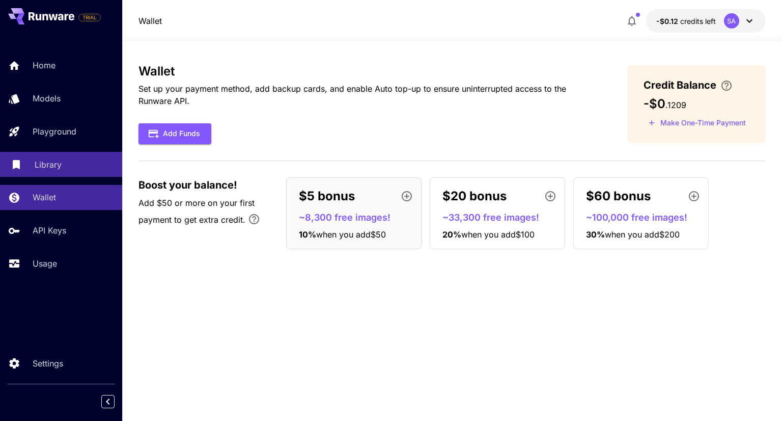
click at [51, 173] on link "Library" at bounding box center [61, 164] width 122 height 25
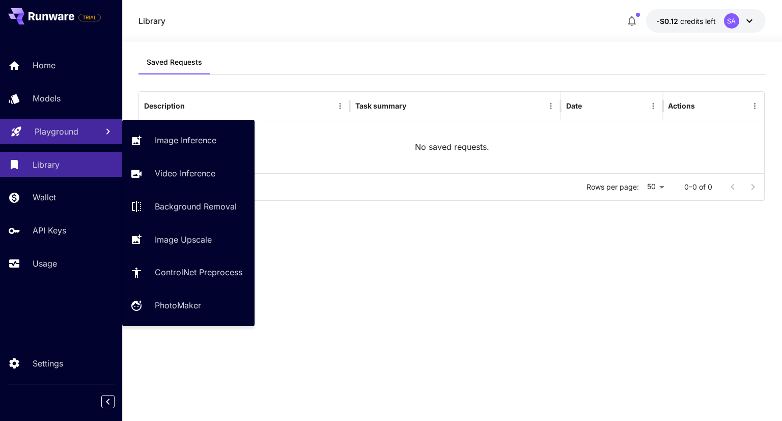
click at [65, 130] on p "Playground" at bounding box center [57, 131] width 44 height 12
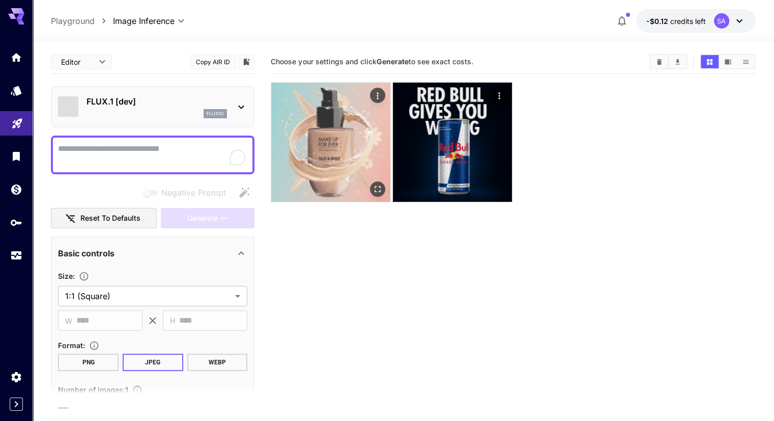
click at [299, 142] on img at bounding box center [330, 141] width 119 height 119
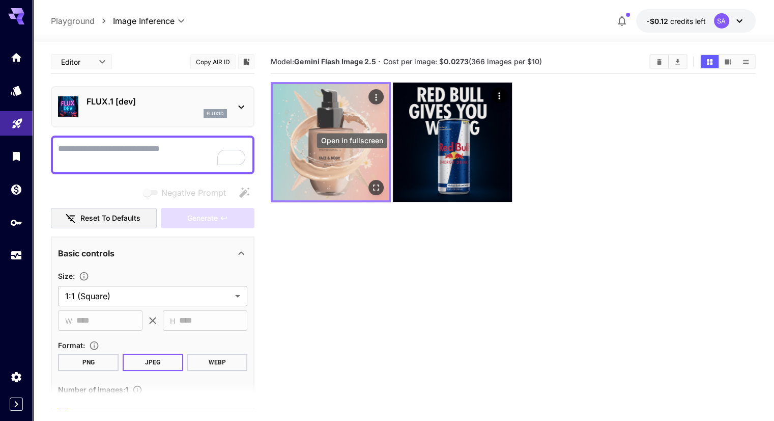
click at [369, 180] on button "Open in fullscreen" at bounding box center [376, 187] width 15 height 15
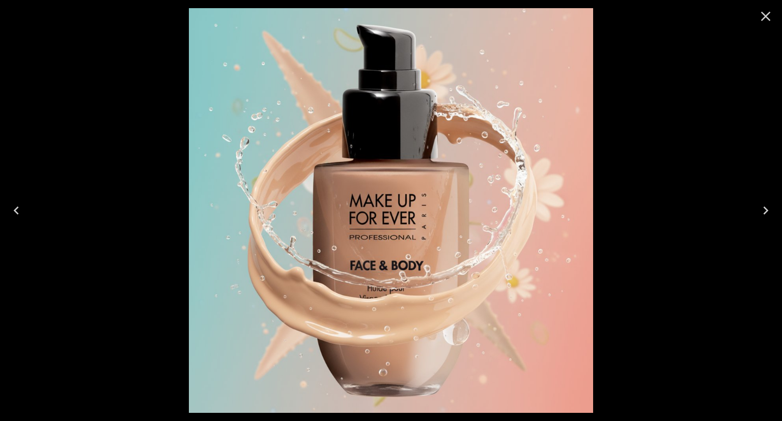
click at [765, 18] on icon "Close" at bounding box center [766, 16] width 16 height 16
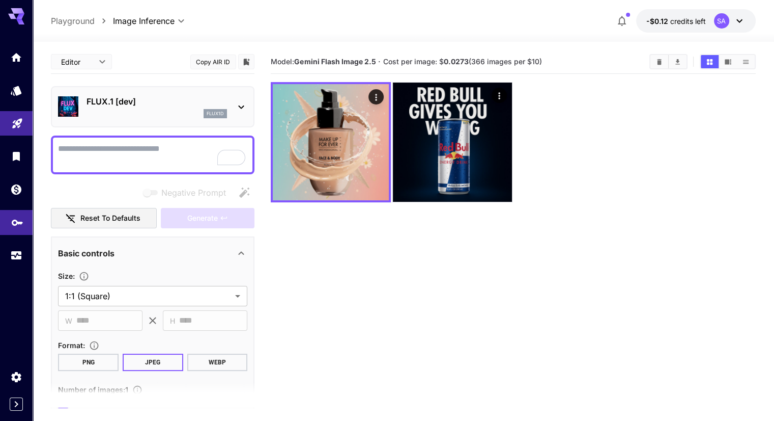
click at [17, 235] on link at bounding box center [16, 222] width 33 height 25
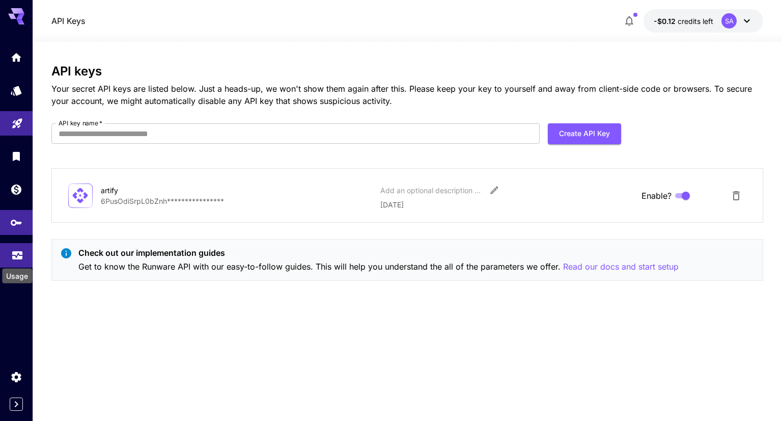
click at [18, 256] on icon "Usage" at bounding box center [17, 253] width 10 height 5
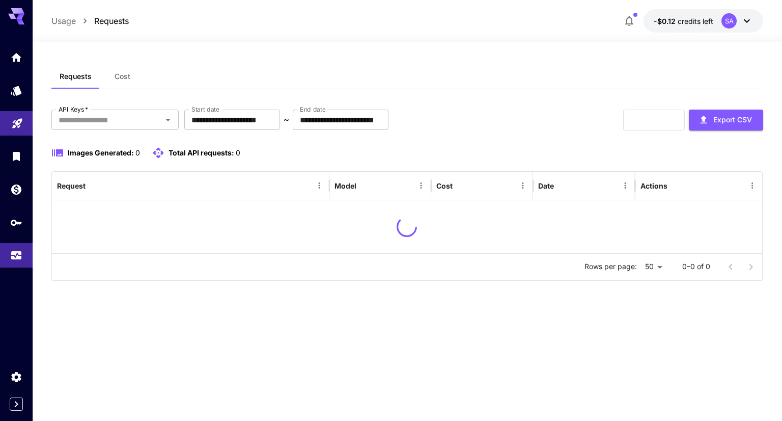
click at [115, 74] on span "Cost" at bounding box center [123, 76] width 16 height 9
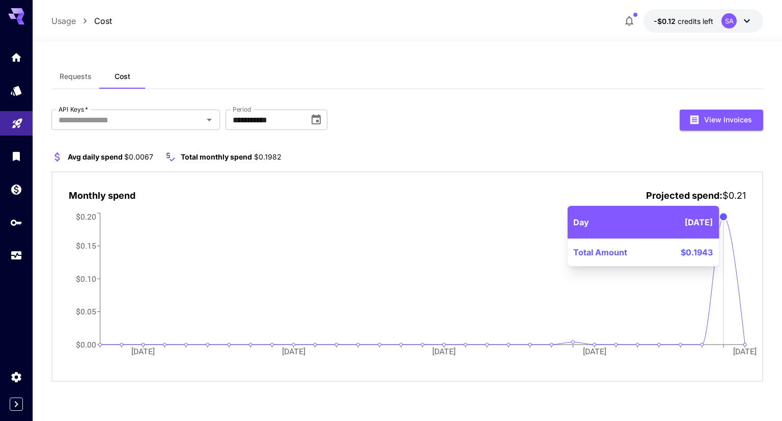
click at [718, 228] on icon "[DATE] Aug [DATE] Aug [DATE] $0.00 $0.05 $0.10 $0.15 $0.20" at bounding box center [407, 289] width 677 height 159
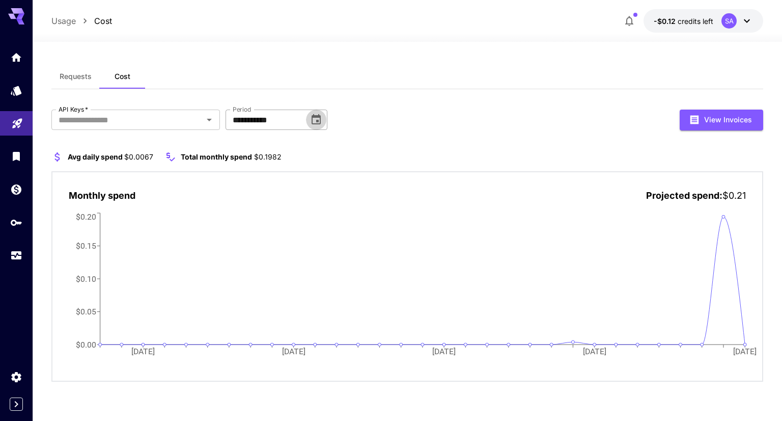
click at [322, 124] on icon "Choose date, selected date is Aug 1, 2025" at bounding box center [316, 120] width 12 height 12
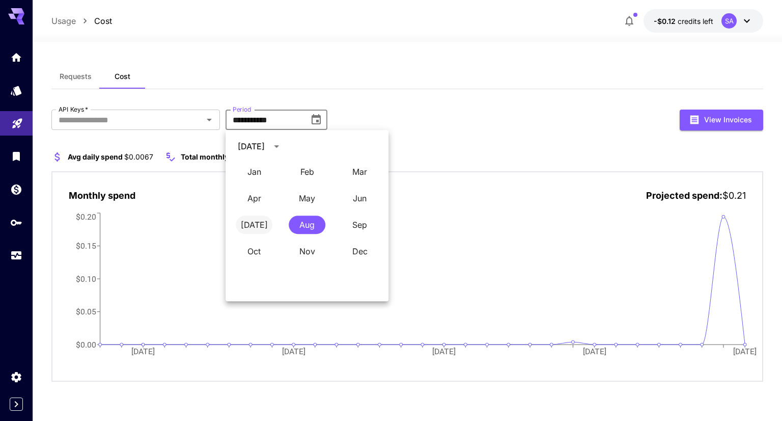
click at [268, 223] on button "[DATE]" at bounding box center [254, 224] width 37 height 18
type input "*********"
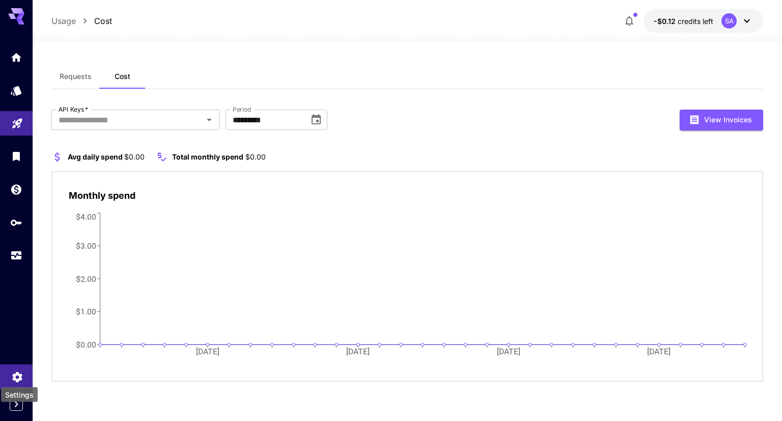
click at [18, 372] on icon "Settings" at bounding box center [17, 374] width 10 height 10
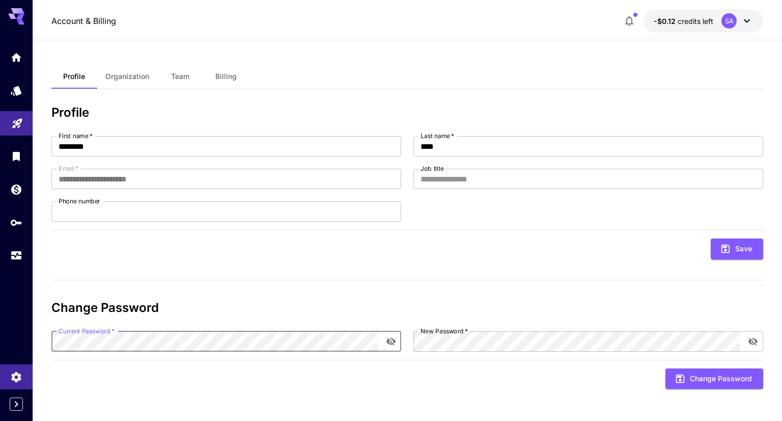
click at [132, 82] on button "Organization" at bounding box center [127, 76] width 60 height 24
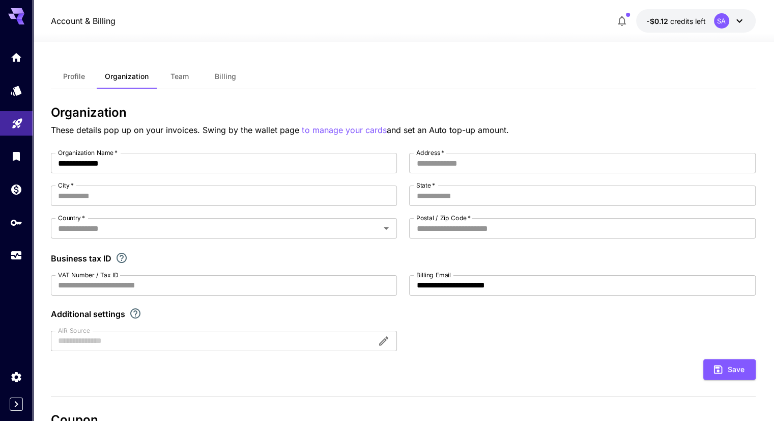
click at [183, 76] on span "Team" at bounding box center [180, 76] width 18 height 9
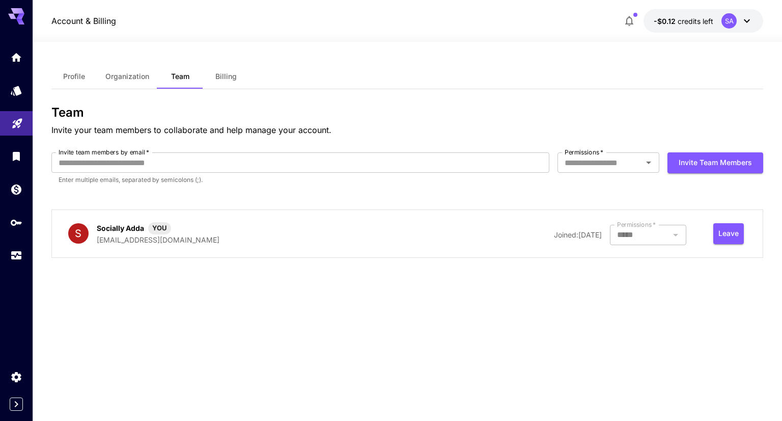
click at [231, 86] on button "Billing" at bounding box center [226, 76] width 46 height 24
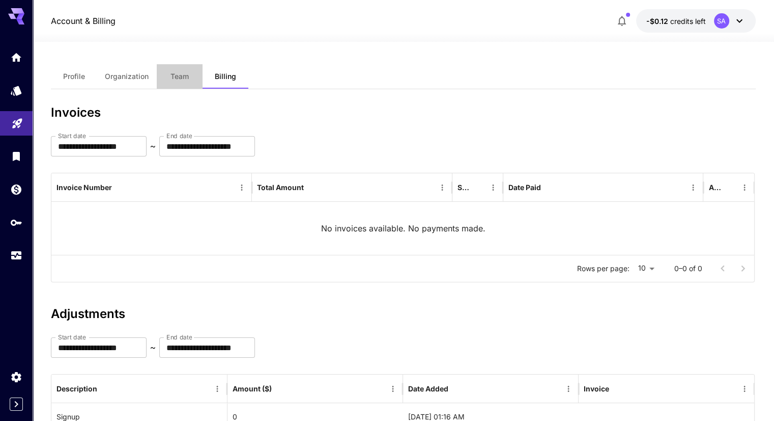
click at [181, 78] on span "Team" at bounding box center [180, 76] width 18 height 9
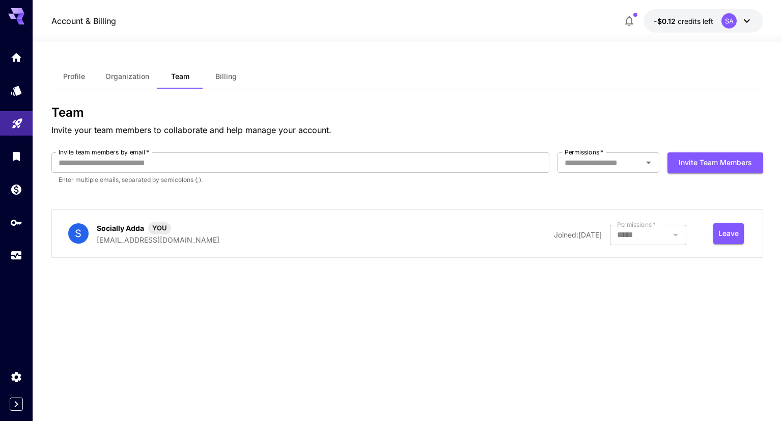
click at [662, 234] on div at bounding box center [648, 235] width 76 height 20
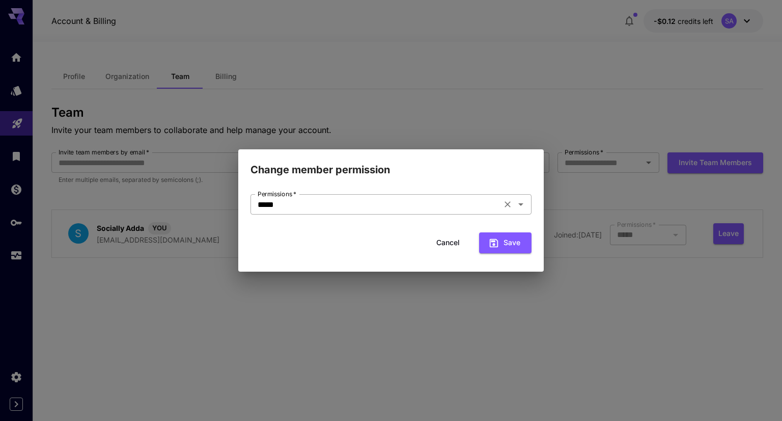
click at [463, 209] on input "*****" at bounding box center [376, 204] width 245 height 14
click at [591, 278] on div "Change member permission Permissions   * ***** Permissions   * Cancel Save" at bounding box center [391, 210] width 782 height 421
click at [445, 241] on button "Cancel" at bounding box center [448, 242] width 46 height 21
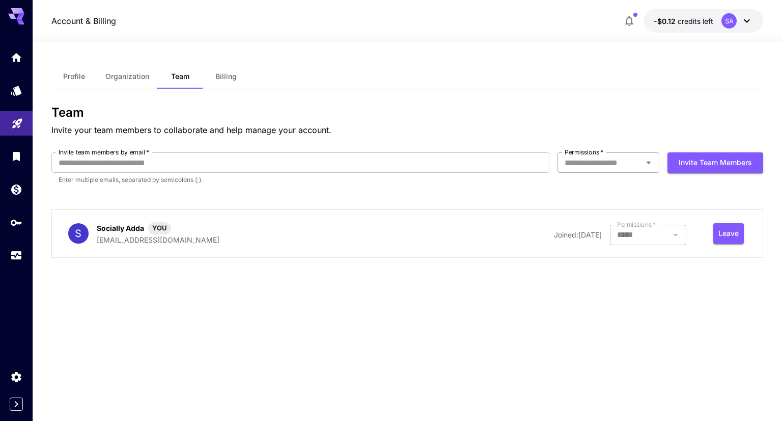
click at [611, 172] on div "Permissions   *" at bounding box center [609, 162] width 102 height 20
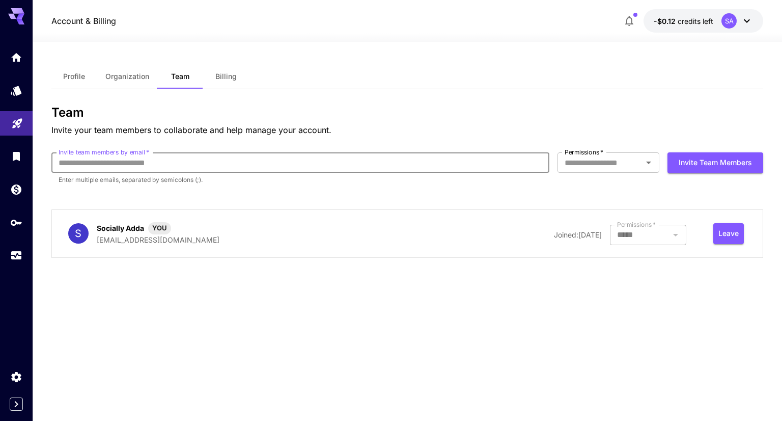
click at [188, 158] on input "Invite team members by email   *" at bounding box center [300, 162] width 498 height 20
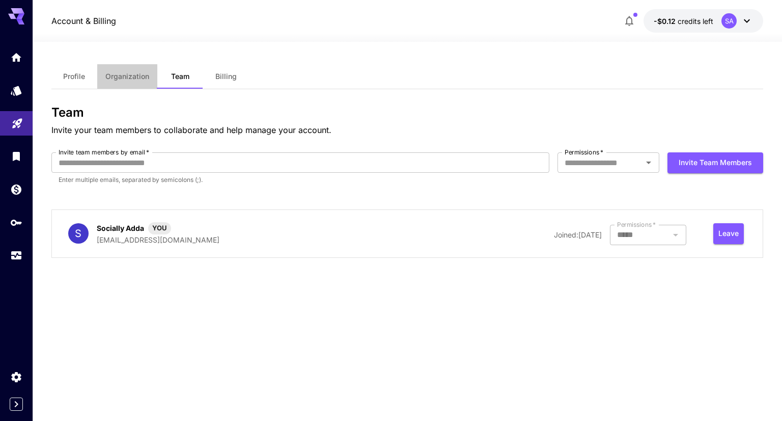
click at [136, 73] on span "Organization" at bounding box center [127, 76] width 44 height 9
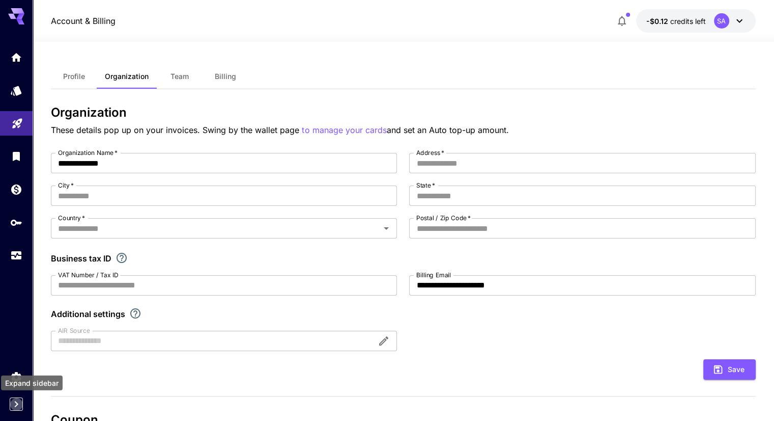
click at [14, 406] on icon "Expand sidebar" at bounding box center [16, 404] width 12 height 12
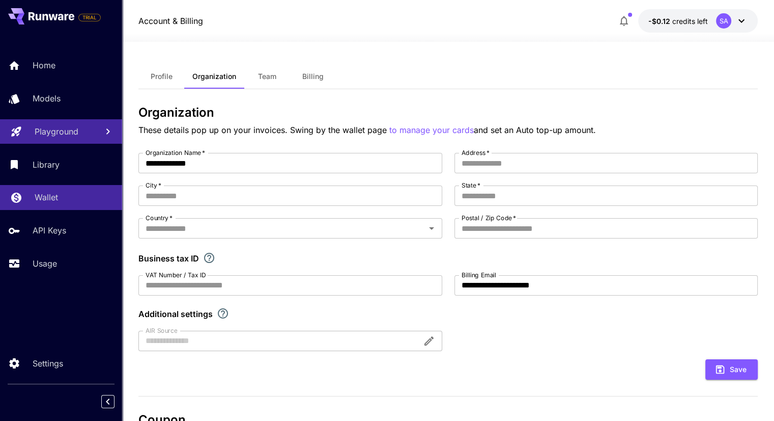
click at [67, 188] on link "Wallet" at bounding box center [61, 197] width 122 height 25
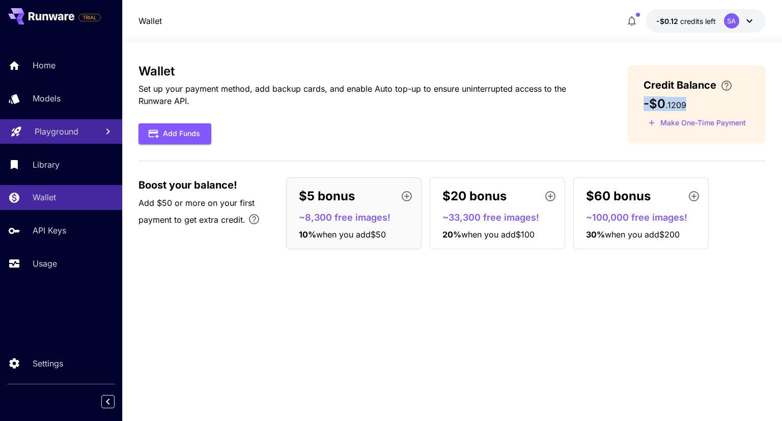
drag, startPoint x: 701, startPoint y: 104, endPoint x: 623, endPoint y: 106, distance: 77.9
click at [628, 105] on div "Credit Balance -$0 . 1209 Make One-Time Payment" at bounding box center [696, 104] width 138 height 78
click at [534, 153] on div "Wallet Set up your payment method, add backup cards, and enable Auto top-up to …" at bounding box center [451, 160] width 627 height 193
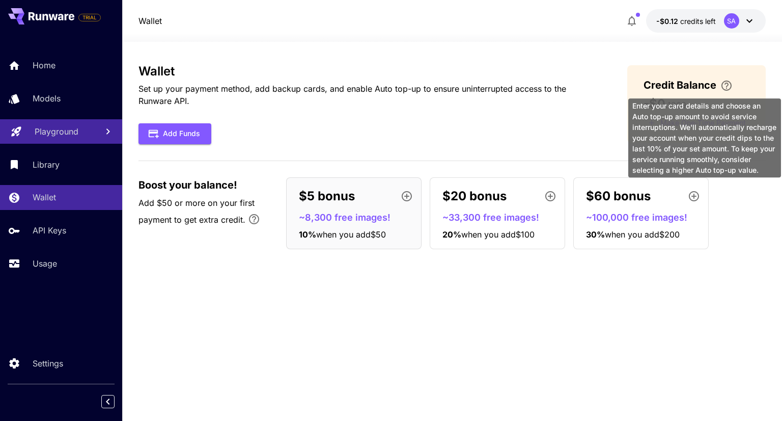
click at [725, 87] on icon "\a Enter your card details and choose an Auto top-up amount to avoid service in…" at bounding box center [726, 85] width 12 height 12
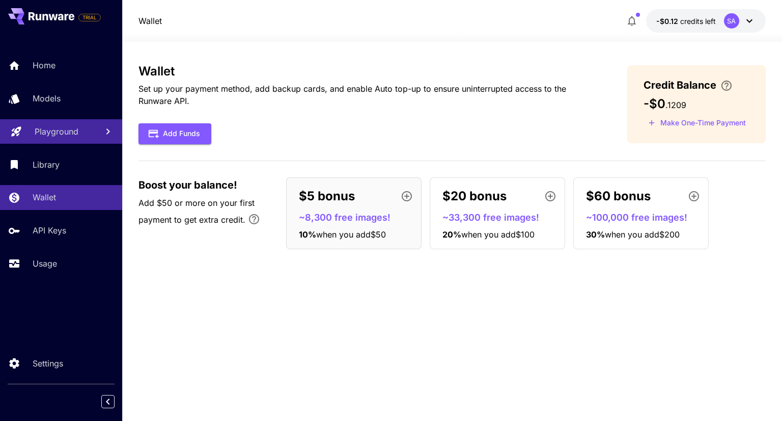
click at [744, 19] on icon at bounding box center [749, 21] width 12 height 12
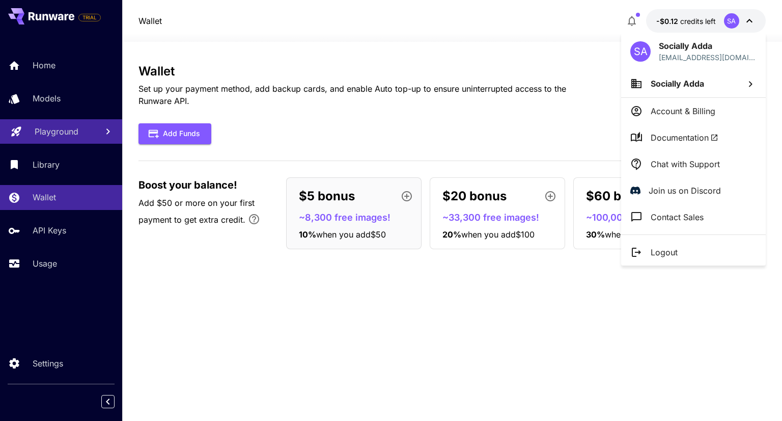
click at [45, 162] on div at bounding box center [391, 210] width 782 height 421
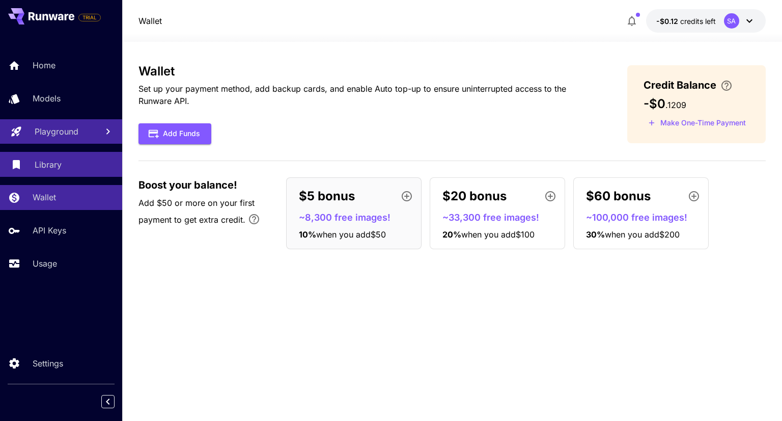
click at [45, 162] on p "Library" at bounding box center [48, 164] width 27 height 12
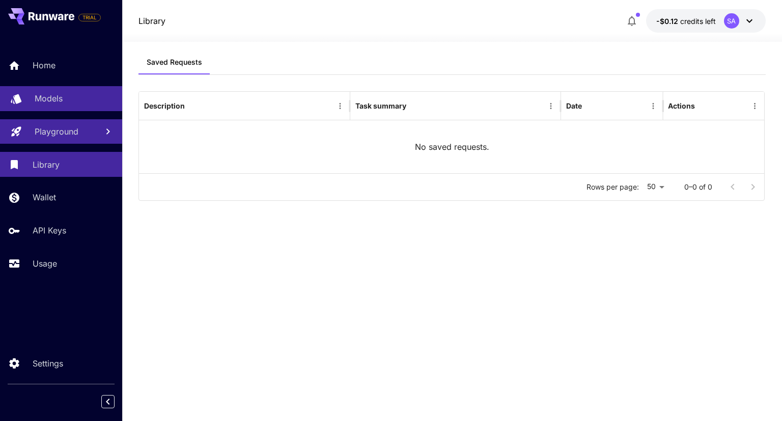
click at [41, 99] on p "Models" at bounding box center [49, 98] width 28 height 12
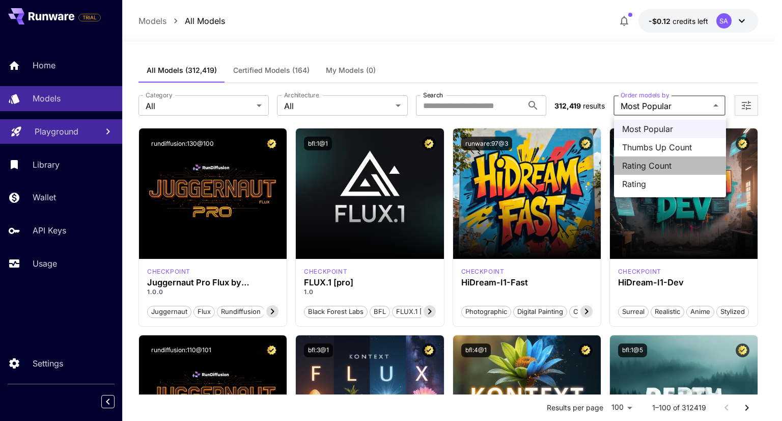
click at [660, 170] on span "Rating Count" at bounding box center [670, 165] width 96 height 12
type input "**********"
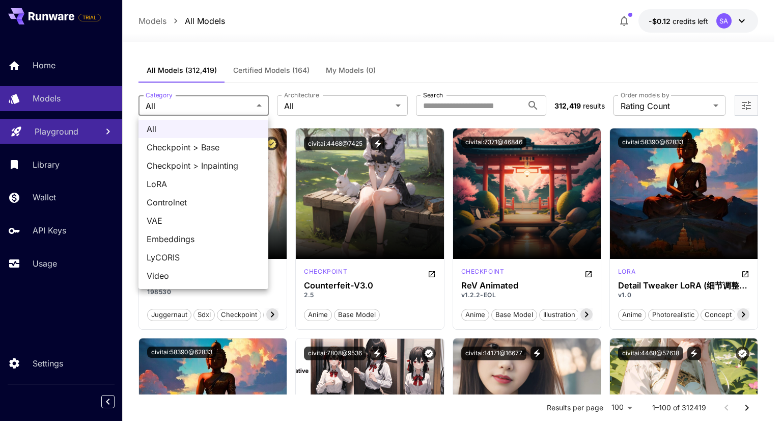
click at [379, 33] on div at bounding box center [391, 210] width 782 height 421
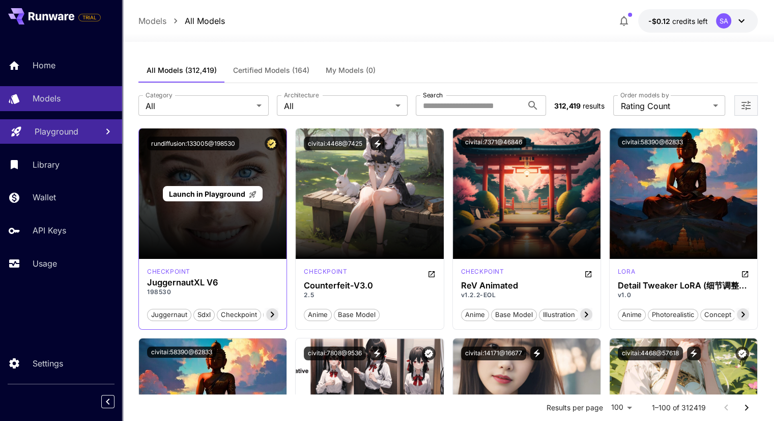
click at [208, 216] on div "Launch in Playground" at bounding box center [213, 193] width 148 height 130
click at [206, 192] on span "Launch in Playground" at bounding box center [207, 193] width 76 height 9
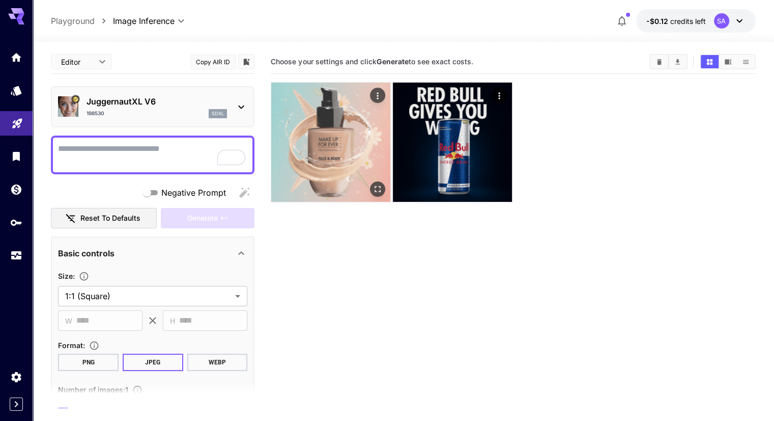
click at [299, 126] on img at bounding box center [330, 141] width 119 height 119
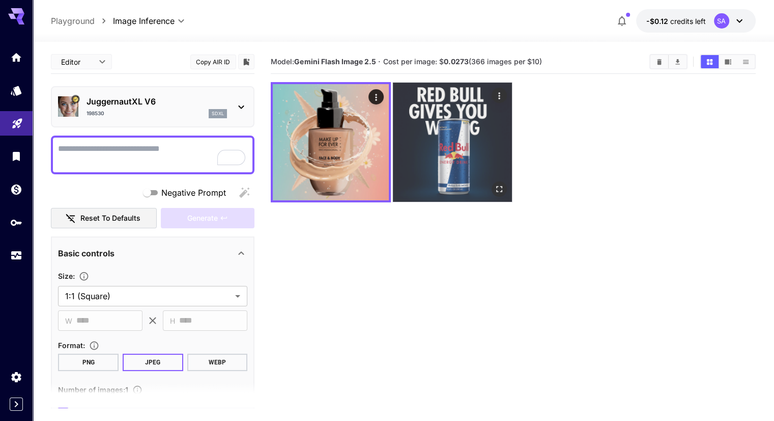
click at [405, 121] on img at bounding box center [452, 141] width 119 height 119
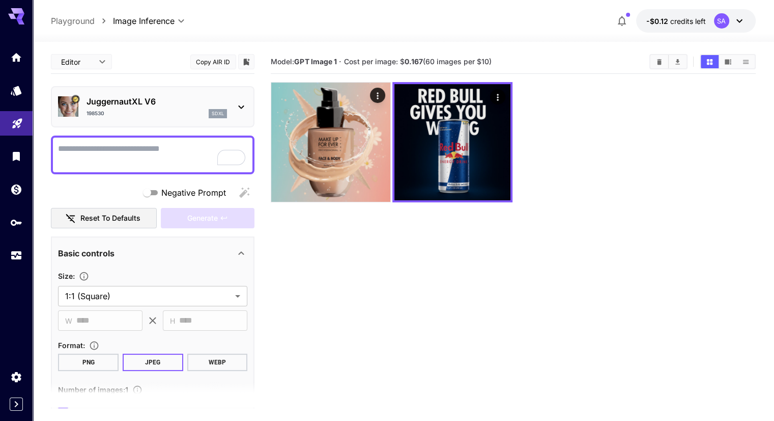
click at [135, 155] on textarea "Negative Prompt" at bounding box center [152, 155] width 189 height 24
click at [197, 113] on div "198530 sdxl" at bounding box center [157, 113] width 141 height 9
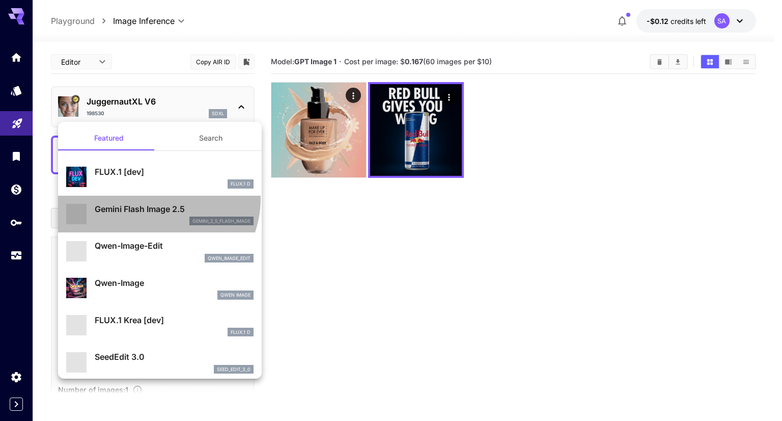
click at [155, 199] on div "Gemini Flash Image 2.5 gemini_2_5_flash_image" at bounding box center [159, 214] width 187 height 31
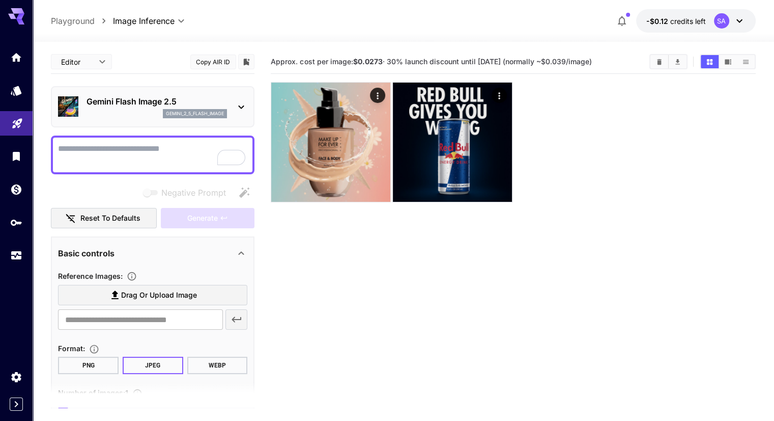
click at [114, 118] on div "Gemini Flash Image 2.5 gemini_2_5_flash_image" at bounding box center [152, 106] width 189 height 31
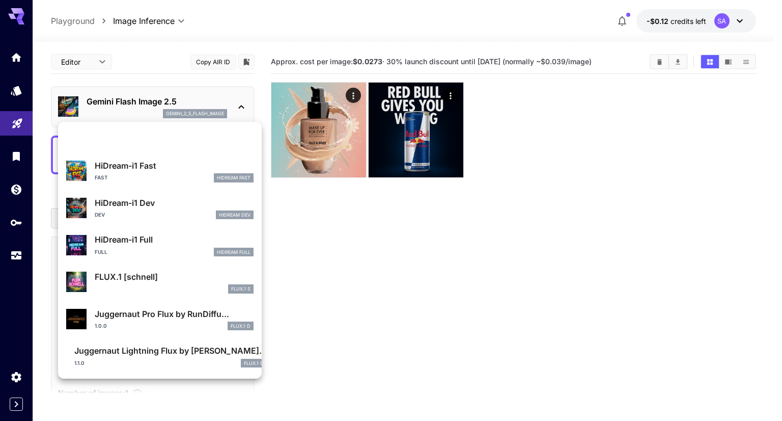
scroll to position [1369, 0]
click at [160, 274] on p "FLUX.1 [schnell]" at bounding box center [174, 276] width 159 height 12
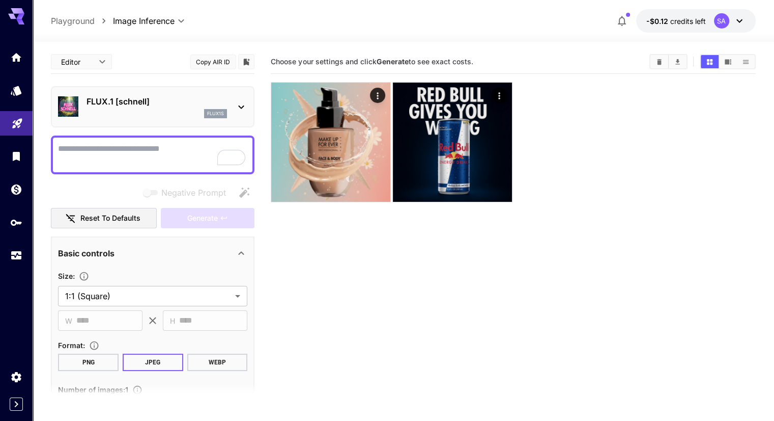
click at [118, 94] on div "FLUX.1 [[PERSON_NAME]] flux1s" at bounding box center [152, 106] width 189 height 31
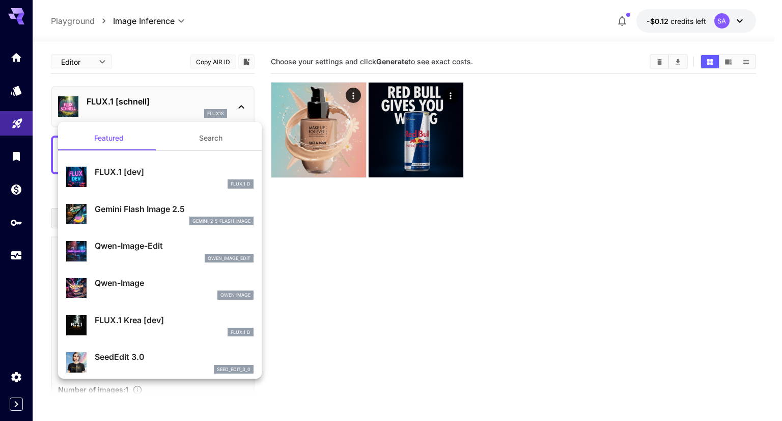
click at [383, 221] on div at bounding box center [391, 210] width 782 height 421
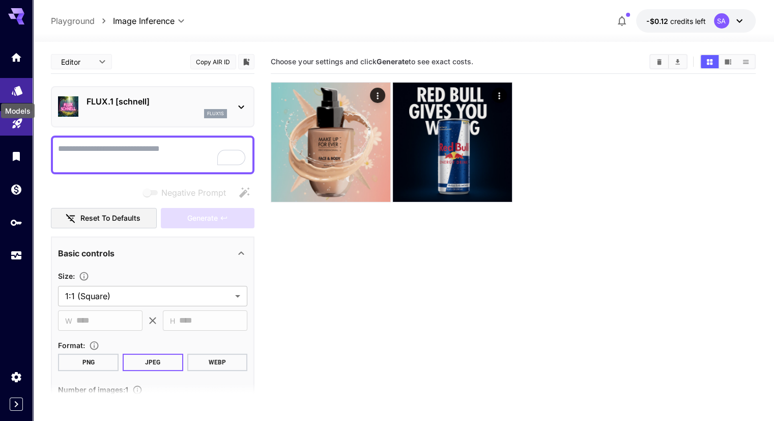
click at [14, 93] on icon "Models" at bounding box center [17, 87] width 12 height 12
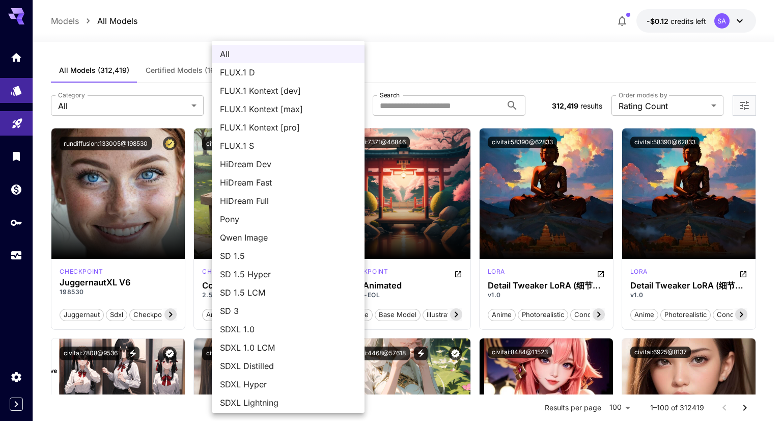
click at [285, 72] on span "FLUX.1 D" at bounding box center [288, 72] width 136 height 12
type input "******"
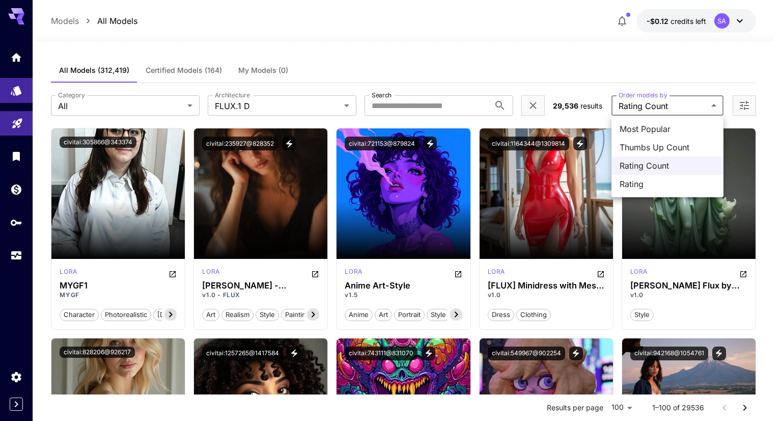
click at [647, 133] on span "Most Popular" at bounding box center [668, 129] width 96 height 12
type input "**********"
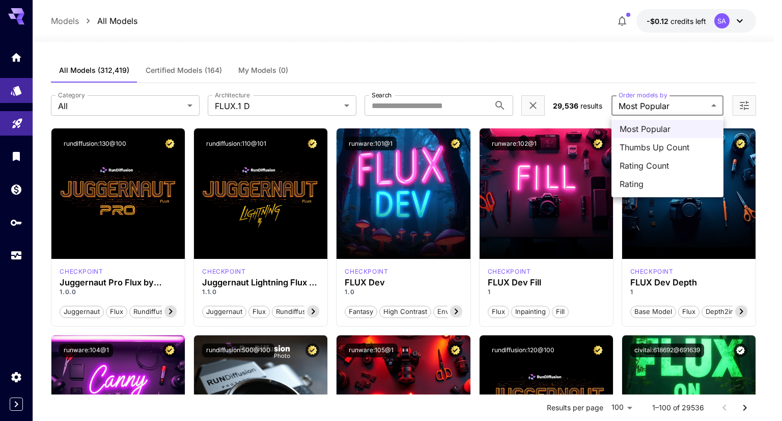
click at [409, 64] on div at bounding box center [391, 210] width 782 height 421
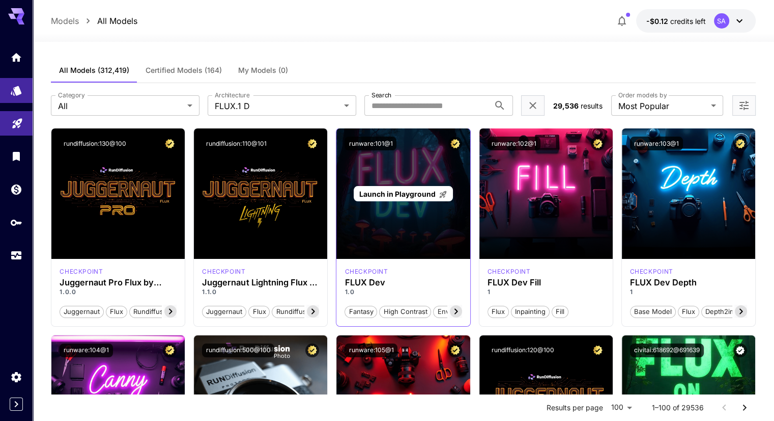
click at [421, 193] on span "Launch in Playground" at bounding box center [397, 193] width 76 height 9
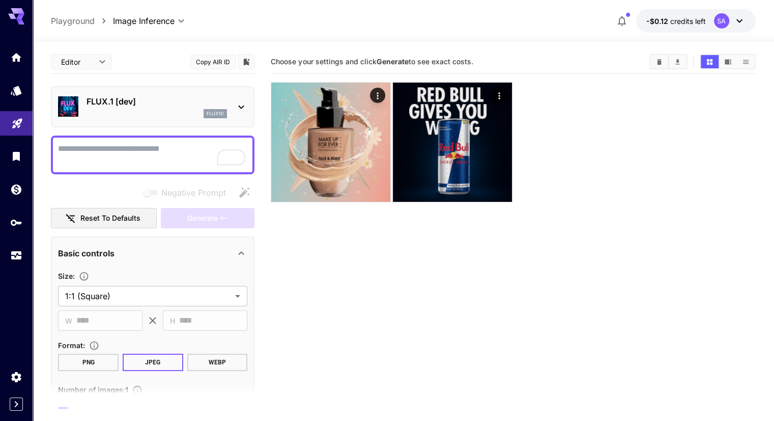
click at [102, 115] on div "flux1d" at bounding box center [157, 113] width 141 height 9
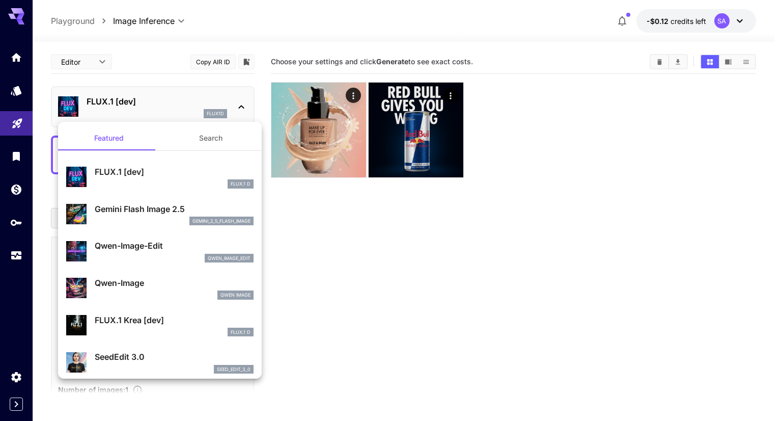
click at [158, 105] on div at bounding box center [391, 210] width 782 height 421
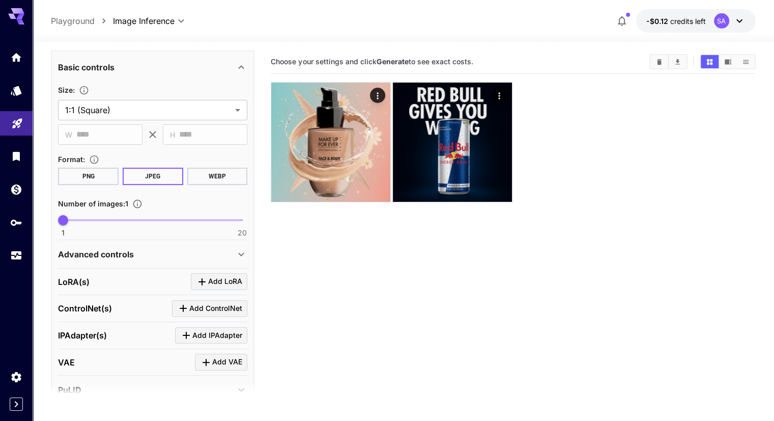
scroll to position [170, 0]
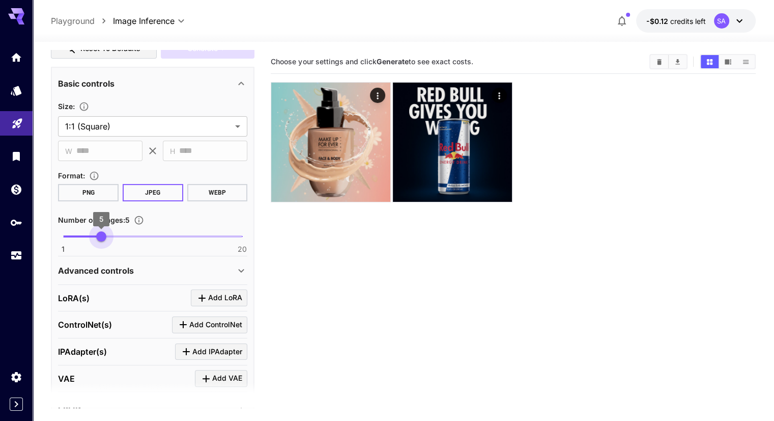
click at [98, 233] on span "1 20 5" at bounding box center [152, 236] width 179 height 15
type input "*"
drag, startPoint x: 98, startPoint y: 233, endPoint x: 39, endPoint y: 235, distance: 58.6
click at [39, 235] on section "**********" at bounding box center [404, 271] width 742 height 459
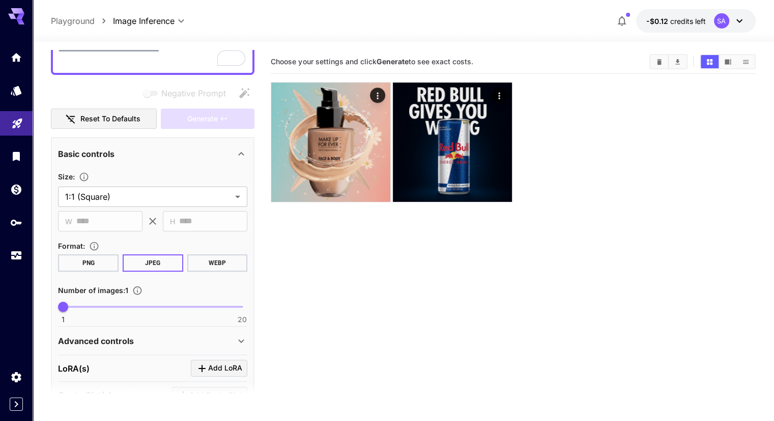
scroll to position [85, 0]
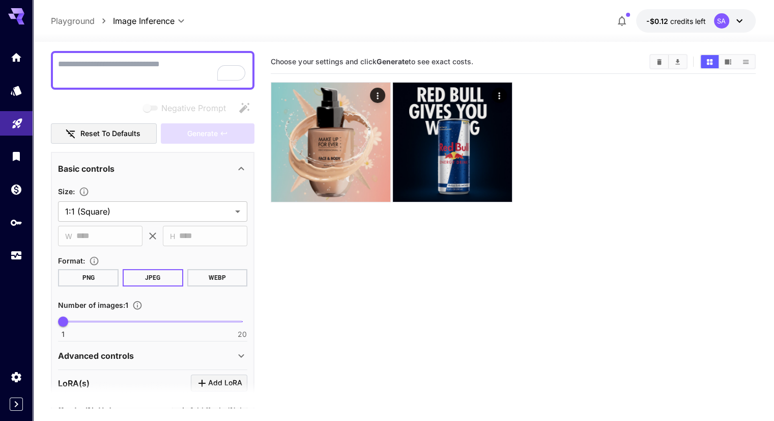
click at [137, 137] on button "Reset to defaults" at bounding box center [104, 133] width 106 height 21
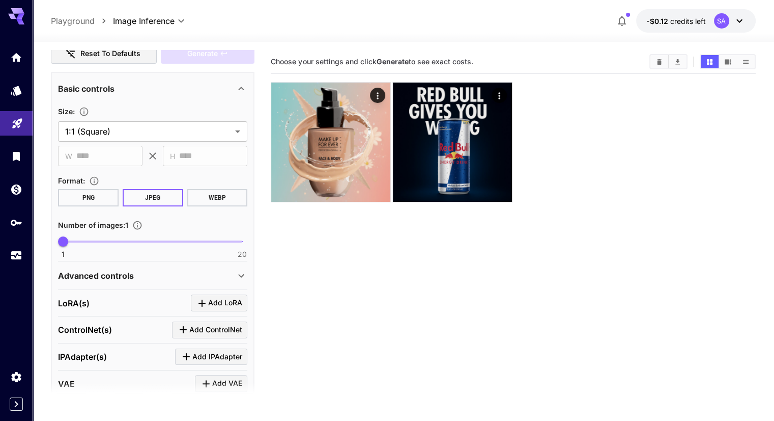
scroll to position [170, 0]
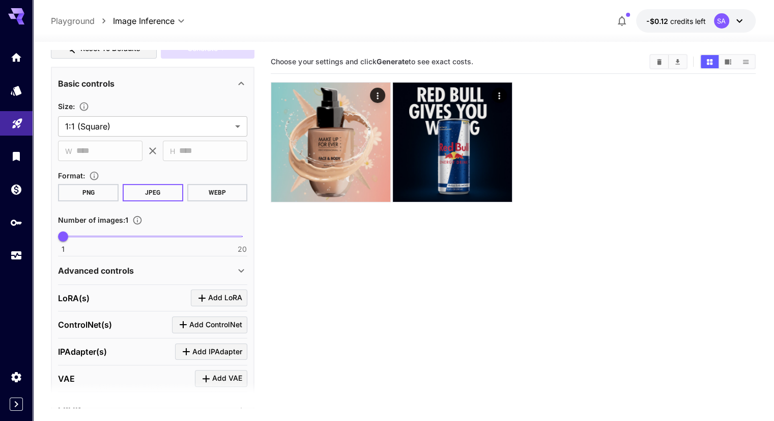
click at [160, 270] on div "Advanced controls" at bounding box center [146, 270] width 177 height 12
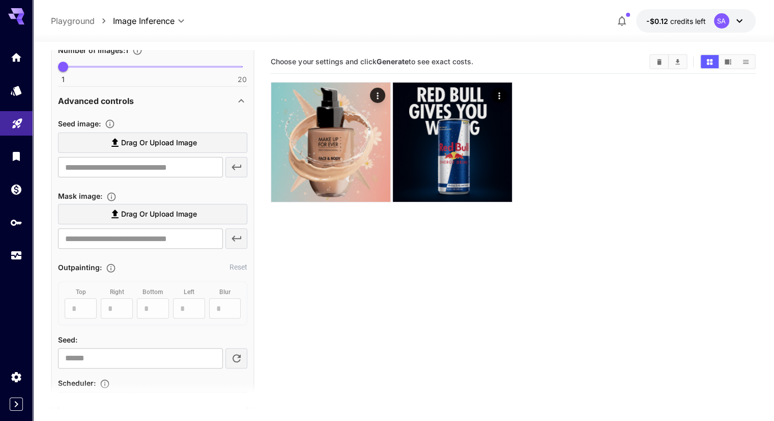
scroll to position [339, 0]
click at [149, 141] on span "Drag or upload image" at bounding box center [159, 142] width 76 height 13
click at [0, 0] on input "Drag or upload image" at bounding box center [0, 0] width 0 height 0
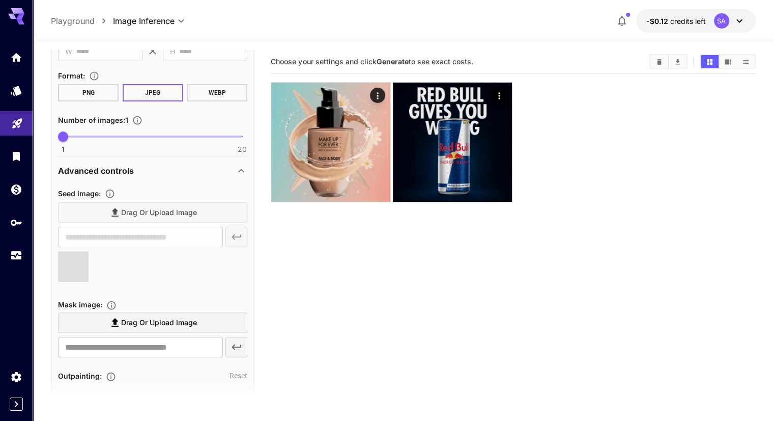
scroll to position [255, 0]
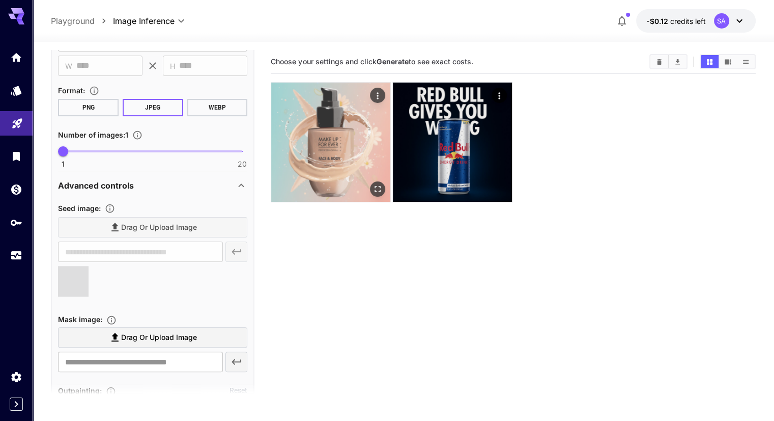
click at [336, 135] on img at bounding box center [330, 141] width 119 height 119
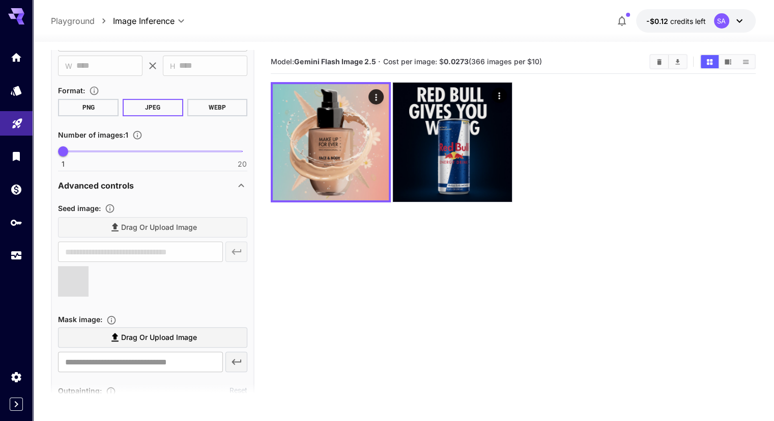
type input "**********"
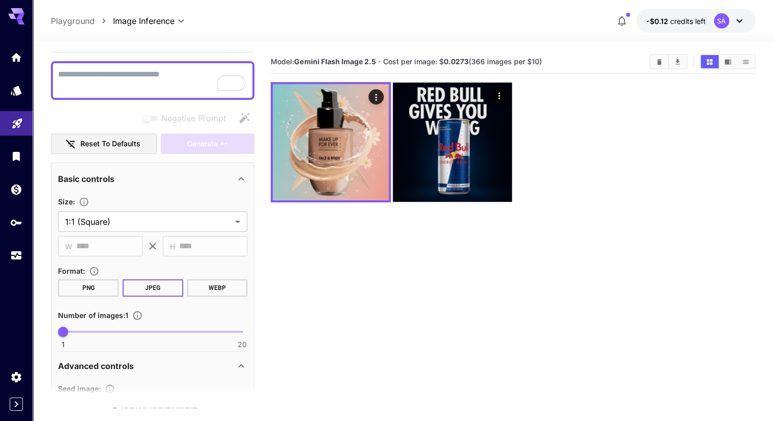
scroll to position [0, 0]
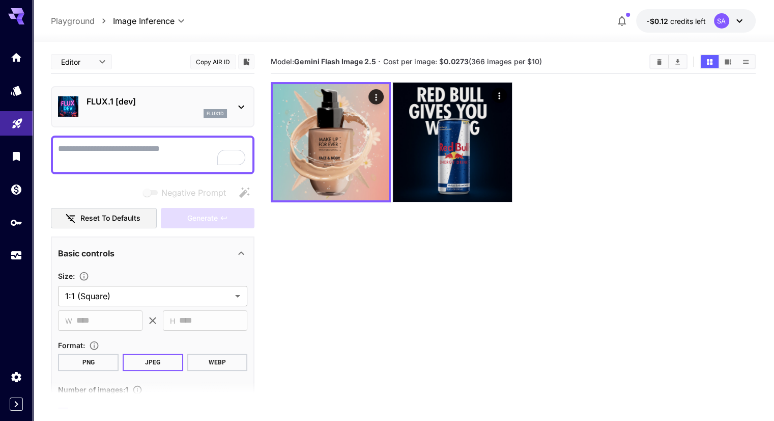
paste textarea "**********"
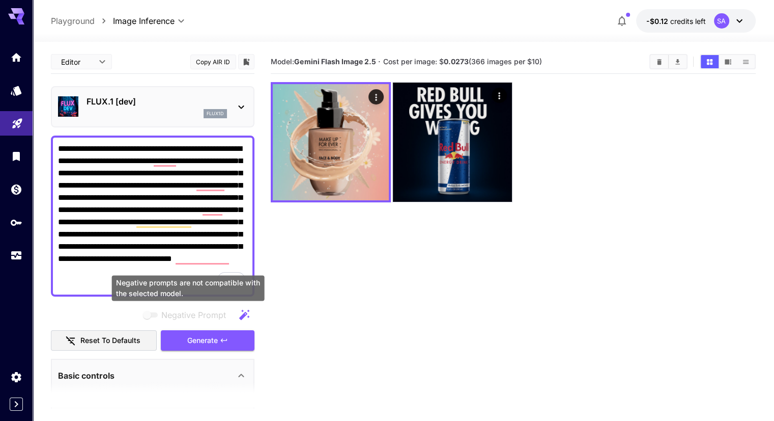
click at [198, 275] on div "Negative prompts are not compatible with the selected model." at bounding box center [188, 287] width 153 height 25
click at [207, 273] on textarea "**********" at bounding box center [152, 216] width 189 height 147
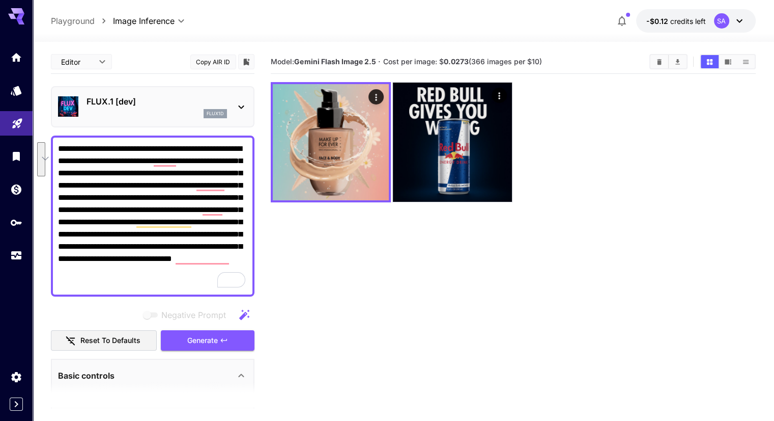
drag, startPoint x: 133, startPoint y: 257, endPoint x: 216, endPoint y: 290, distance: 89.2
click at [216, 290] on div "**********" at bounding box center [153, 215] width 204 height 161
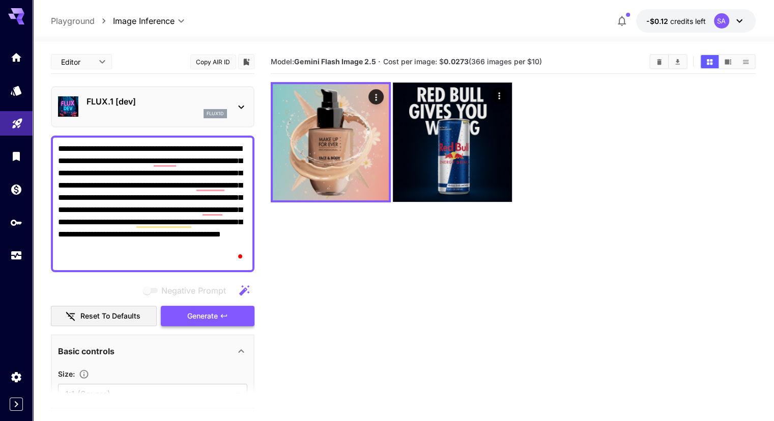
type textarea "**********"
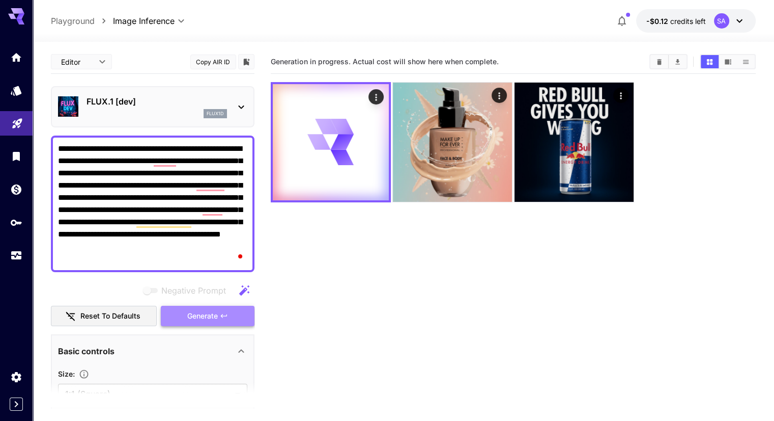
click at [183, 316] on button "Generate" at bounding box center [208, 316] width 94 height 21
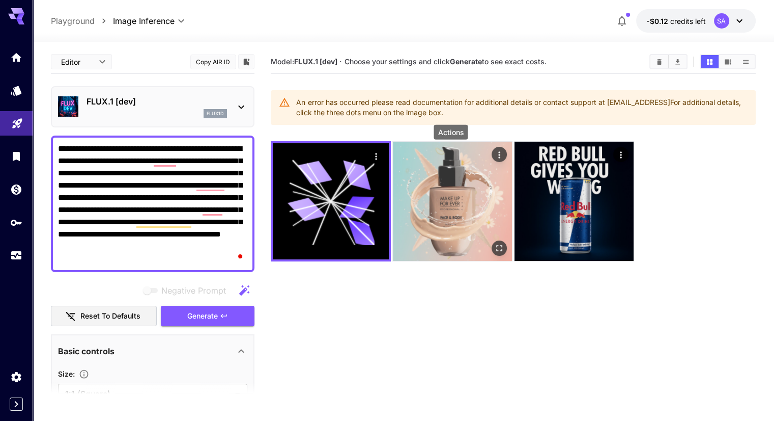
click at [498, 155] on icon "Actions" at bounding box center [499, 154] width 2 height 7
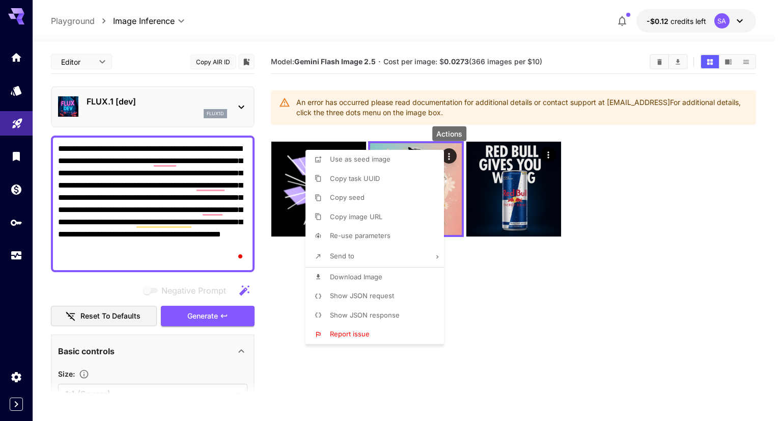
click at [532, 304] on div at bounding box center [391, 210] width 782 height 421
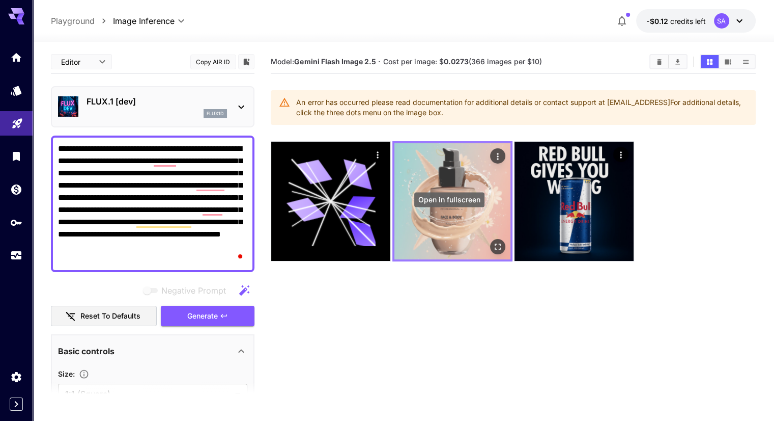
click at [493, 241] on icon "Open in fullscreen" at bounding box center [498, 246] width 10 height 10
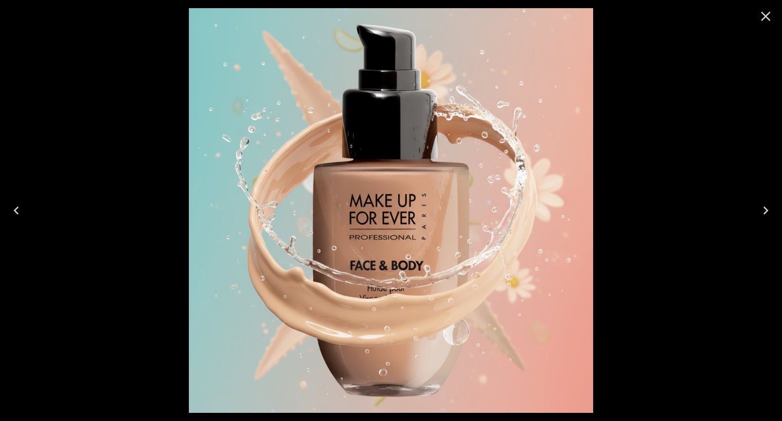
click at [760, 19] on icon "Close" at bounding box center [766, 16] width 16 height 16
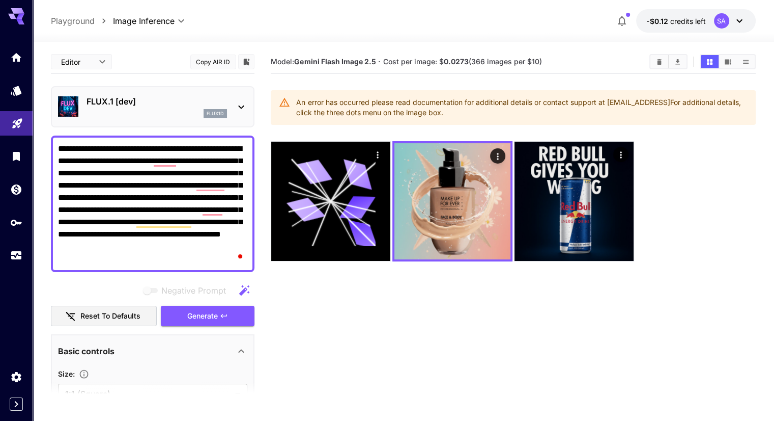
click at [731, 201] on div at bounding box center [513, 201] width 485 height 120
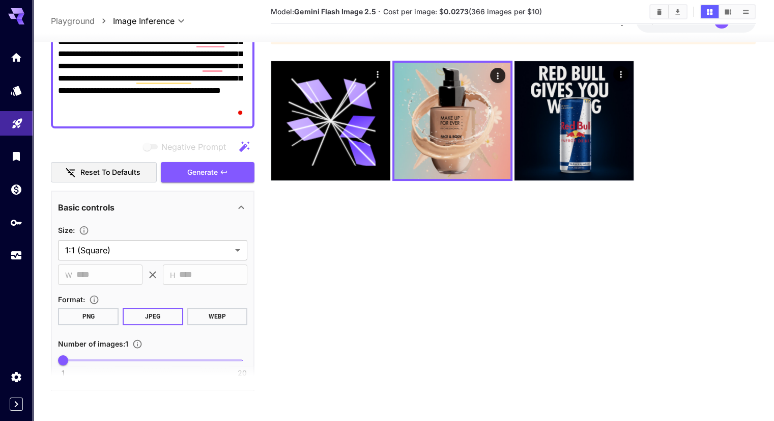
scroll to position [255, 0]
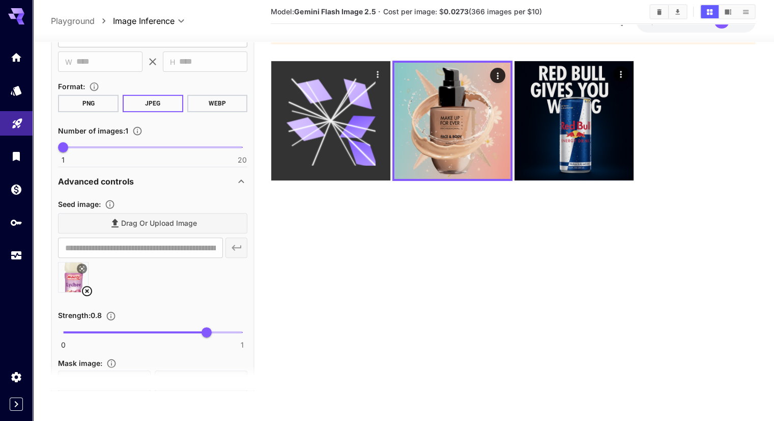
click at [327, 115] on icon at bounding box center [331, 120] width 89 height 89
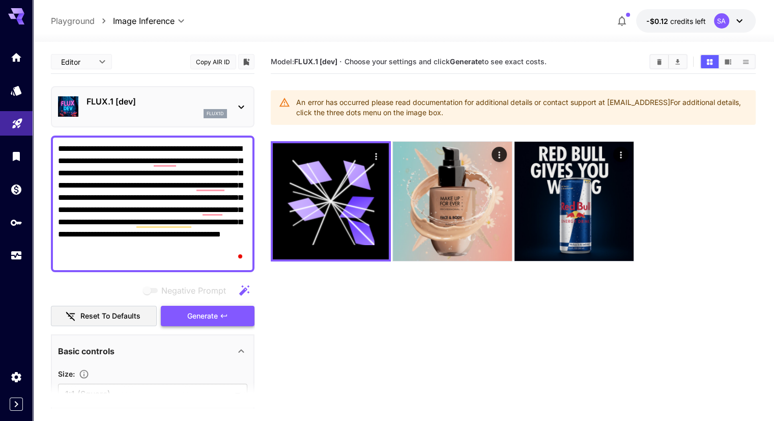
click at [203, 317] on span "Generate" at bounding box center [202, 316] width 31 height 13
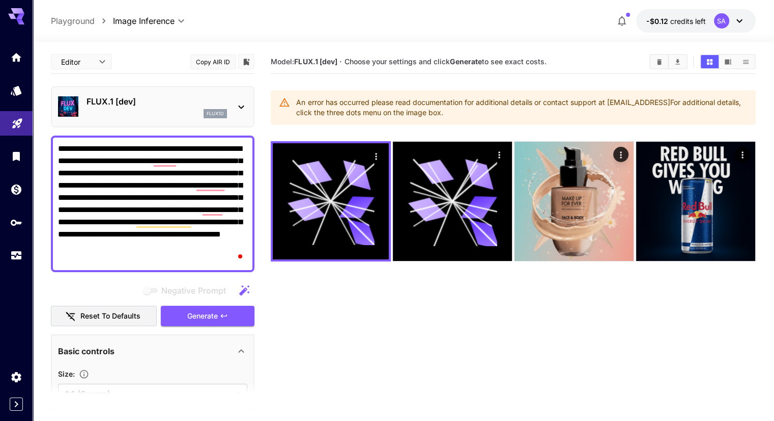
click at [129, 87] on div "FLUX.1 [dev] flux1d" at bounding box center [153, 106] width 204 height 41
click at [131, 104] on p "FLUX.1 [dev]" at bounding box center [157, 101] width 141 height 12
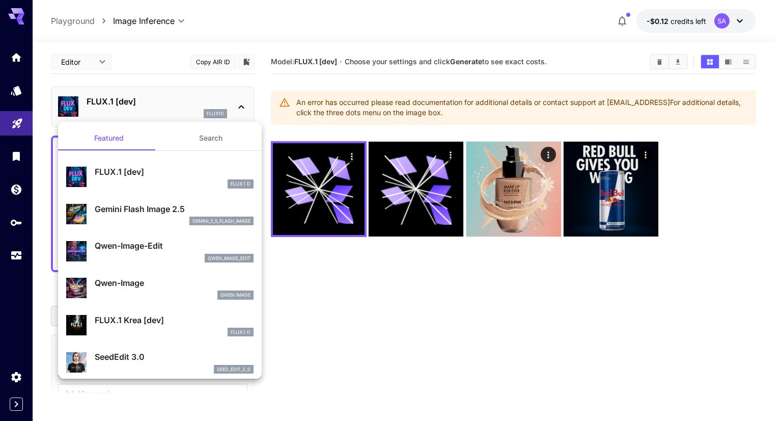
click at [411, 270] on div at bounding box center [391, 210] width 782 height 421
